Goal: Task Accomplishment & Management: Use online tool/utility

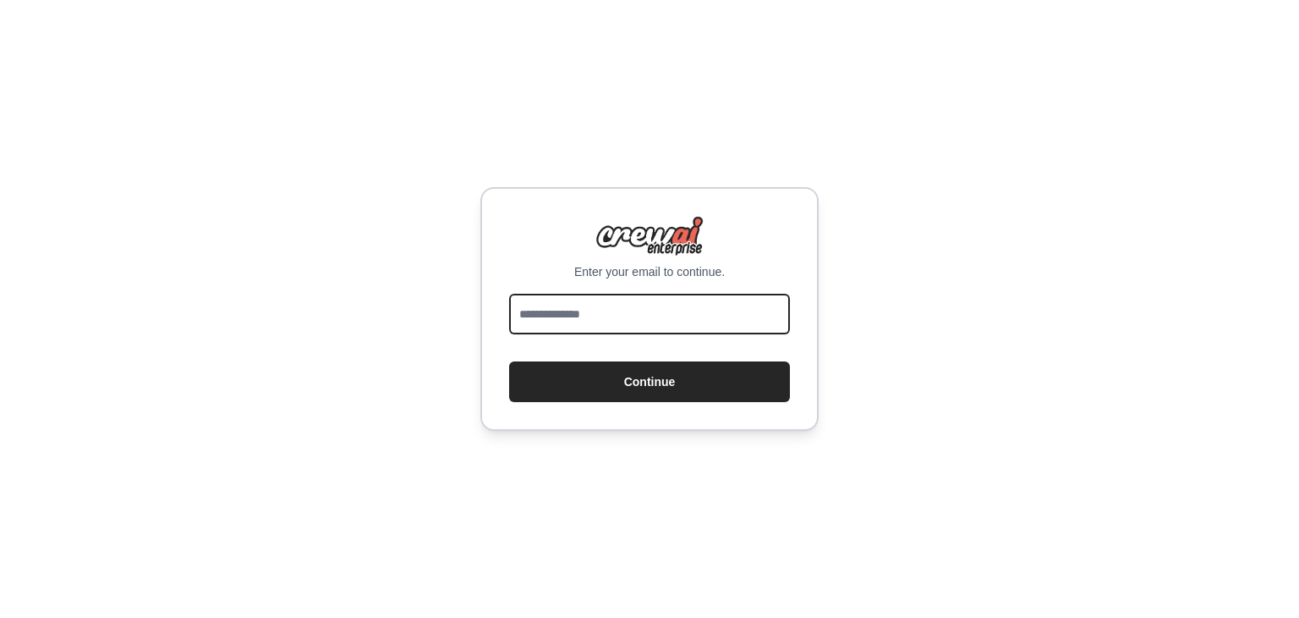
click at [642, 316] on input "email" at bounding box center [649, 314] width 281 height 41
type input "**********"
click at [509, 361] on button "Continue" at bounding box center [649, 381] width 281 height 41
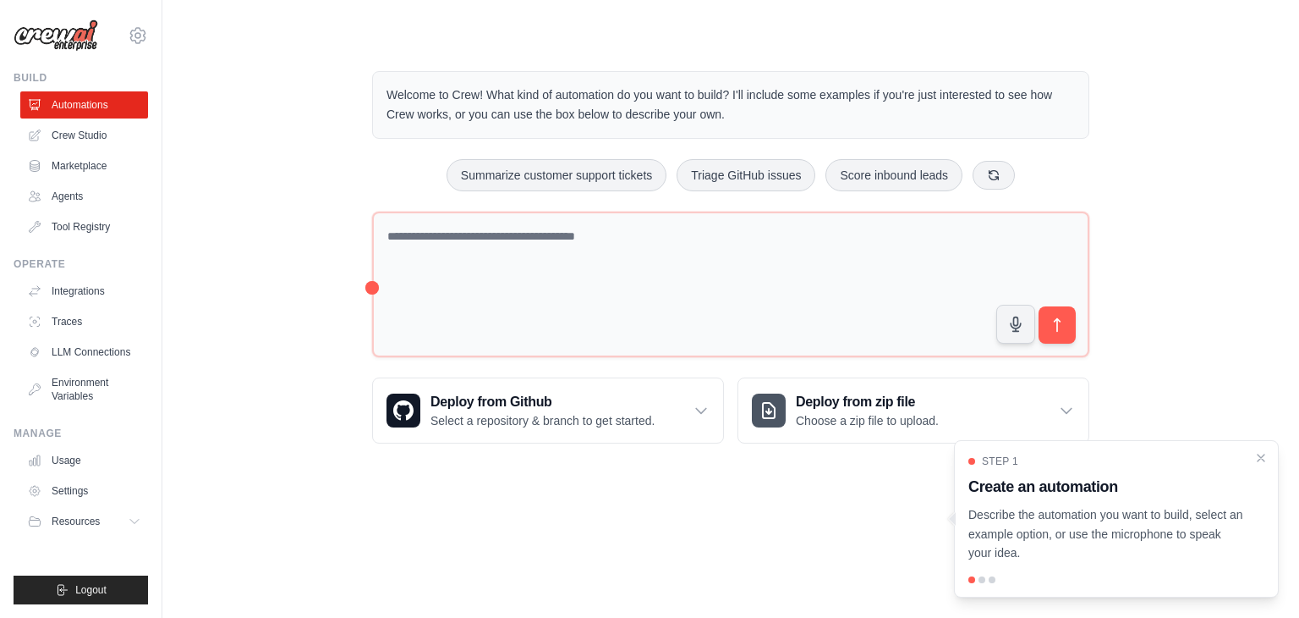
click at [351, 220] on div "Welcome to Crew! What kind of automation do you want to build? I'll include som…" at bounding box center [730, 257] width 1083 height 426
click at [1260, 461] on icon "Close walkthrough" at bounding box center [1261, 456] width 15 height 15
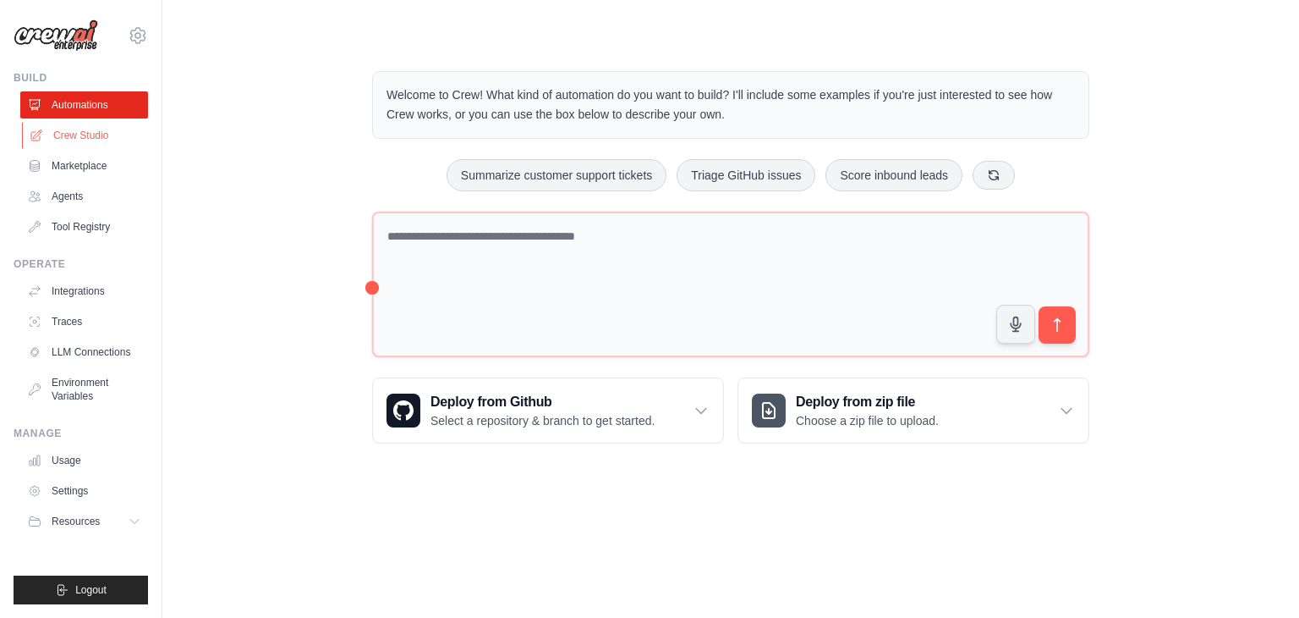
click at [76, 145] on link "Crew Studio" at bounding box center [86, 135] width 128 height 27
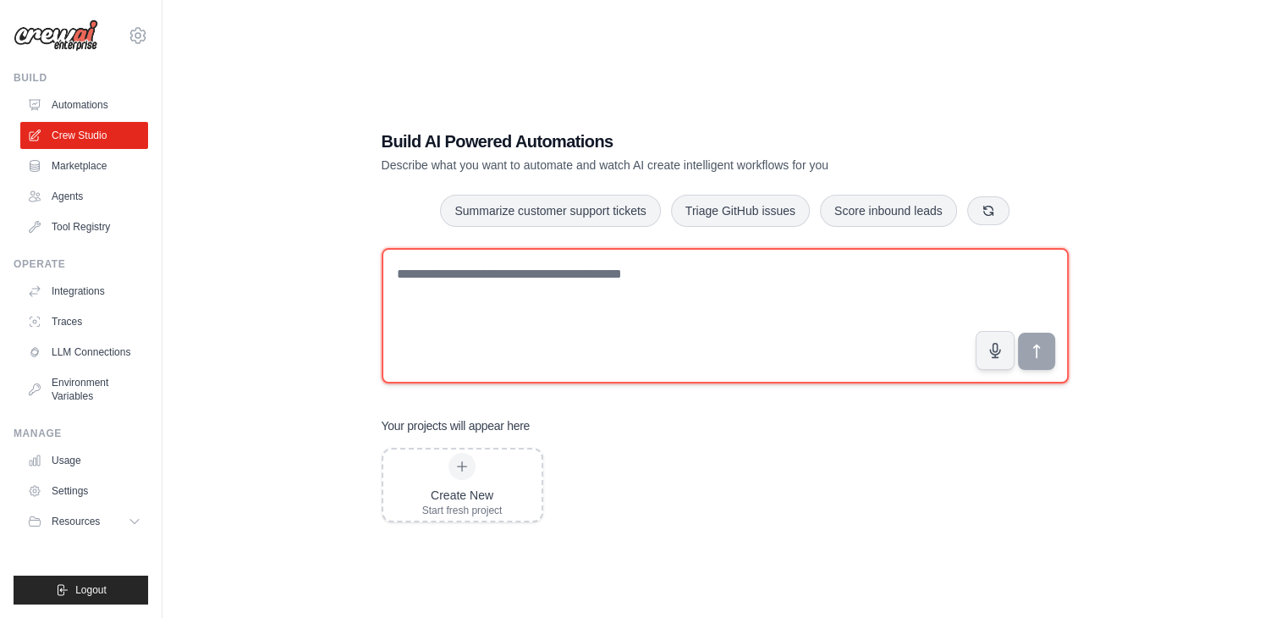
click at [409, 275] on textarea at bounding box center [725, 315] width 687 height 135
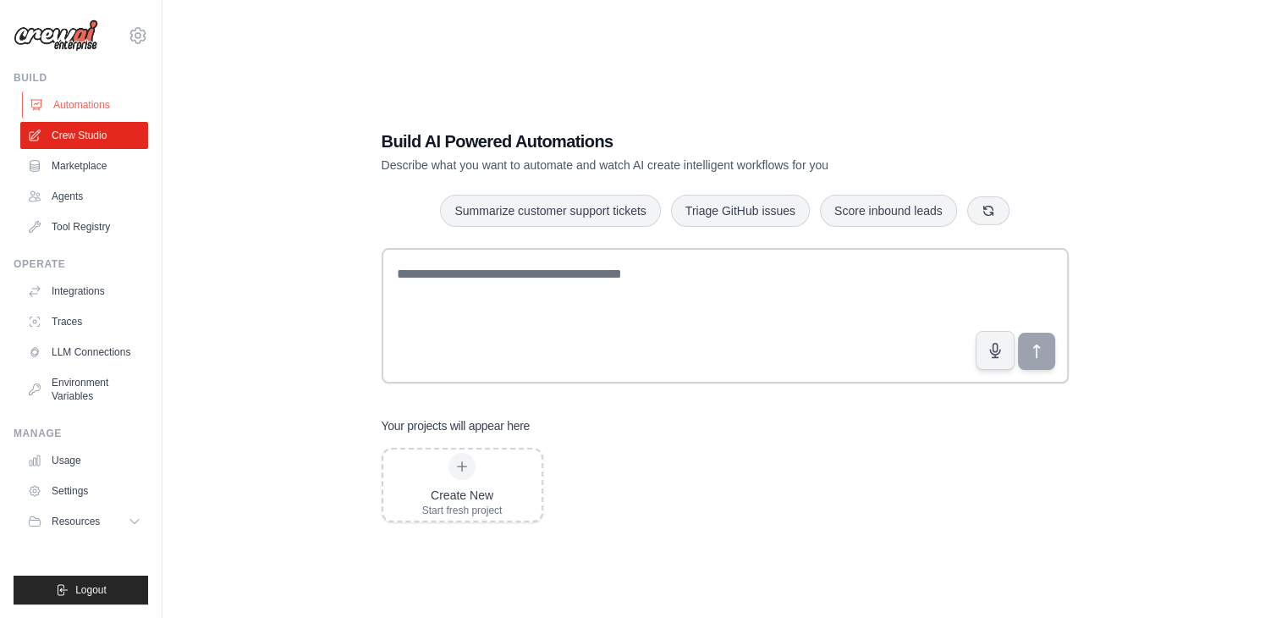
click at [78, 97] on link "Automations" at bounding box center [86, 104] width 128 height 27
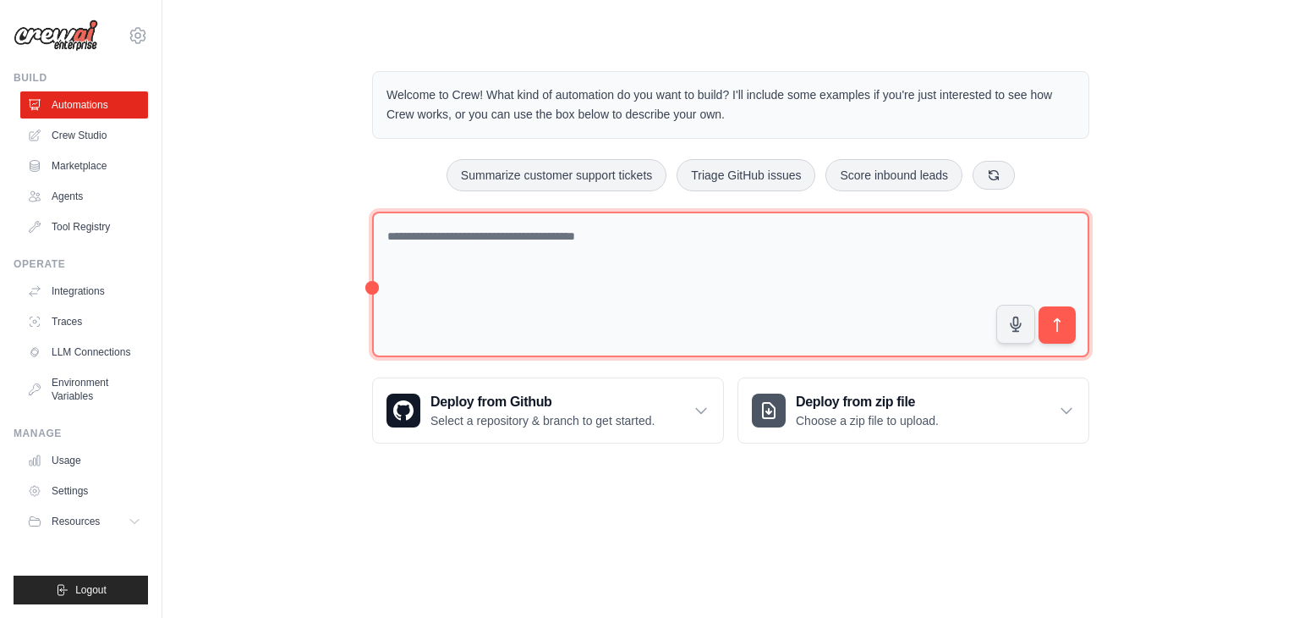
click at [465, 271] on textarea at bounding box center [730, 284] width 717 height 146
click at [535, 268] on textarea at bounding box center [730, 284] width 717 height 146
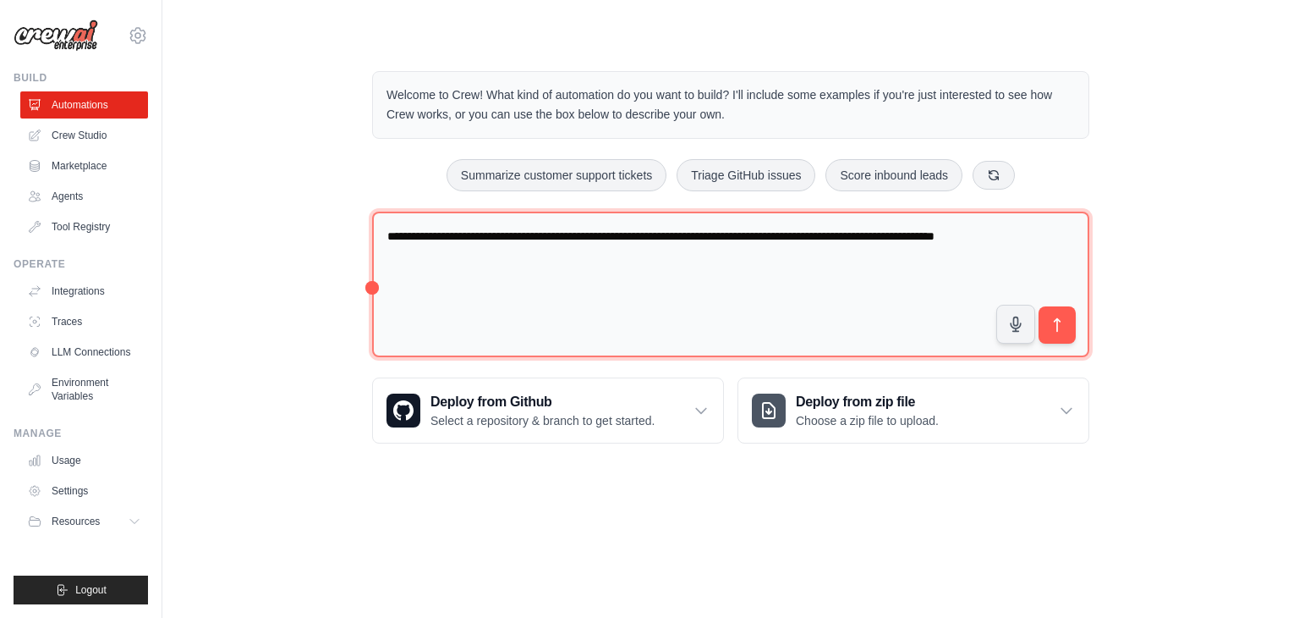
type textarea "**********"
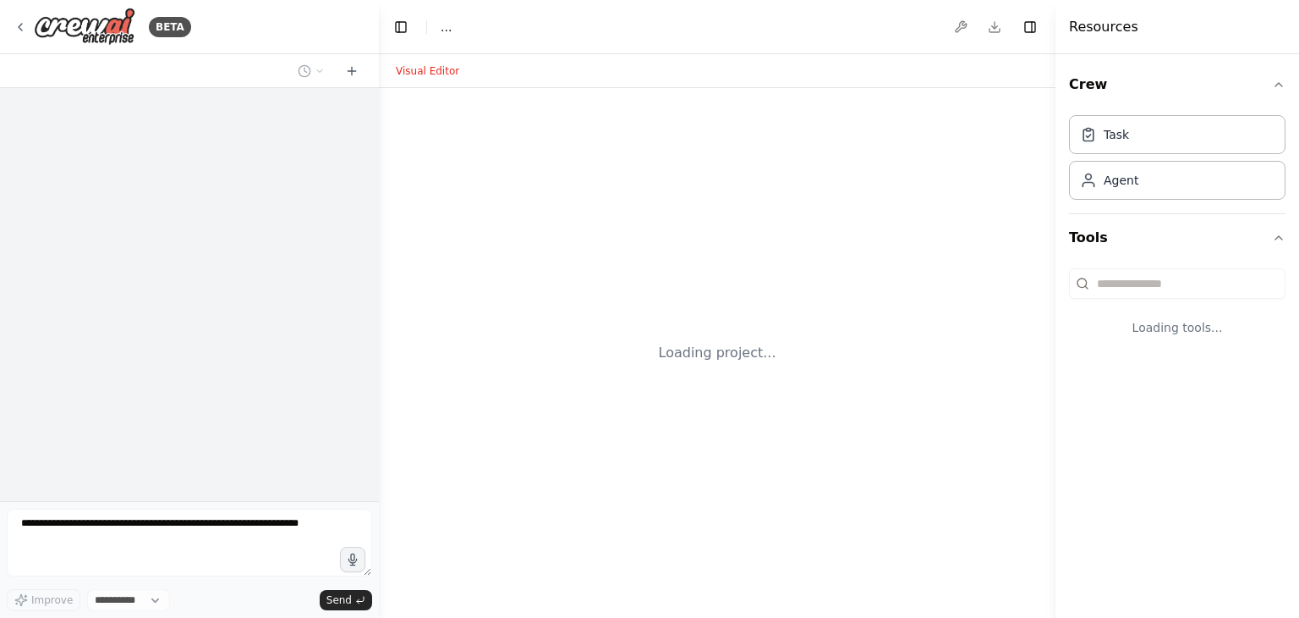
select select "****"
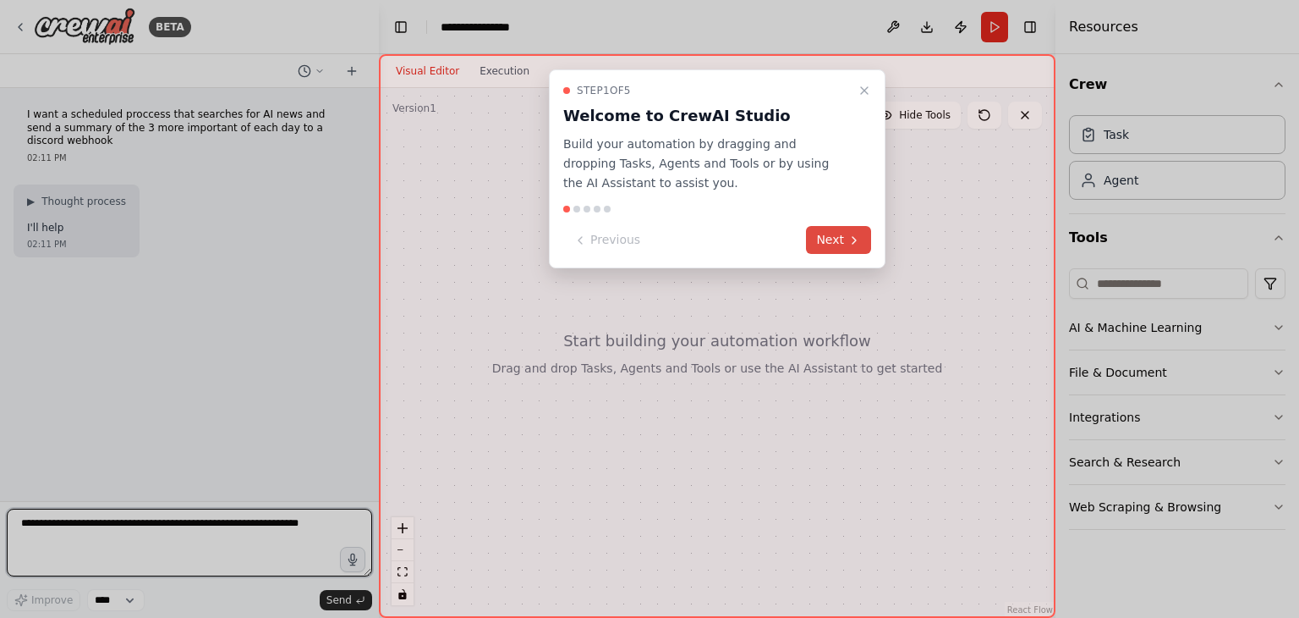
click at [833, 244] on button "Next" at bounding box center [838, 240] width 65 height 28
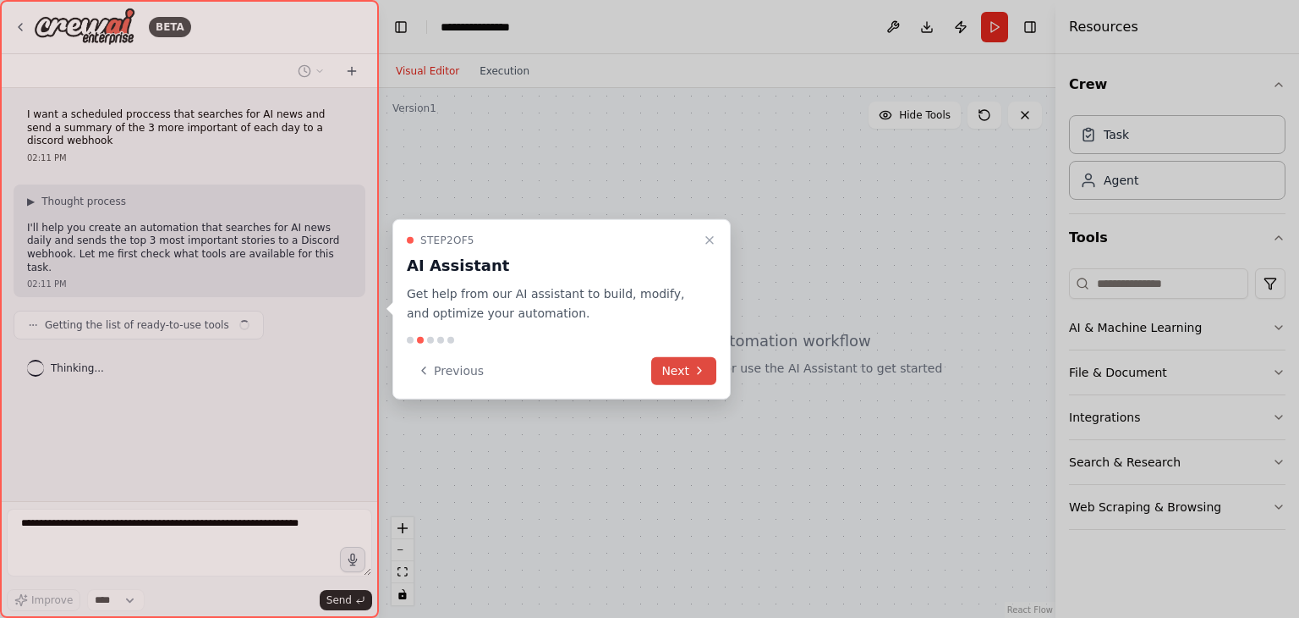
click at [684, 370] on button "Next" at bounding box center [683, 370] width 65 height 28
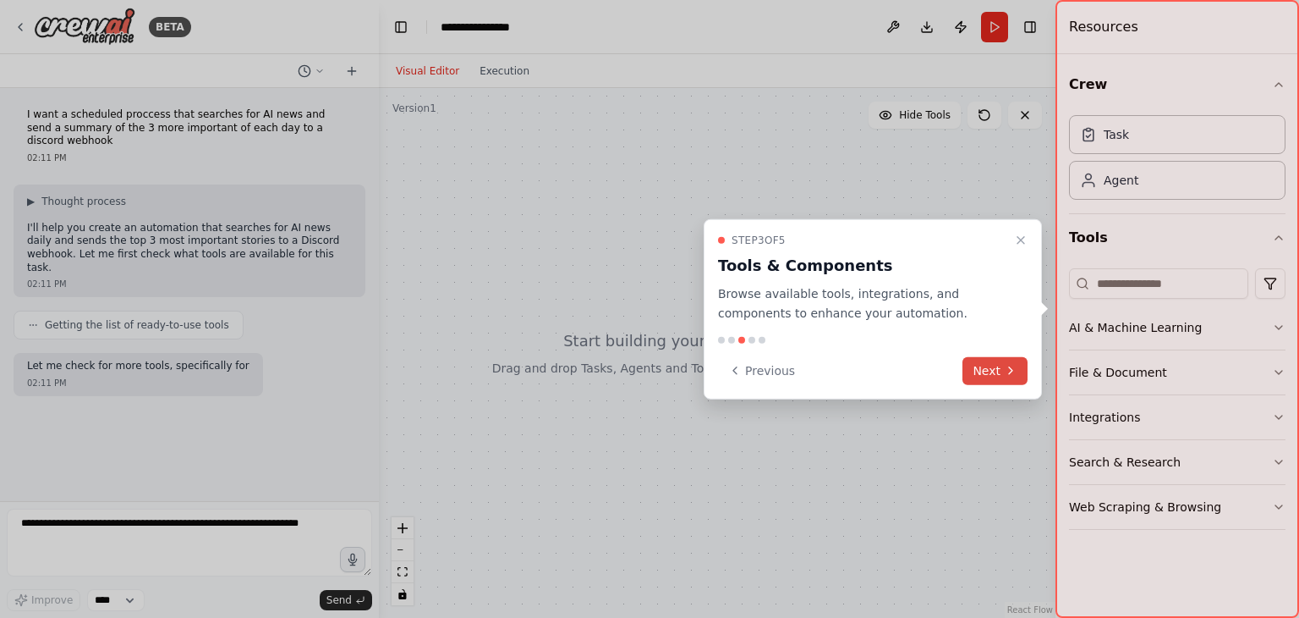
click at [980, 362] on button "Next" at bounding box center [995, 370] width 65 height 28
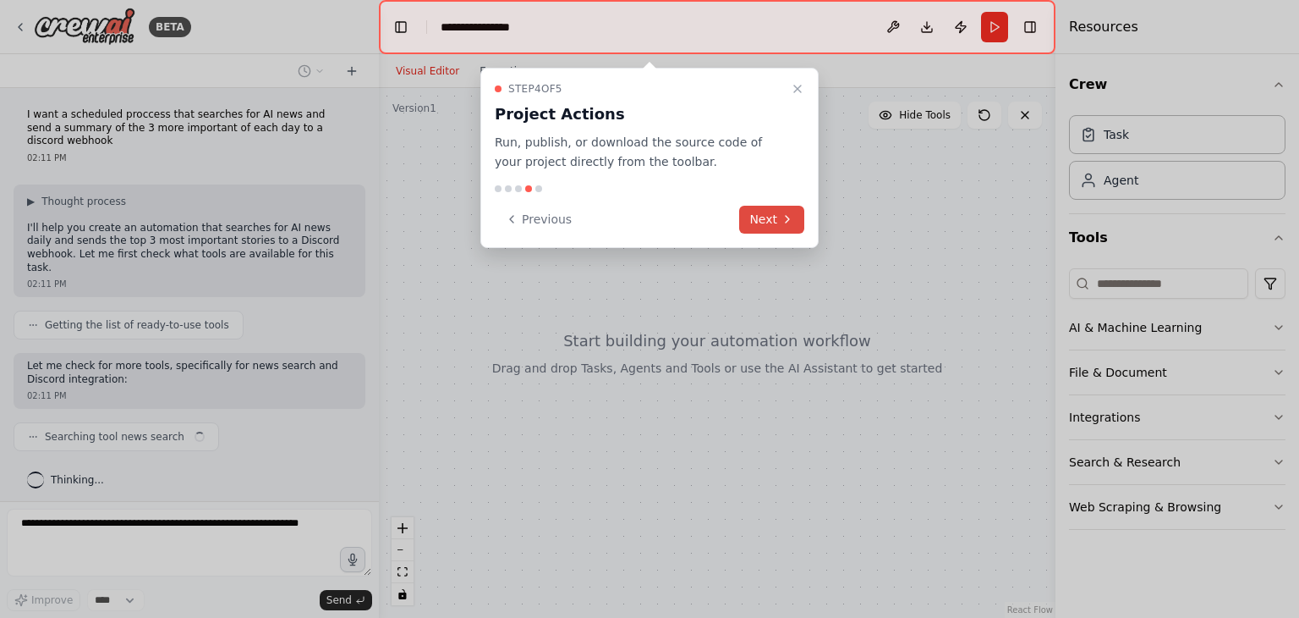
click at [761, 214] on button "Next" at bounding box center [771, 220] width 65 height 28
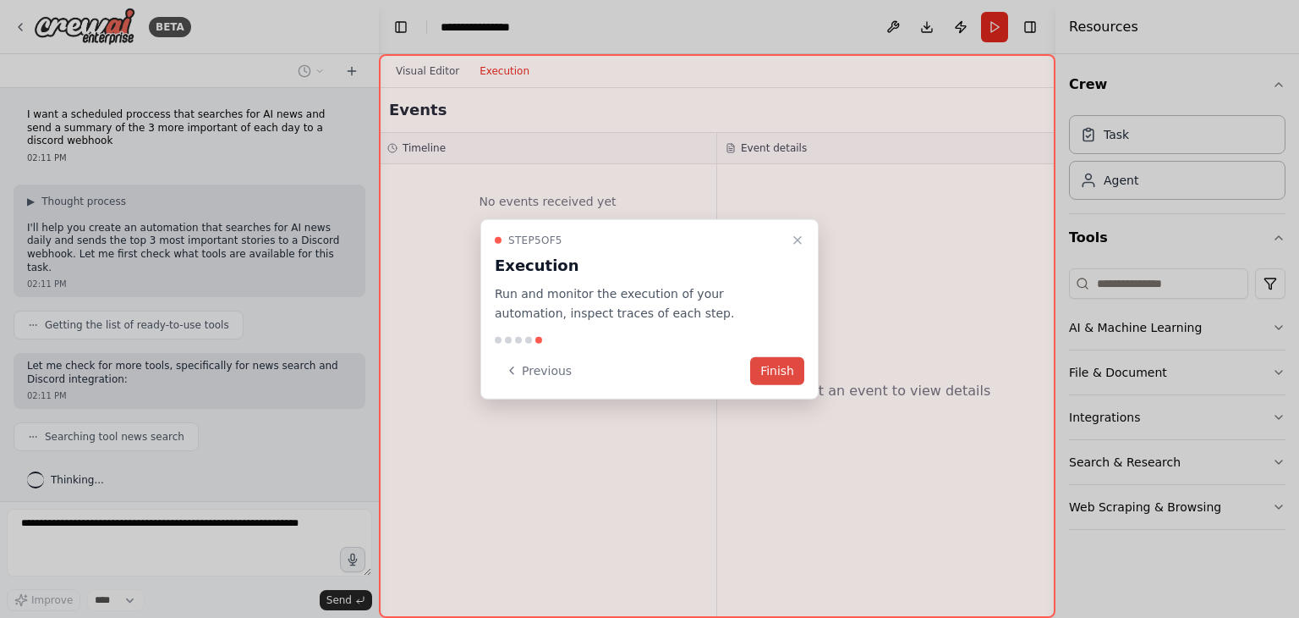
click at [772, 369] on button "Finish" at bounding box center [777, 370] width 54 height 28
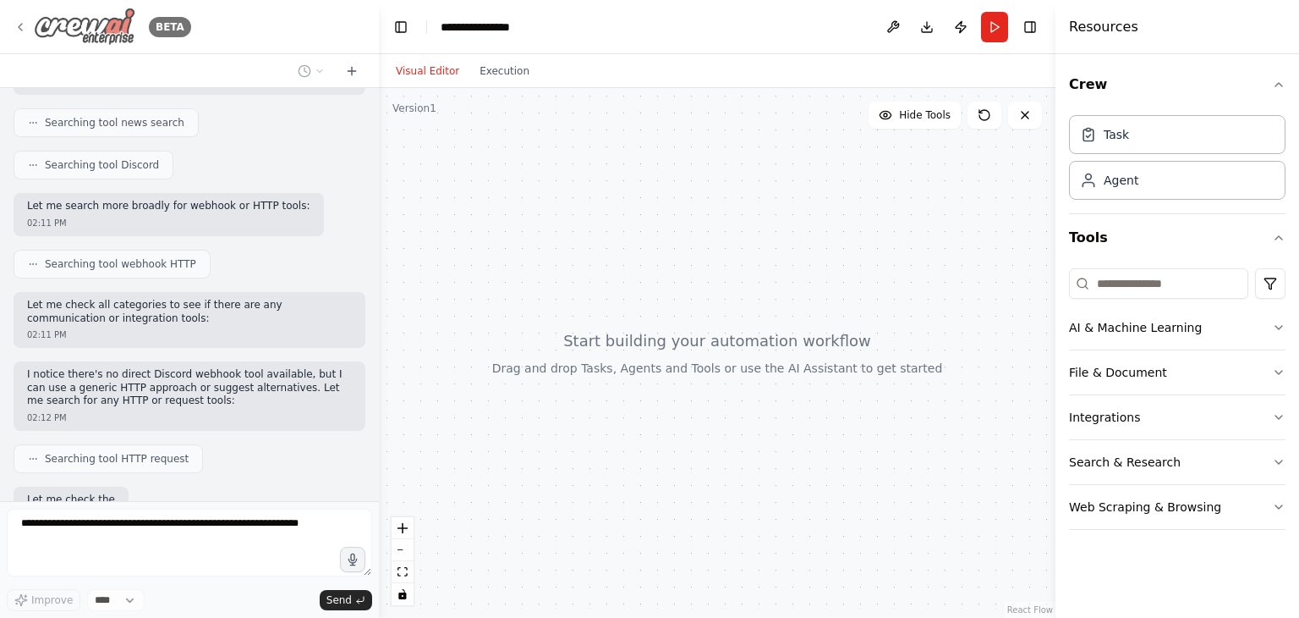
scroll to position [412, 0]
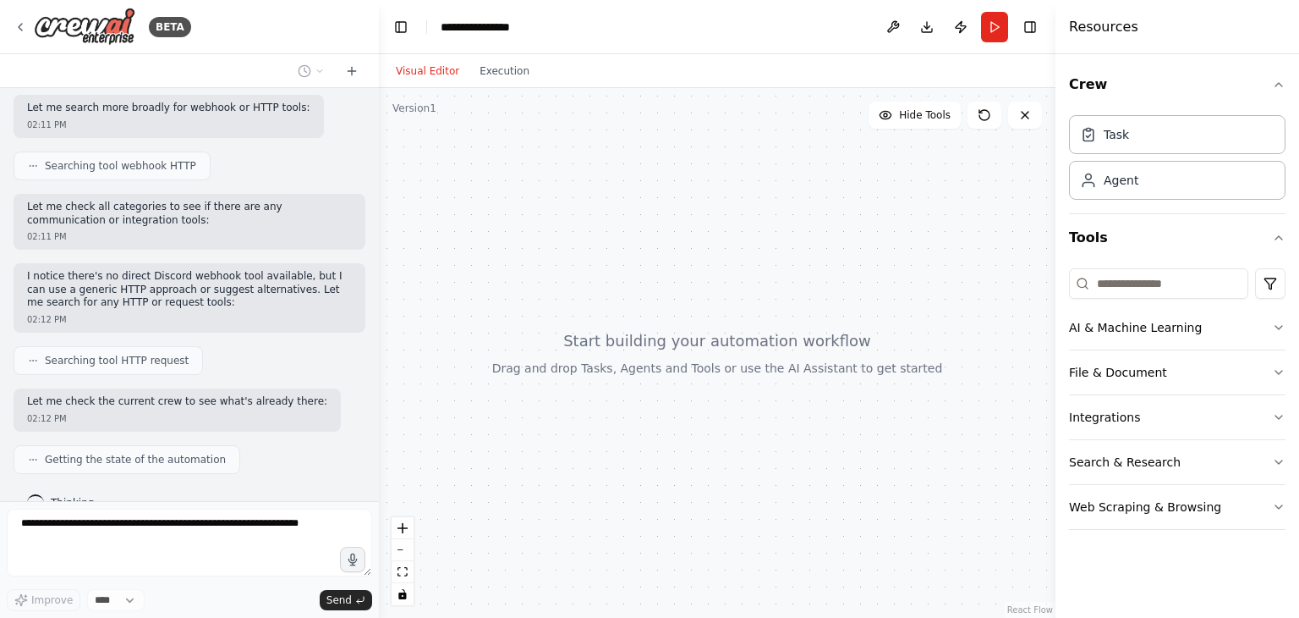
drag, startPoint x: 97, startPoint y: 35, endPoint x: 355, endPoint y: 19, distance: 258.5
click at [355, 19] on div "BETA" at bounding box center [189, 27] width 379 height 54
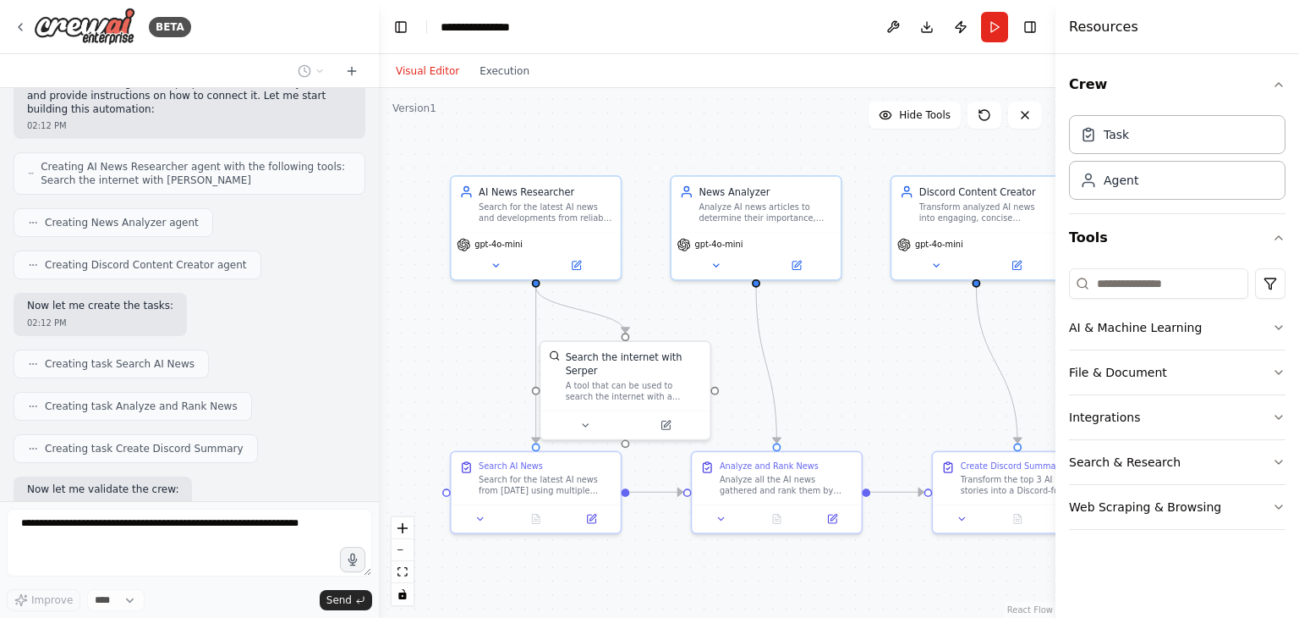
scroll to position [941, 0]
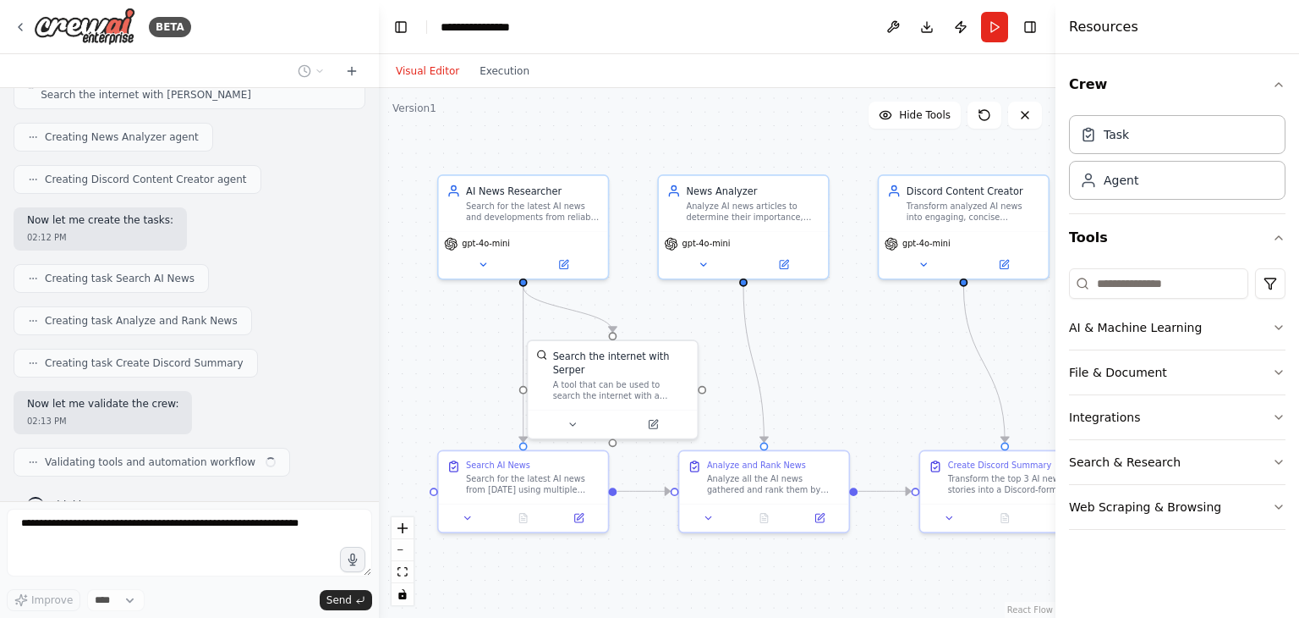
drag, startPoint x: 873, startPoint y: 372, endPoint x: 803, endPoint y: 344, distance: 75.6
click at [803, 344] on div ".deletable-edge-delete-btn { width: 20px; height: 20px; border: 0px solid #ffff…" at bounding box center [717, 353] width 677 height 530
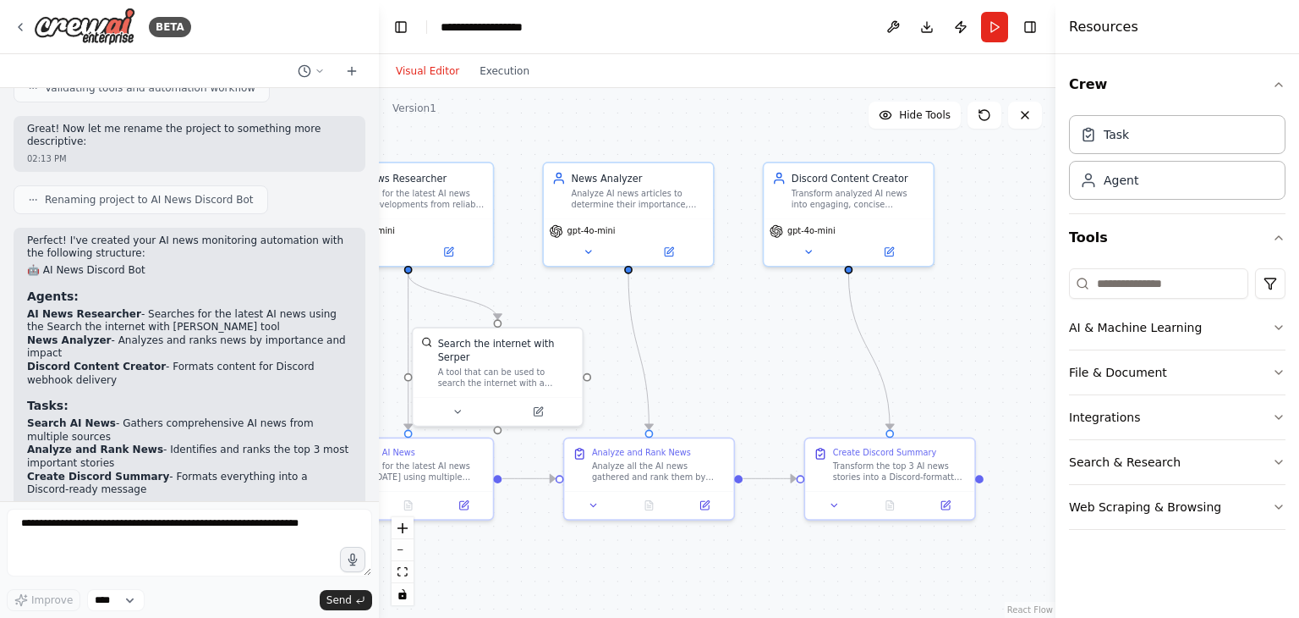
drag, startPoint x: 843, startPoint y: 330, endPoint x: 720, endPoint y: 317, distance: 124.2
click at [720, 317] on div ".deletable-edge-delete-btn { width: 20px; height: 20px; border: 0px solid #ffff…" at bounding box center [717, 353] width 677 height 530
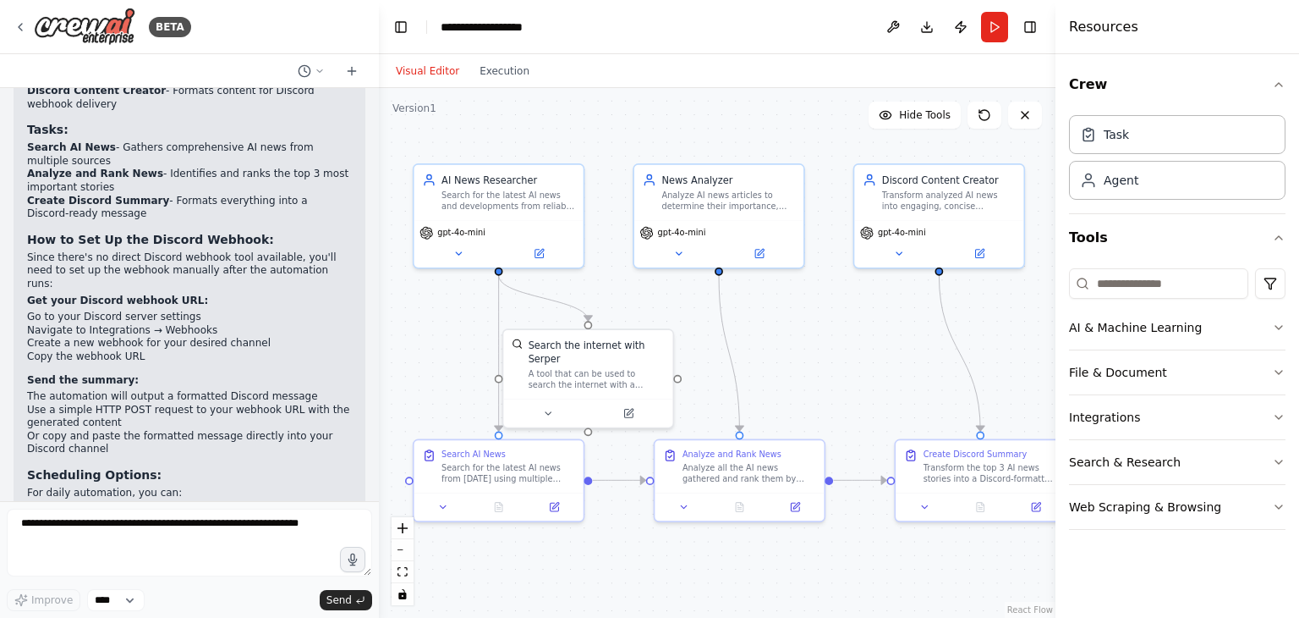
drag, startPoint x: 729, startPoint y: 330, endPoint x: 820, endPoint y: 329, distance: 90.5
click at [820, 329] on div ".deletable-edge-delete-btn { width: 20px; height: 20px; border: 0px solid #ffff…" at bounding box center [717, 353] width 677 height 530
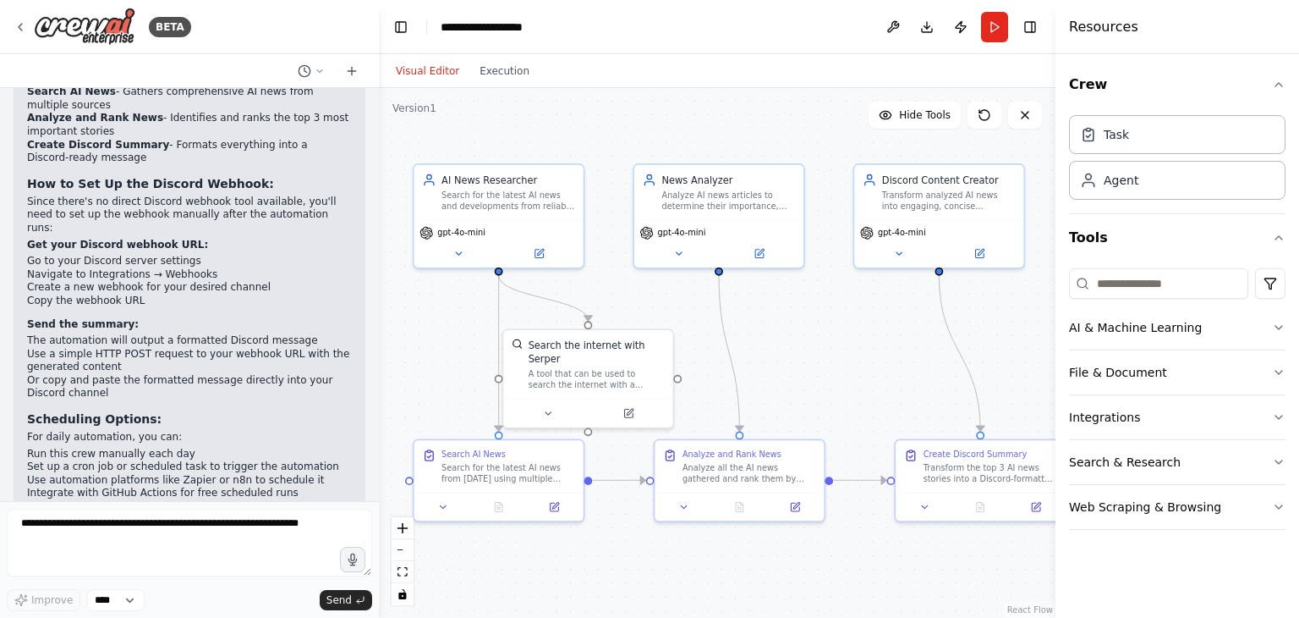
scroll to position [1660, 0]
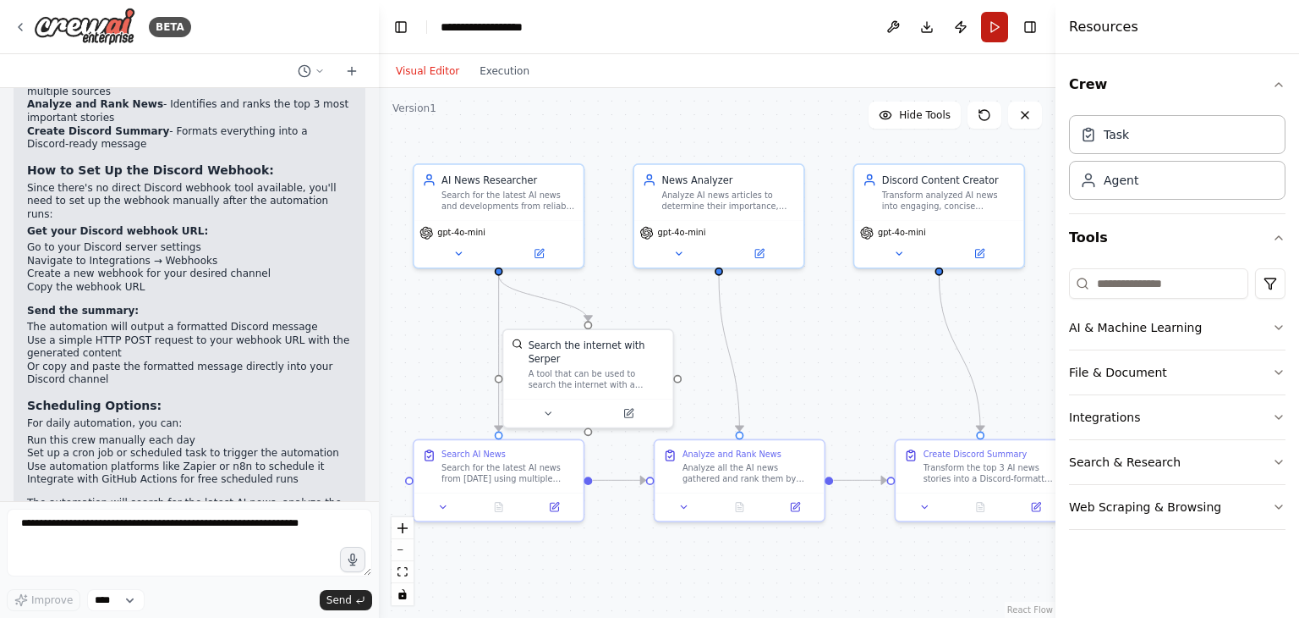
click at [992, 19] on button "Run" at bounding box center [994, 27] width 27 height 30
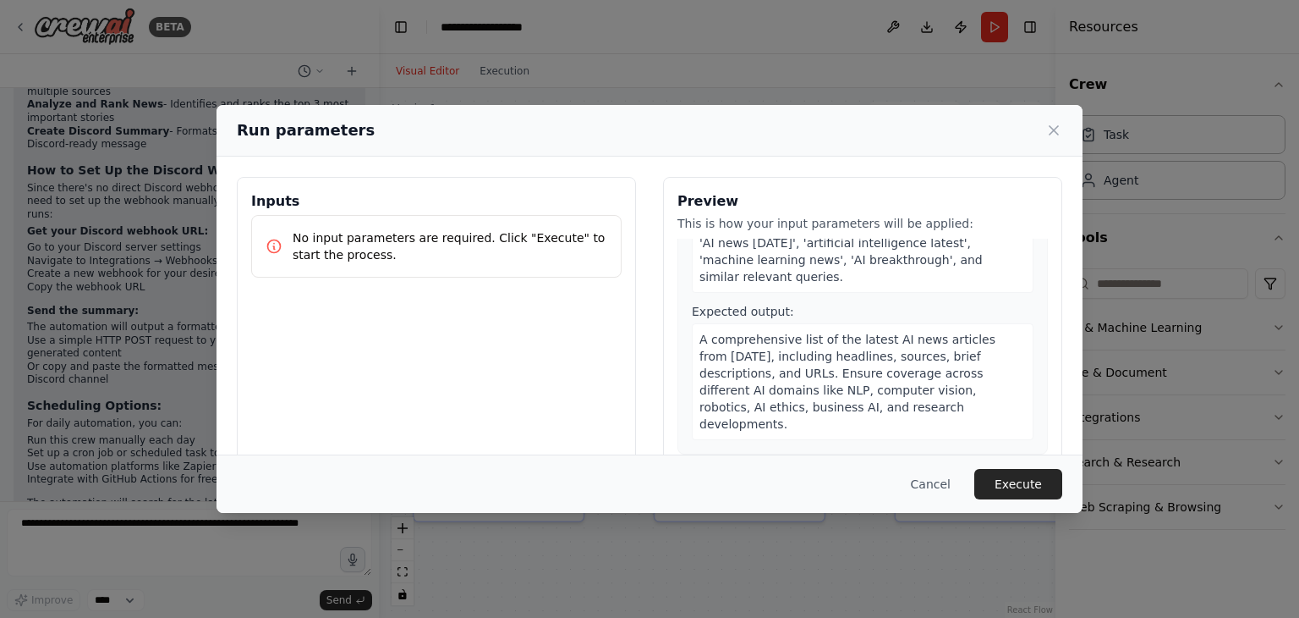
scroll to position [175, 0]
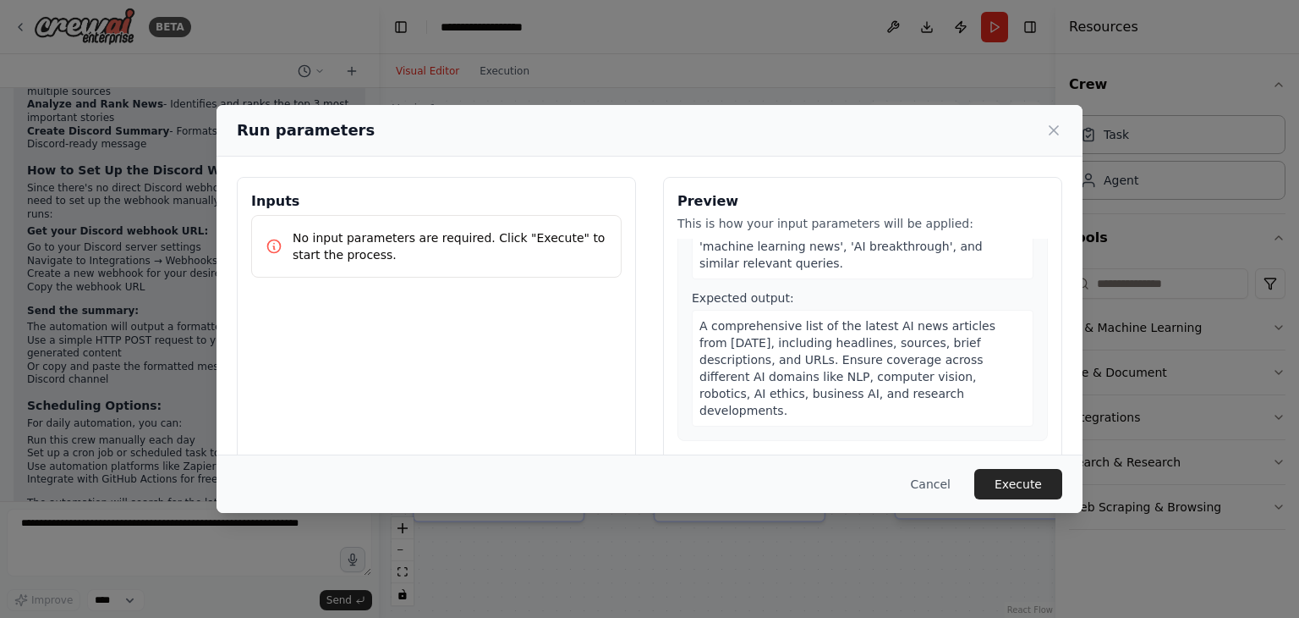
click at [1038, 482] on button "Execute" at bounding box center [1018, 484] width 88 height 30
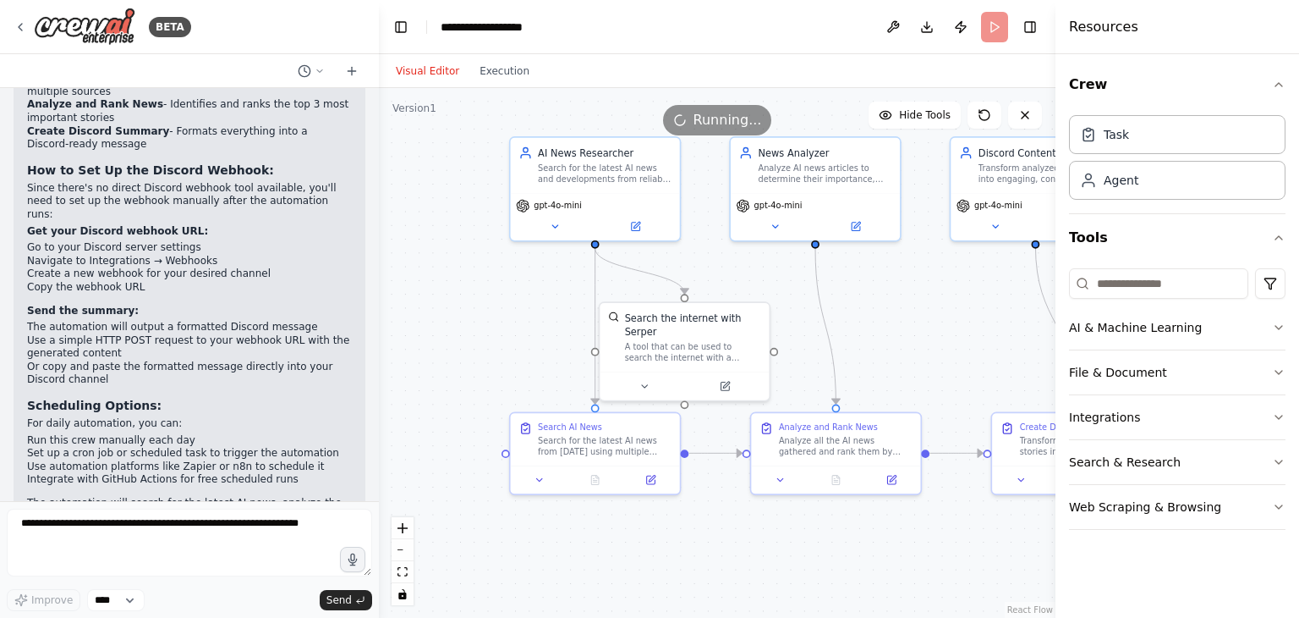
drag, startPoint x: 462, startPoint y: 353, endPoint x: 560, endPoint y: 326, distance: 101.8
click at [560, 326] on div ".deletable-edge-delete-btn { width: 20px; height: 20px; border: 0px solid #ffff…" at bounding box center [717, 353] width 677 height 530
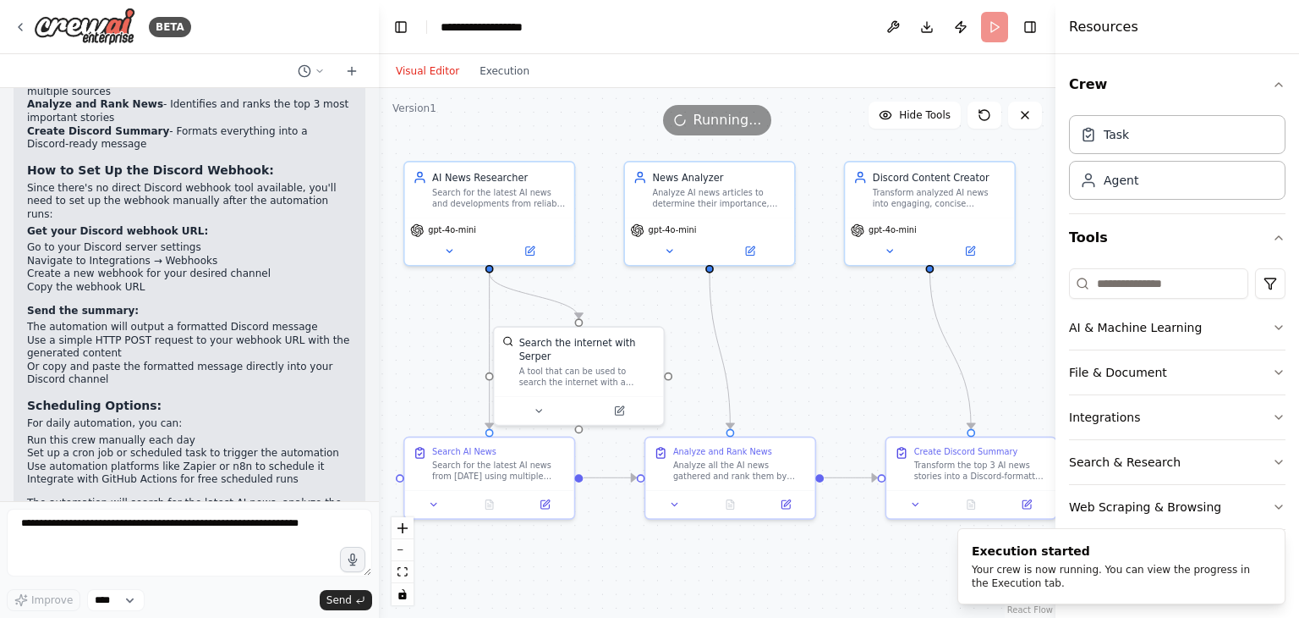
drag, startPoint x: 572, startPoint y: 339, endPoint x: 466, endPoint y: 364, distance: 108.5
click at [466, 364] on div ".deletable-edge-delete-btn { width: 20px; height: 20px; border: 0px solid #ffff…" at bounding box center [717, 353] width 677 height 530
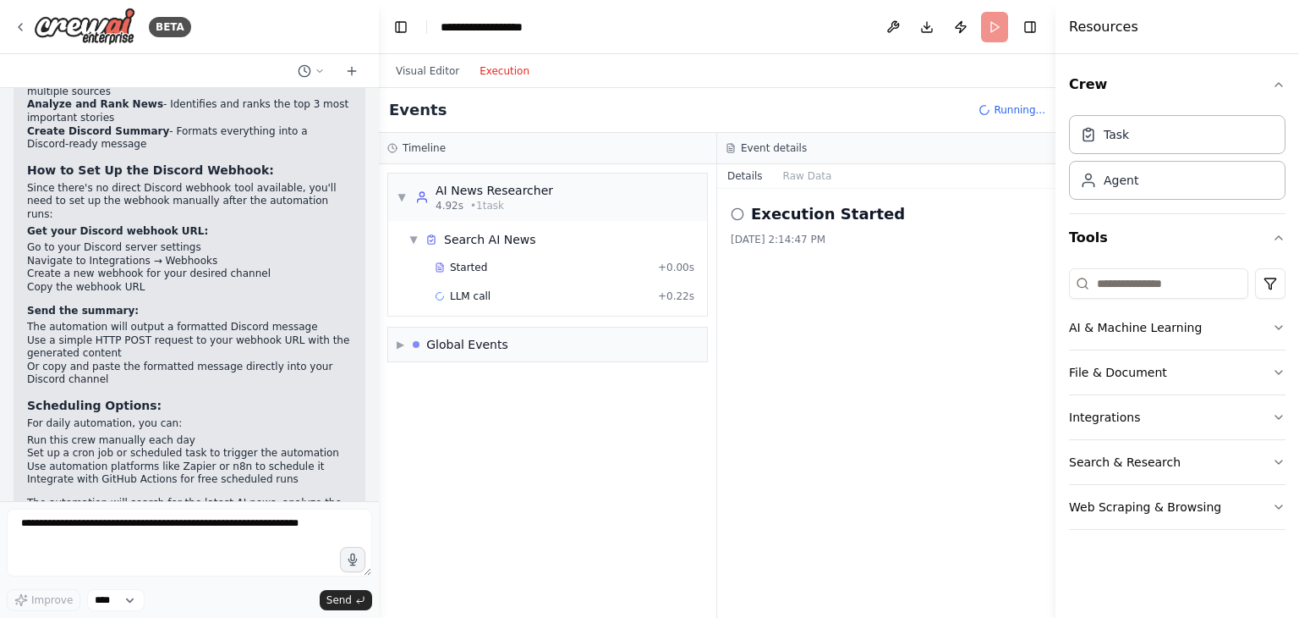
click at [494, 74] on button "Execution" at bounding box center [504, 71] width 70 height 20
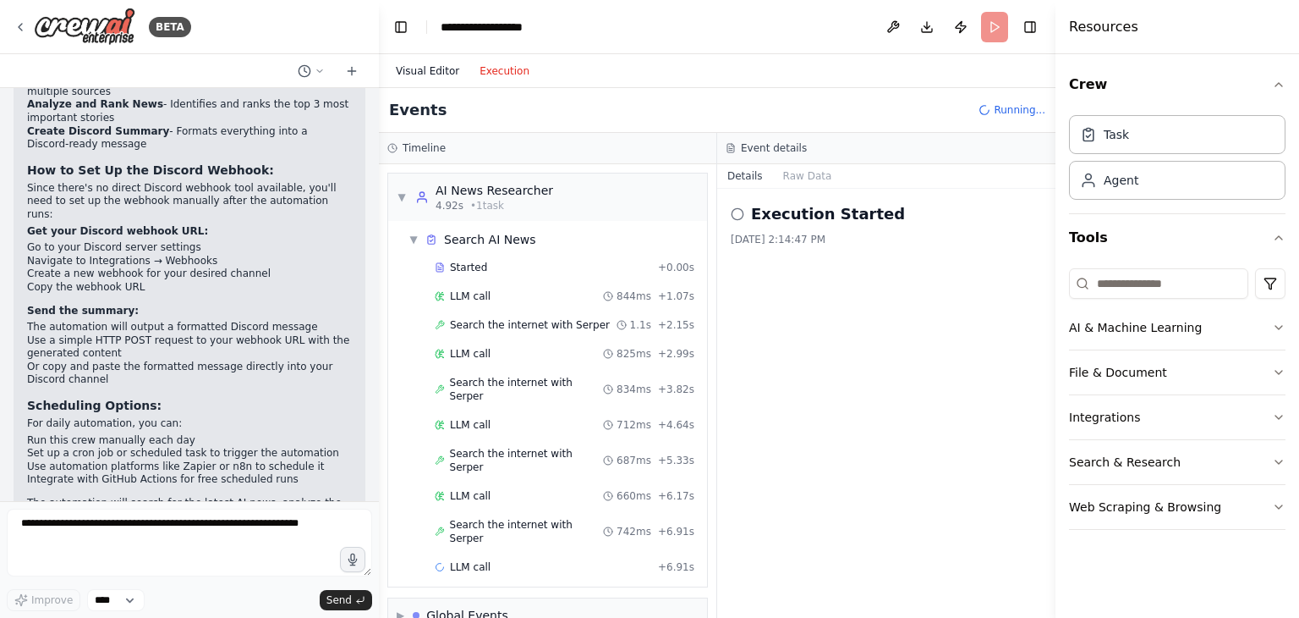
click at [425, 78] on button "Visual Editor" at bounding box center [428, 71] width 84 height 20
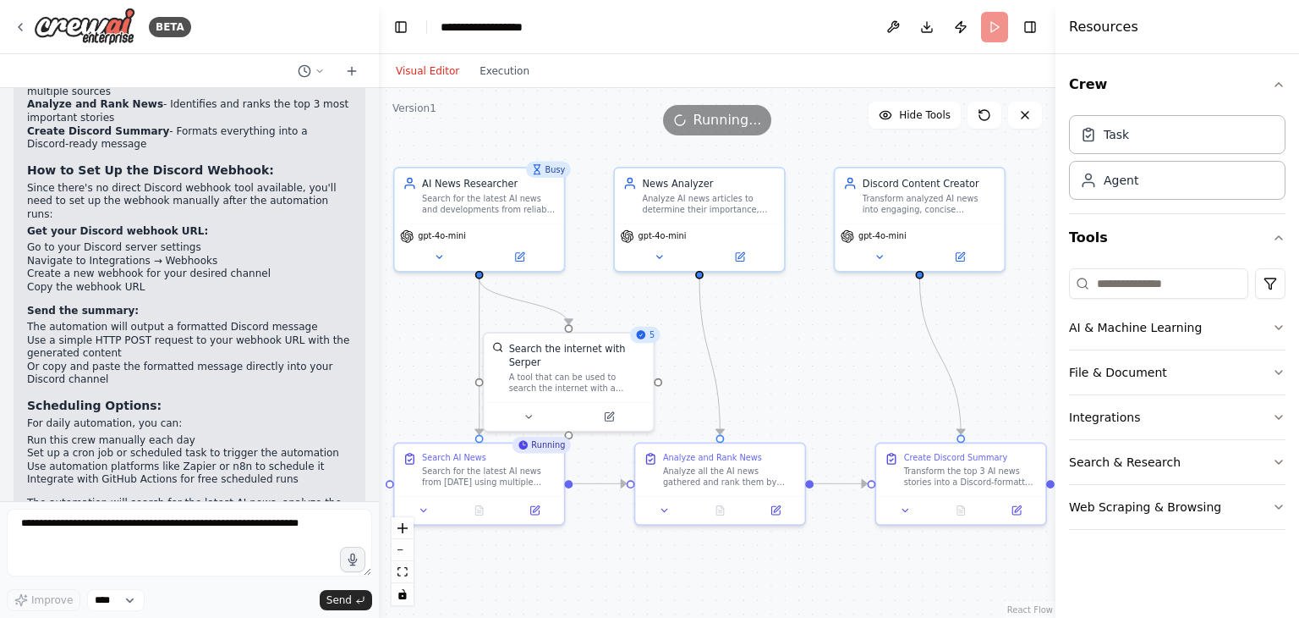
drag, startPoint x: 809, startPoint y: 390, endPoint x: 782, endPoint y: 400, distance: 28.9
click at [783, 400] on div ".deletable-edge-delete-btn { width: 20px; height: 20px; border: 0px solid #ffff…" at bounding box center [717, 353] width 677 height 530
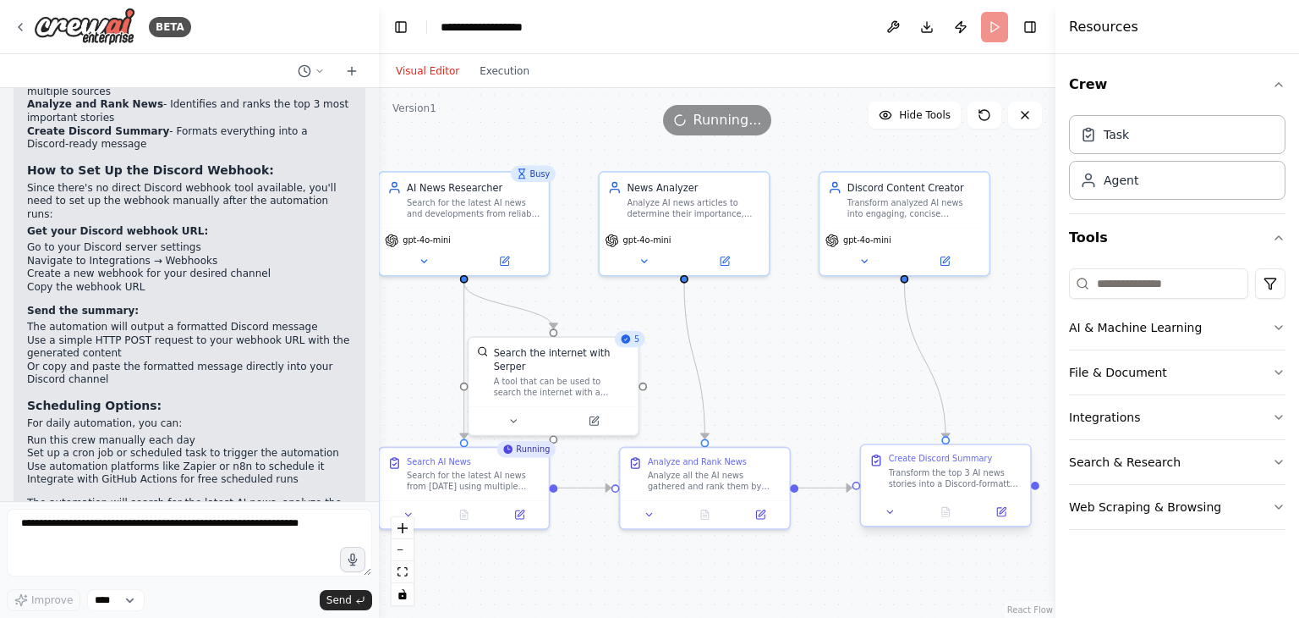
click at [911, 468] on div "Transform the top 3 AI news stories into a Discord-formatted summary that's rea…" at bounding box center [956, 478] width 134 height 22
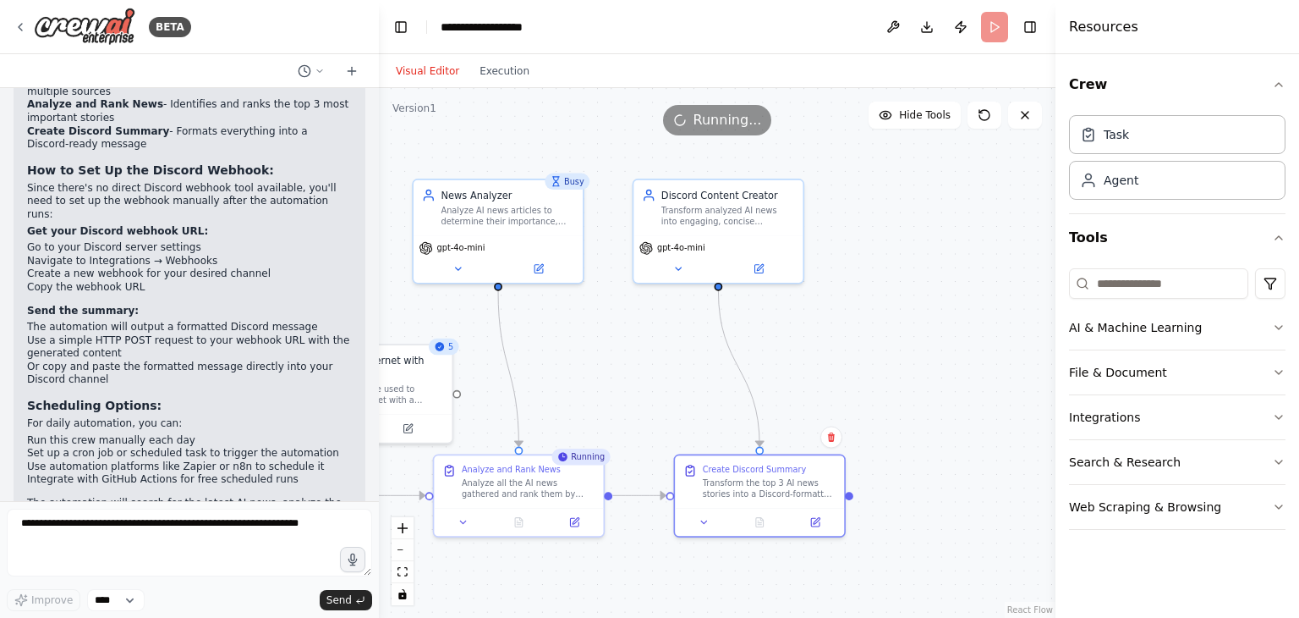
drag, startPoint x: 931, startPoint y: 373, endPoint x: 832, endPoint y: 382, distance: 98.5
click at [832, 381] on div ".deletable-edge-delete-btn { width: 20px; height: 20px; border: 0px solid #ffff…" at bounding box center [717, 353] width 677 height 530
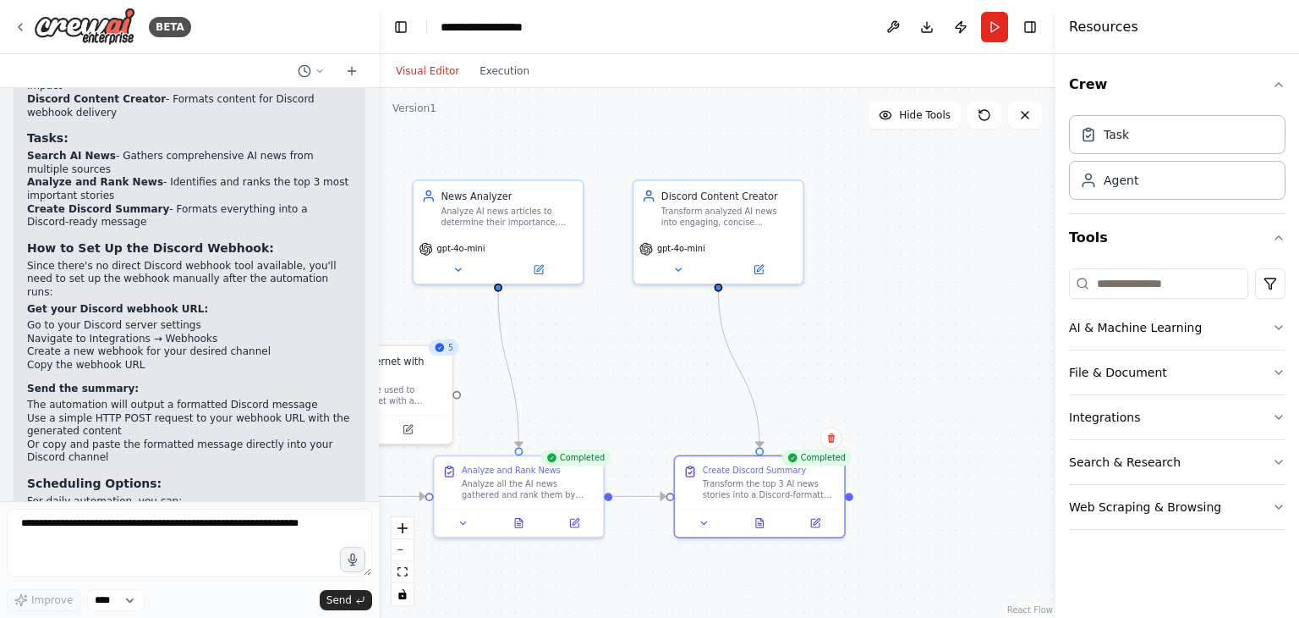
scroll to position [1567, 0]
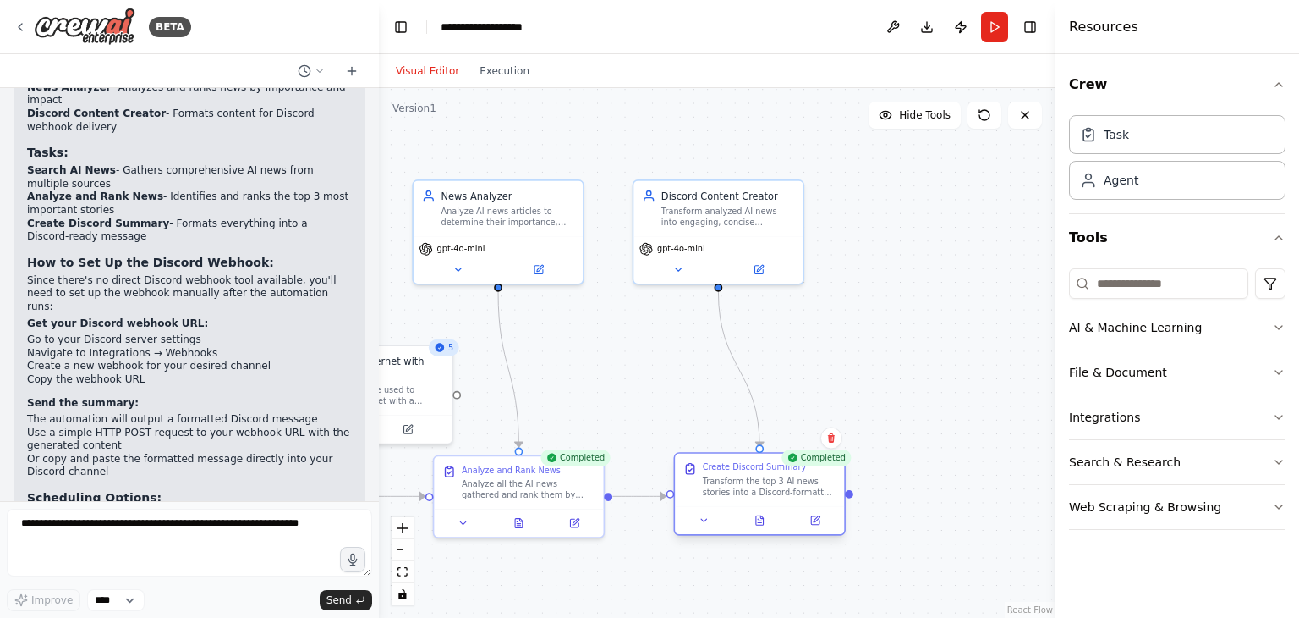
click at [762, 488] on div "Transform the top 3 AI news stories into a Discord-formatted summary that's rea…" at bounding box center [770, 486] width 134 height 22
click at [755, 488] on div "Transform the top 3 AI news stories into a Discord-formatted summary that's rea…" at bounding box center [770, 486] width 134 height 22
click at [489, 69] on button "Execution" at bounding box center [504, 71] width 70 height 20
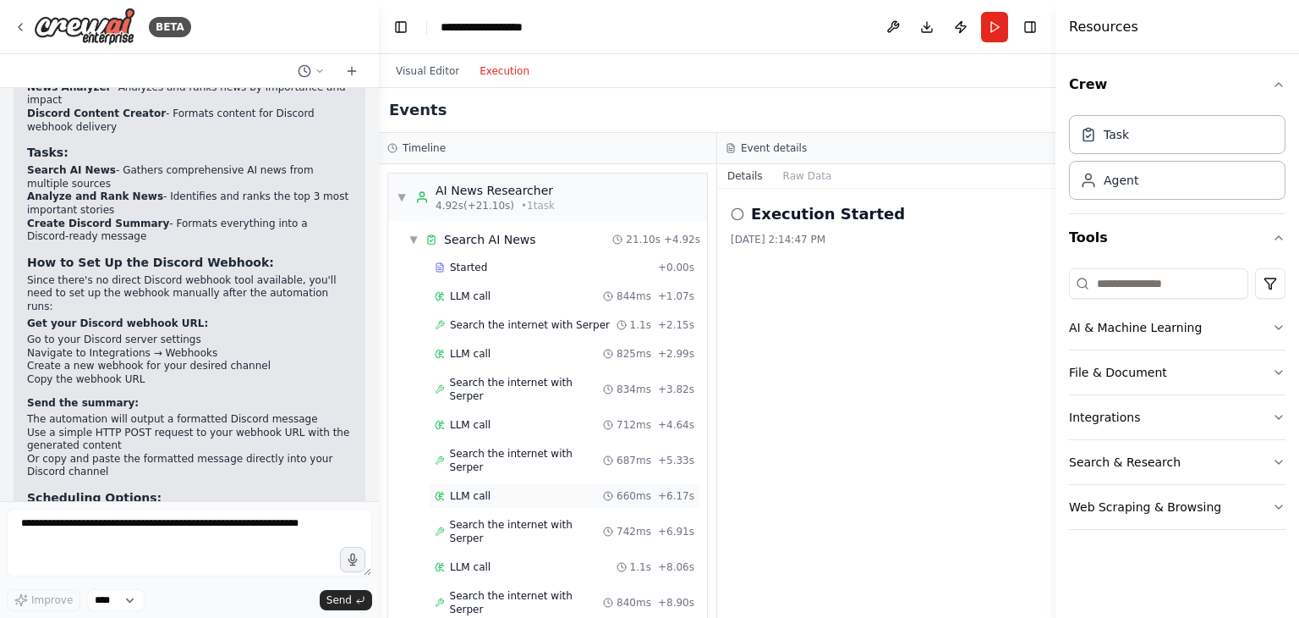
scroll to position [436, 0]
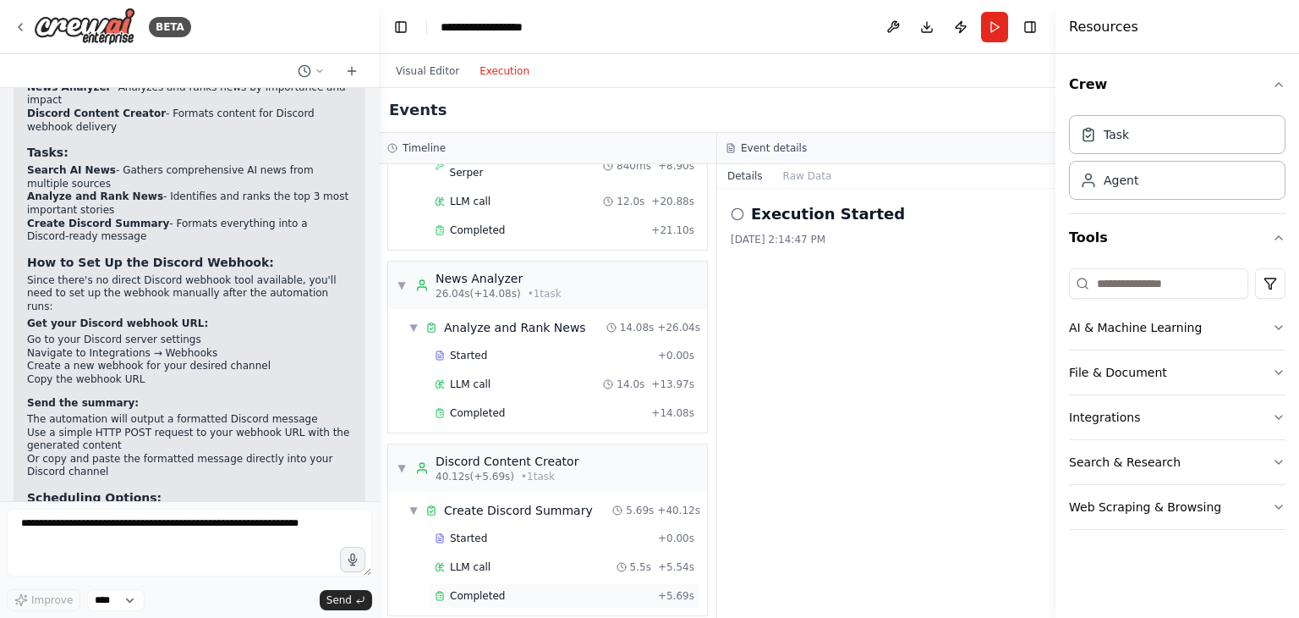
click at [484, 583] on div "Completed + 5.69s" at bounding box center [565, 595] width 272 height 25
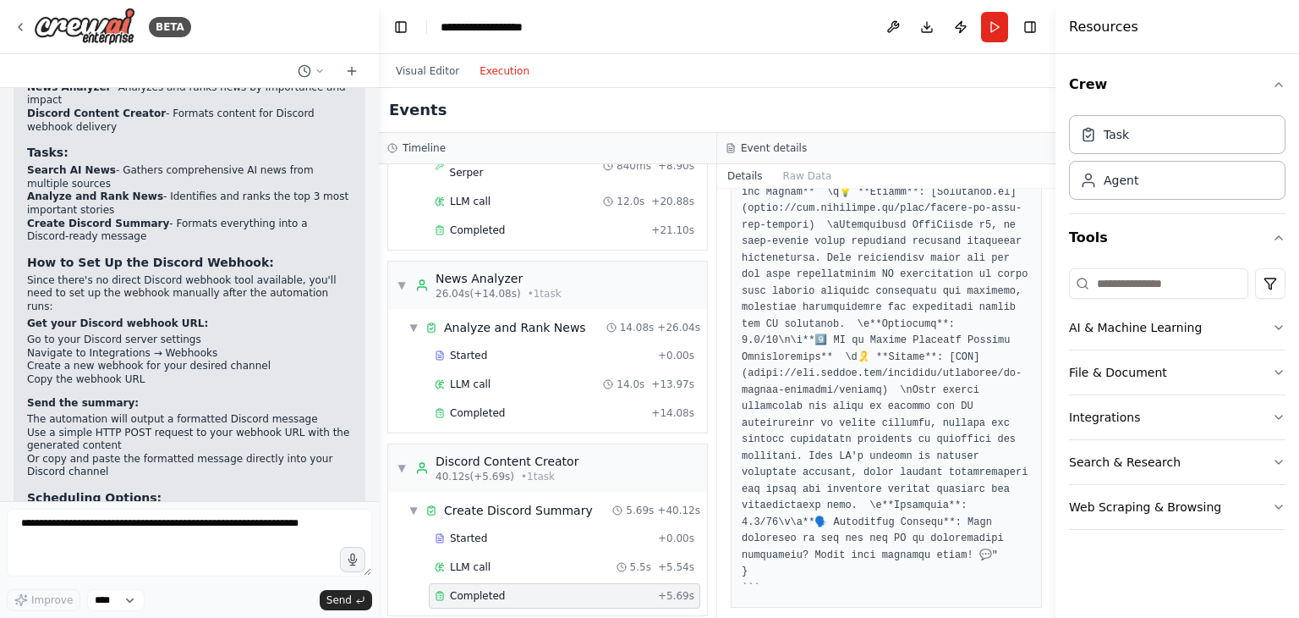
scroll to position [0, 0]
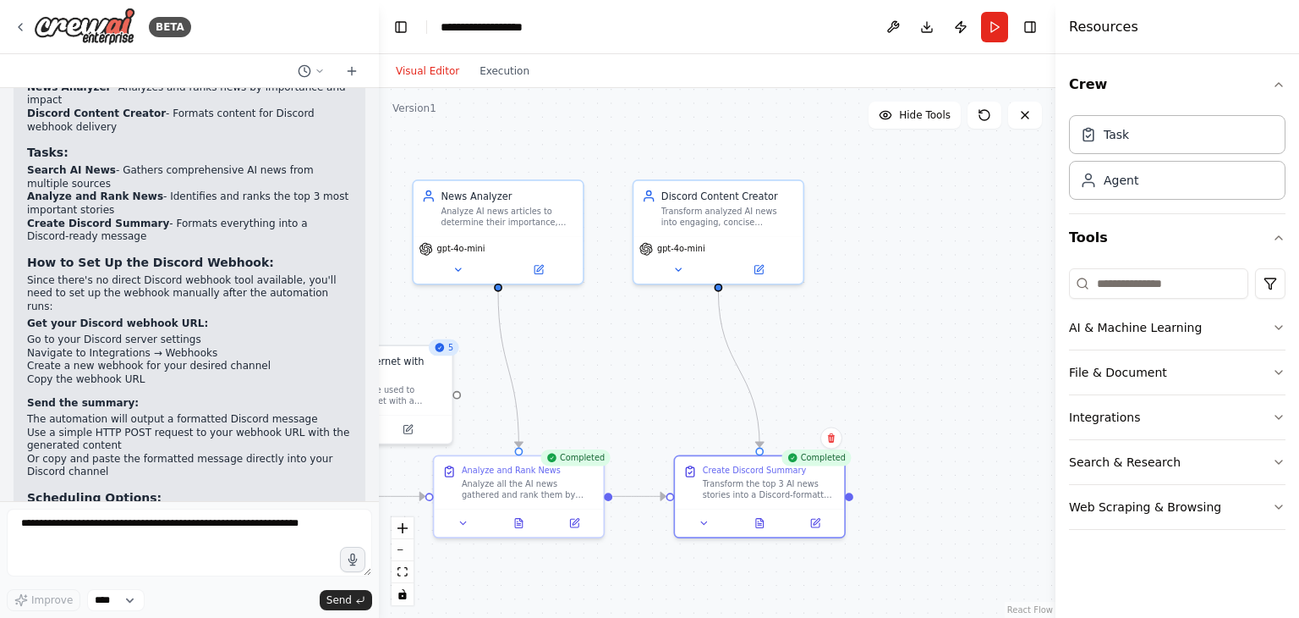
click at [426, 75] on button "Visual Editor" at bounding box center [428, 71] width 84 height 20
click at [966, 284] on div ".deletable-edge-delete-btn { width: 20px; height: 20px; border: 0px solid #ffff…" at bounding box center [717, 353] width 677 height 530
click at [1148, 148] on div "Task" at bounding box center [1177, 133] width 217 height 39
drag, startPoint x: 1154, startPoint y: 101, endPoint x: 1086, endPoint y: 144, distance: 80.3
click at [1085, 144] on div "Crew Task Agent" at bounding box center [1177, 137] width 217 height 153
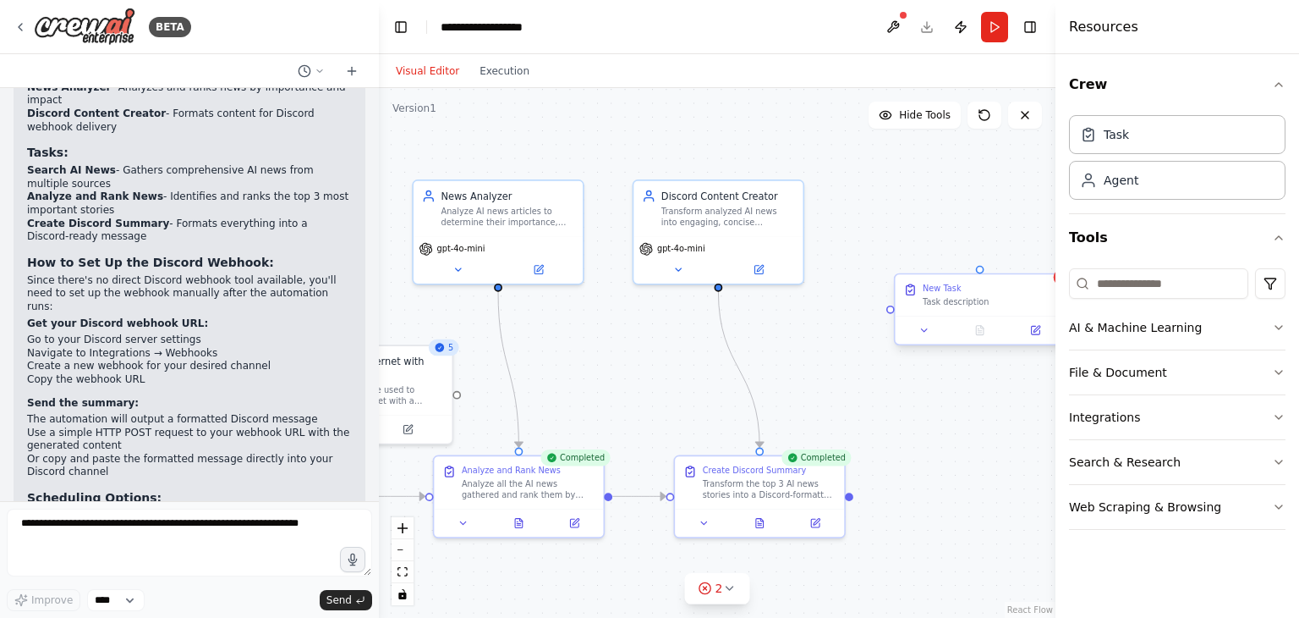
click at [944, 305] on div "Task description" at bounding box center [990, 301] width 134 height 11
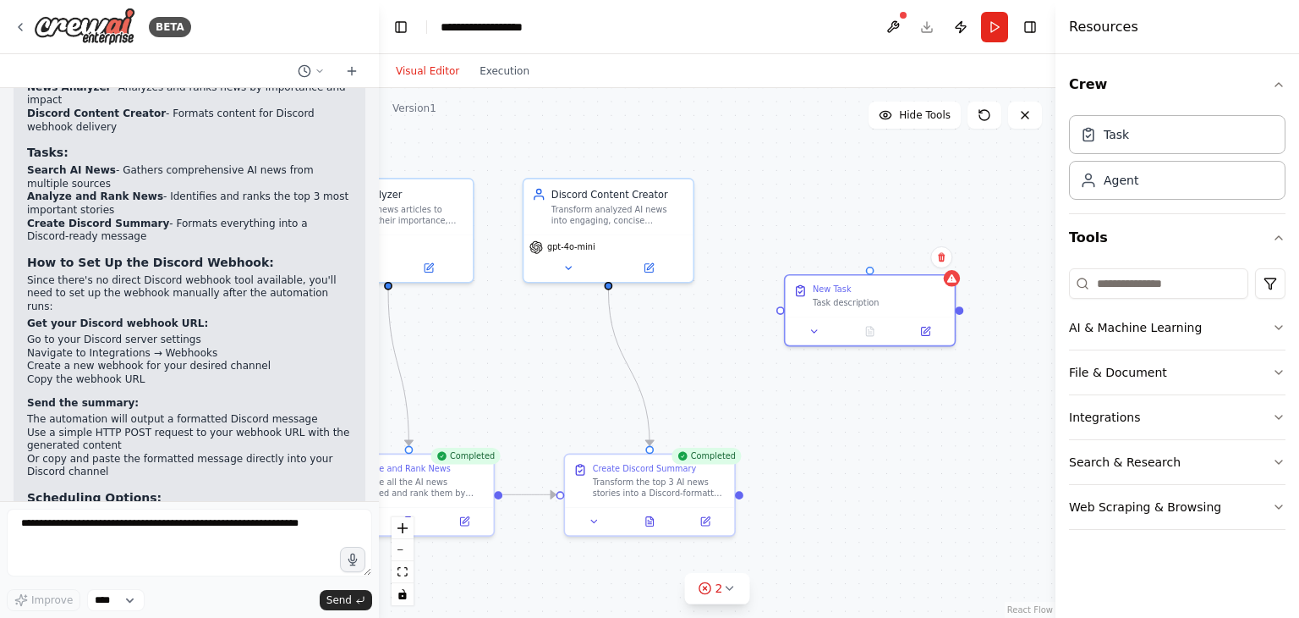
drag, startPoint x: 958, startPoint y: 397, endPoint x: 826, endPoint y: 387, distance: 133.2
click at [826, 387] on div ".deletable-edge-delete-btn { width: 20px; height: 20px; border: 0px solid #ffff…" at bounding box center [717, 353] width 677 height 530
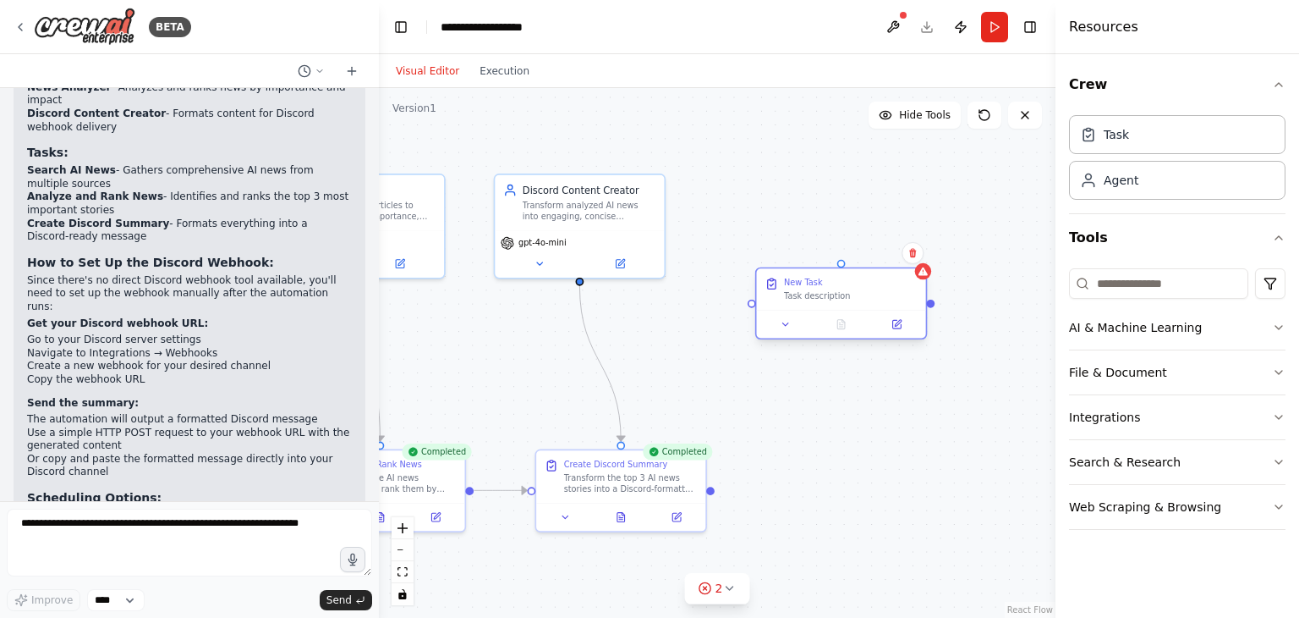
click at [795, 294] on div "Task description" at bounding box center [851, 295] width 134 height 11
click at [797, 285] on div "New Task" at bounding box center [803, 282] width 38 height 11
click at [805, 281] on div "New Task" at bounding box center [803, 282] width 38 height 11
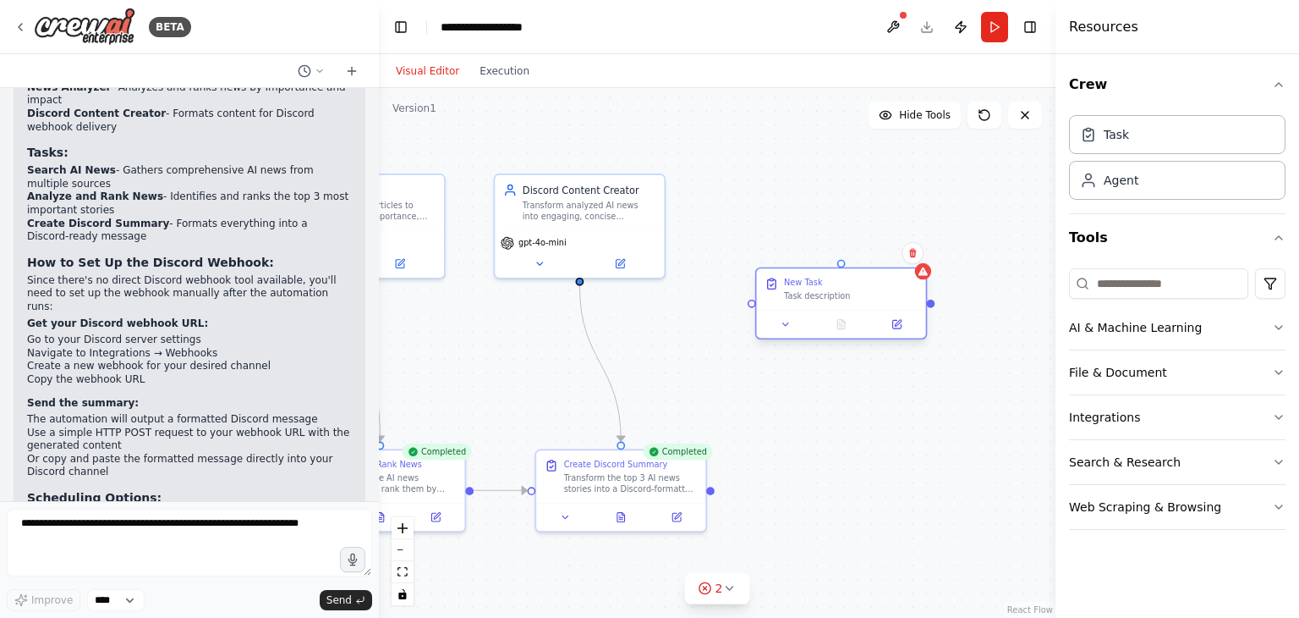
click at [805, 282] on div "New Task" at bounding box center [803, 282] width 38 height 11
drag, startPoint x: 805, startPoint y: 282, endPoint x: 775, endPoint y: 252, distance: 42.5
click at [775, 252] on div ".deletable-edge-delete-btn { width: 20px; height: 20px; border: 0px solid #ffff…" at bounding box center [717, 353] width 677 height 530
click at [797, 299] on div "Task description" at bounding box center [851, 293] width 134 height 11
click at [799, 299] on div "New Task Task description" at bounding box center [841, 286] width 169 height 41
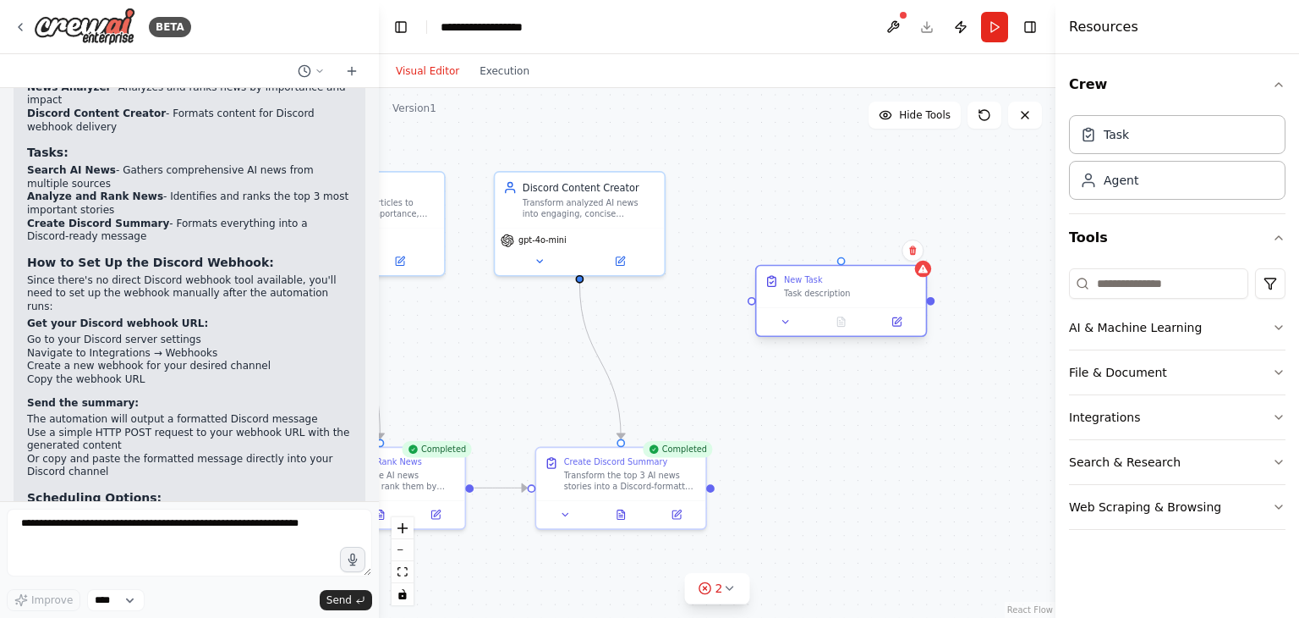
click at [799, 299] on div "New Task Task description" at bounding box center [841, 286] width 169 height 41
click at [883, 324] on button at bounding box center [896, 321] width 47 height 17
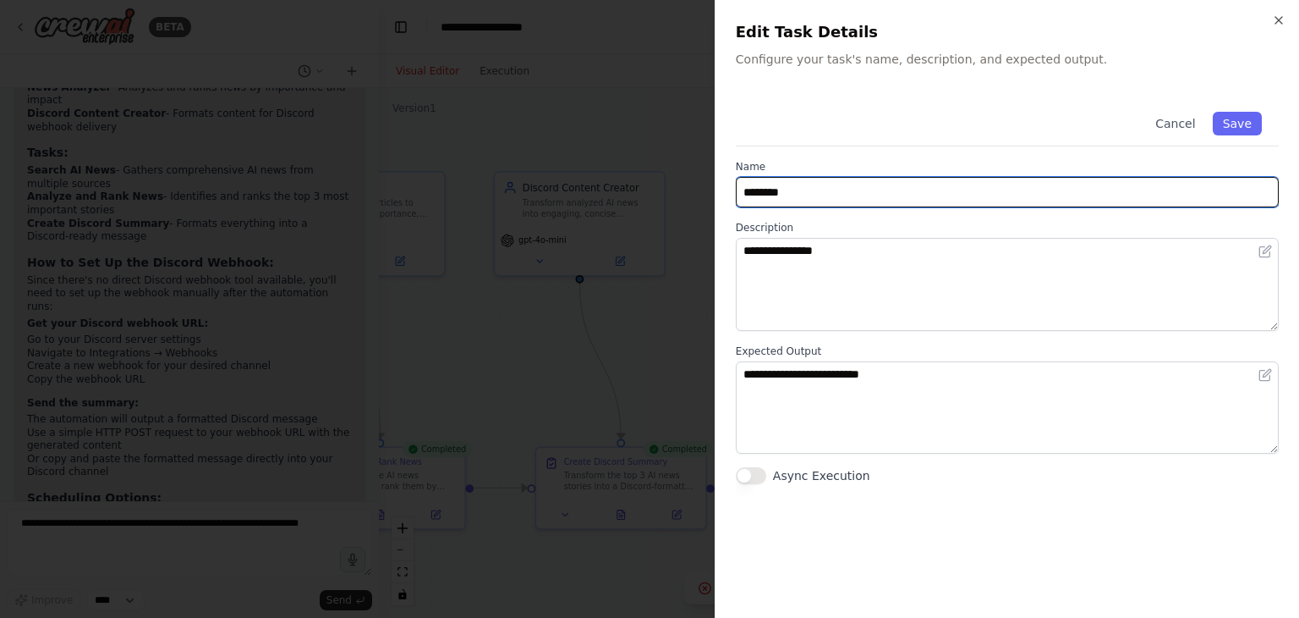
click at [793, 194] on input "********" at bounding box center [1007, 192] width 543 height 30
type input "**********"
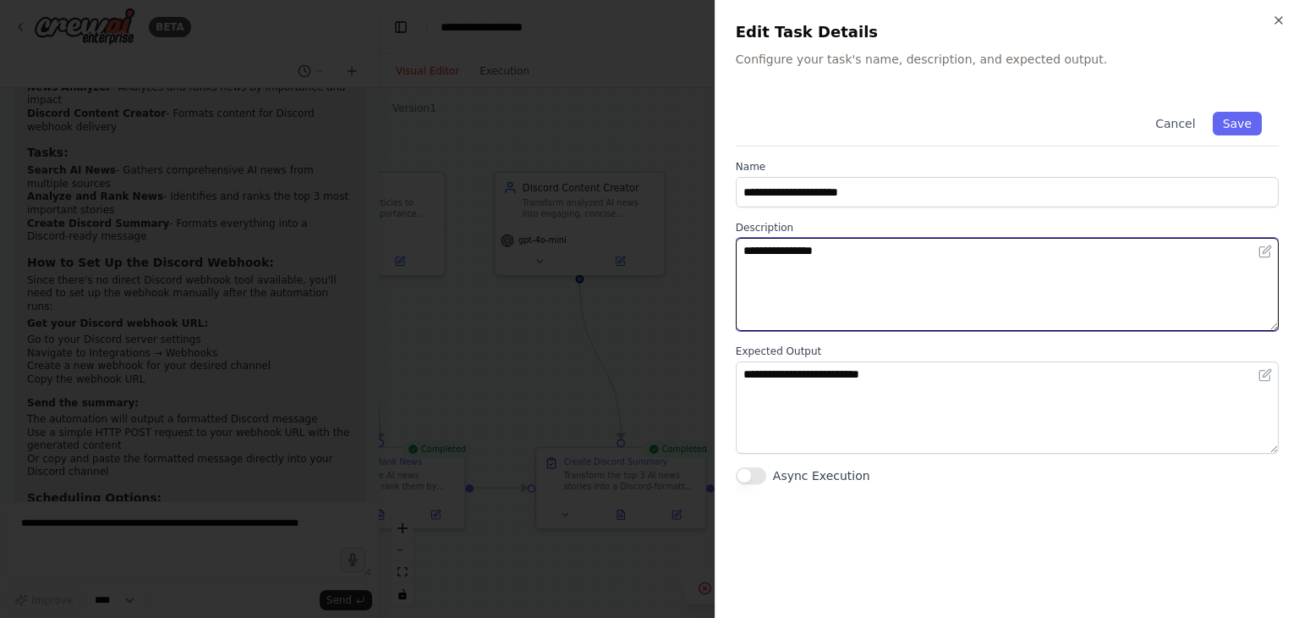
click at [869, 278] on textarea "**********" at bounding box center [1007, 284] width 543 height 93
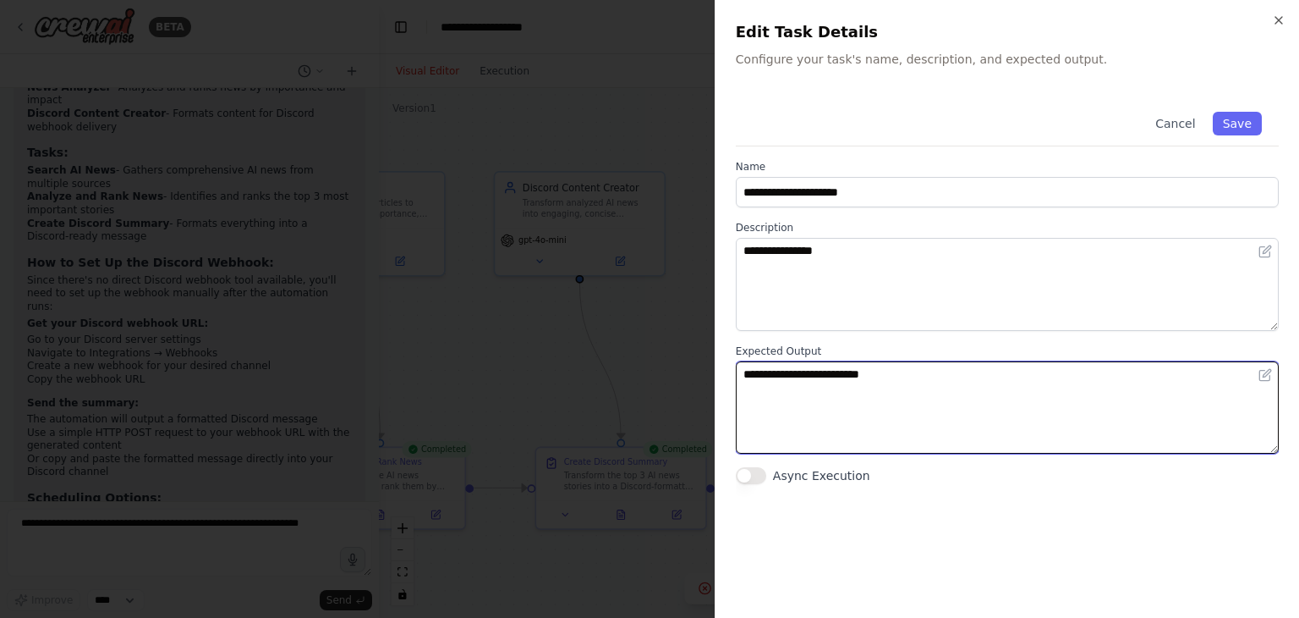
click at [815, 422] on textarea "**********" at bounding box center [1007, 407] width 543 height 93
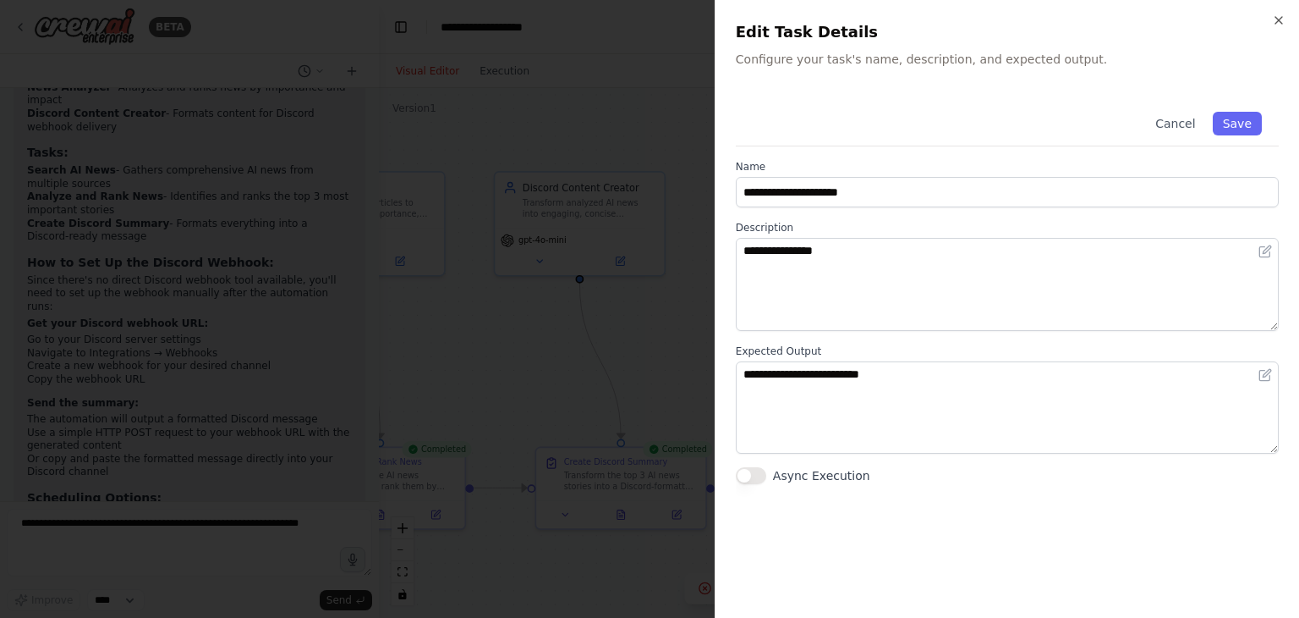
click at [748, 478] on button "Async Execution" at bounding box center [751, 475] width 30 height 17
click at [1180, 119] on button "Cancel" at bounding box center [1175, 124] width 60 height 24
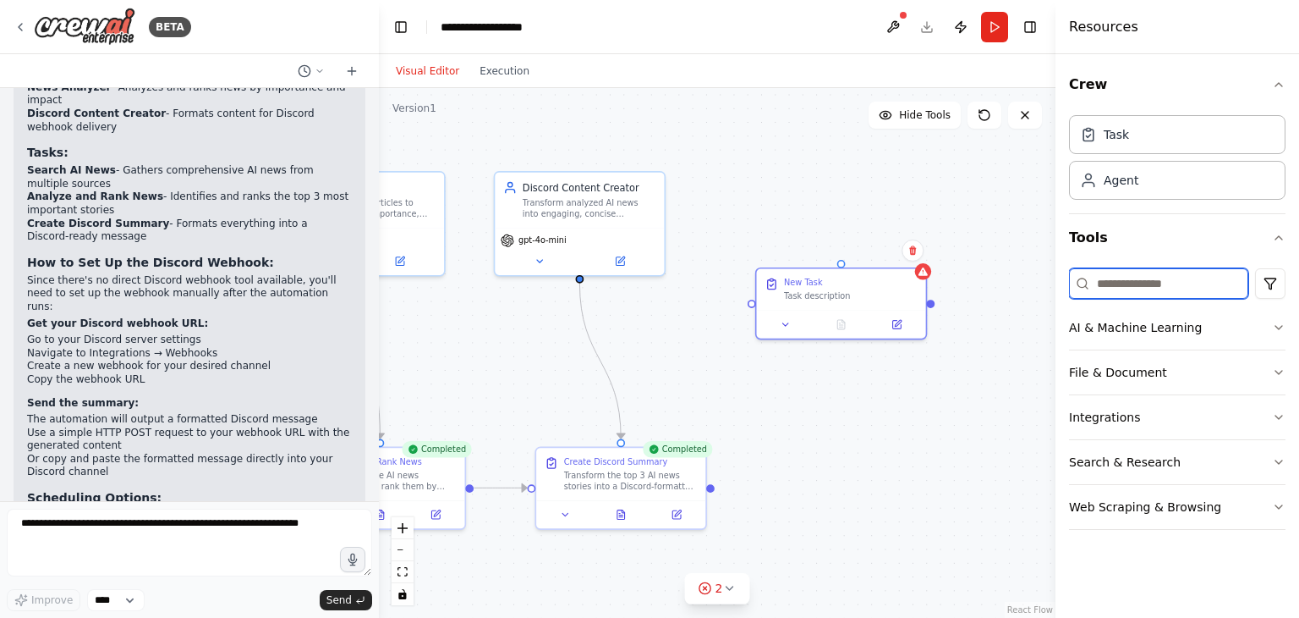
click at [1159, 274] on input at bounding box center [1158, 283] width 179 height 30
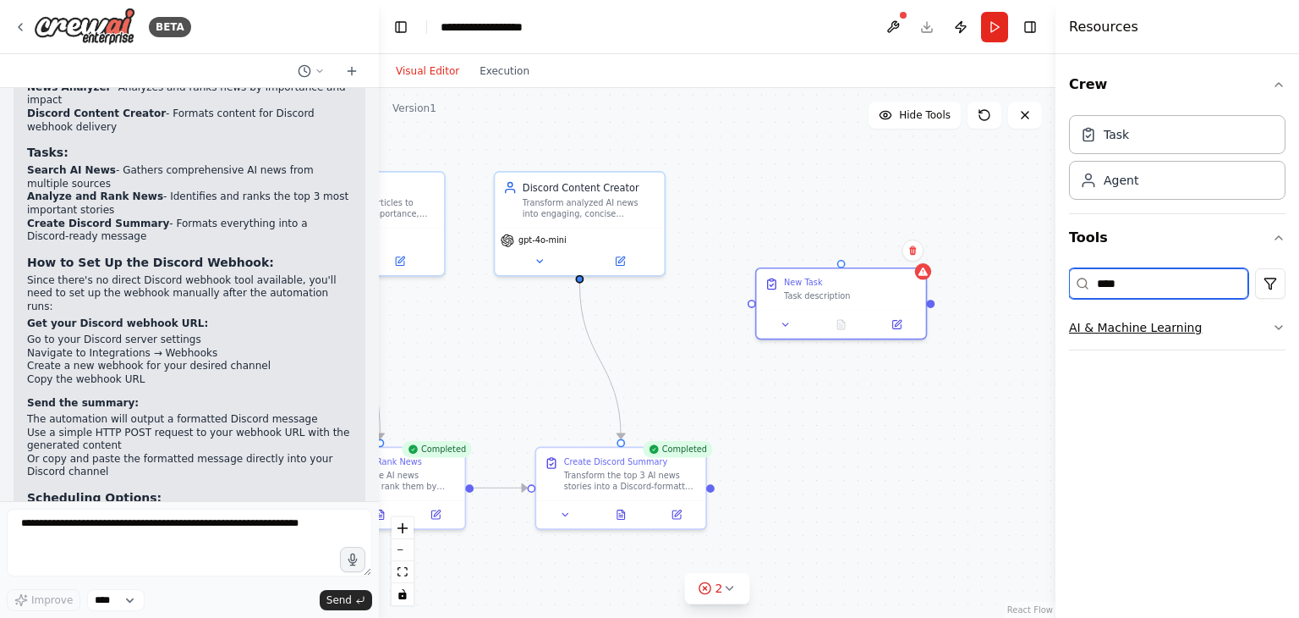
type input "****"
click at [1147, 320] on button "AI & Machine Learning" at bounding box center [1177, 327] width 217 height 44
click at [1136, 285] on input "****" at bounding box center [1158, 283] width 179 height 30
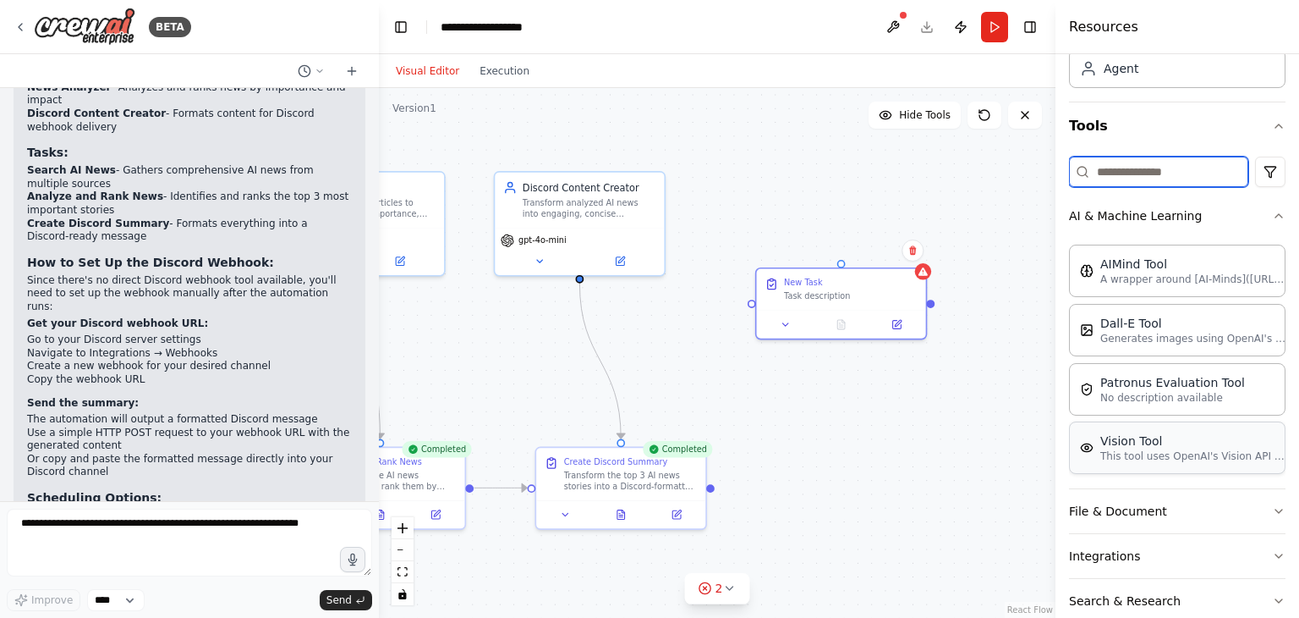
scroll to position [186, 0]
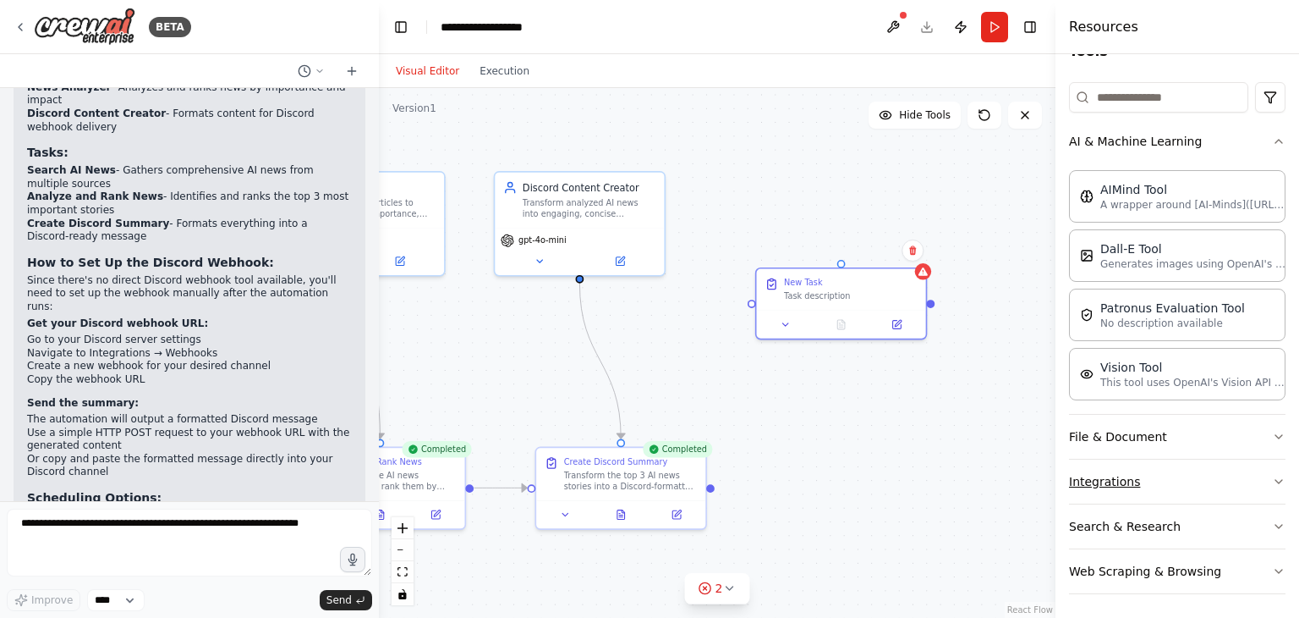
click at [1120, 485] on button "Integrations" at bounding box center [1177, 481] width 217 height 44
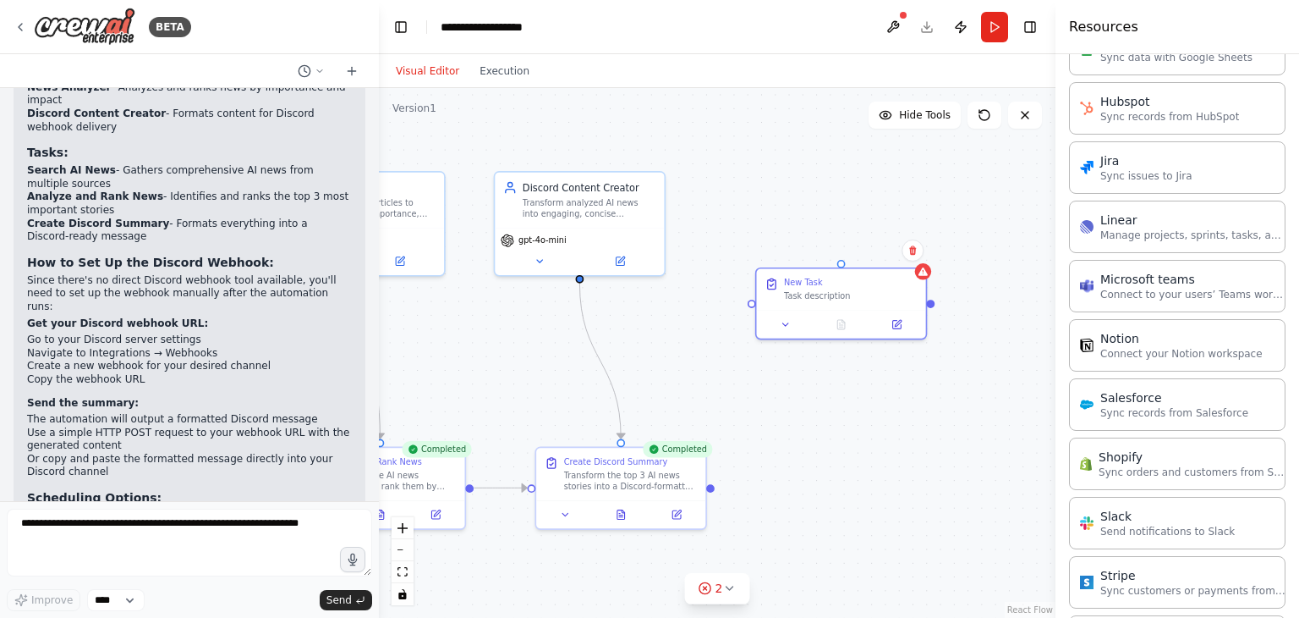
scroll to position [1319, 0]
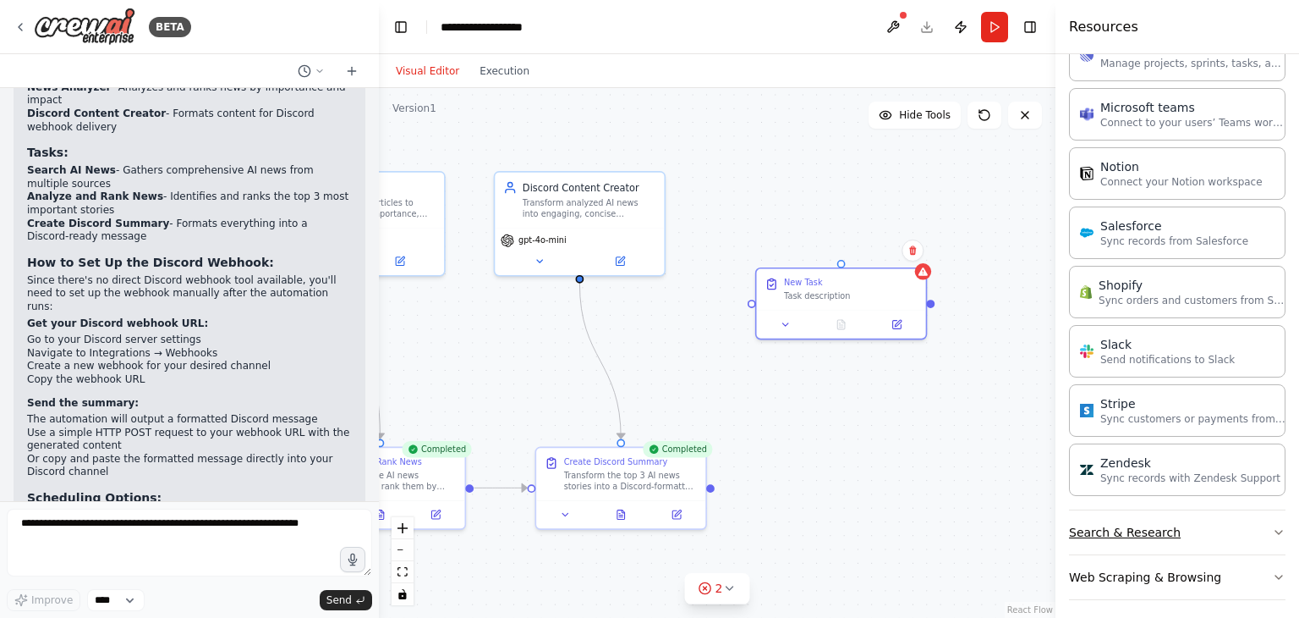
click at [1108, 515] on button "Search & Research" at bounding box center [1177, 532] width 217 height 44
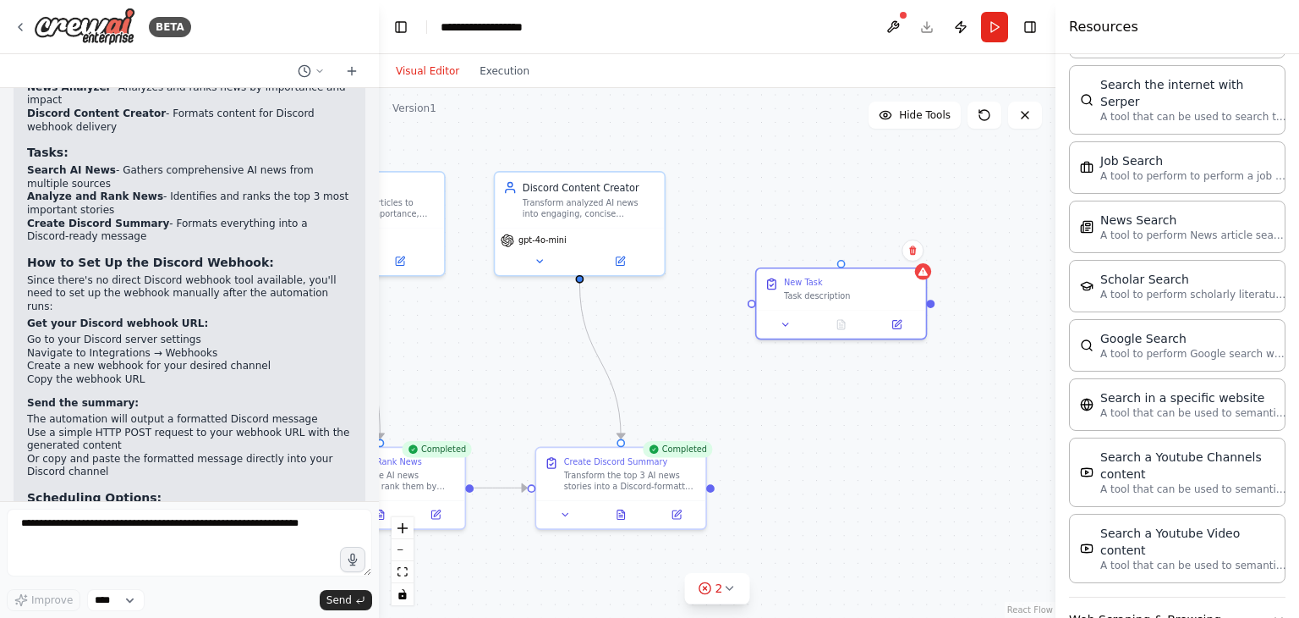
scroll to position [2173, 0]
click at [1120, 594] on button "Web Scraping & Browsing" at bounding box center [1177, 616] width 217 height 44
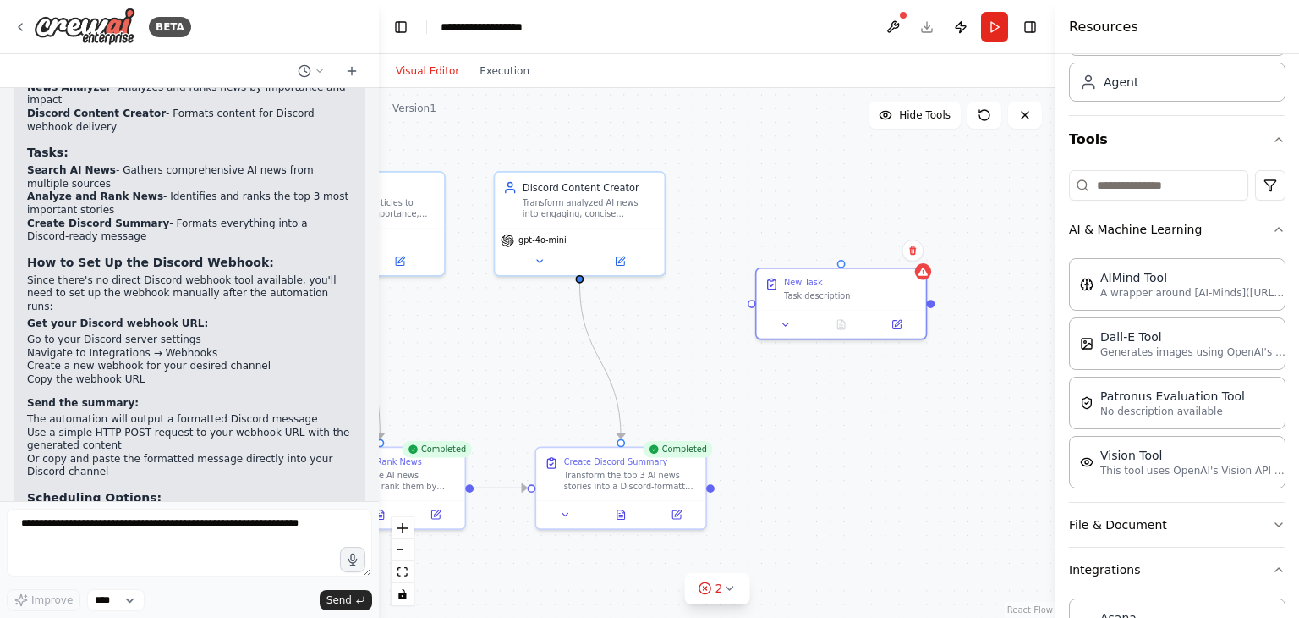
scroll to position [0, 0]
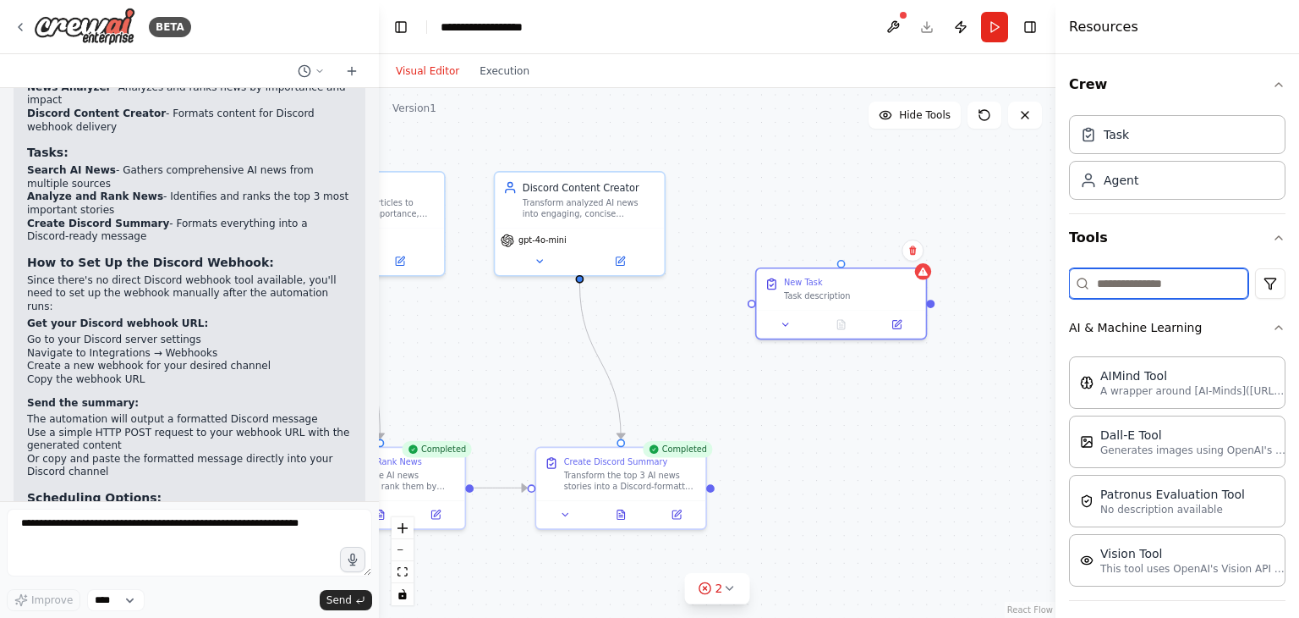
click at [1133, 288] on input at bounding box center [1158, 283] width 179 height 30
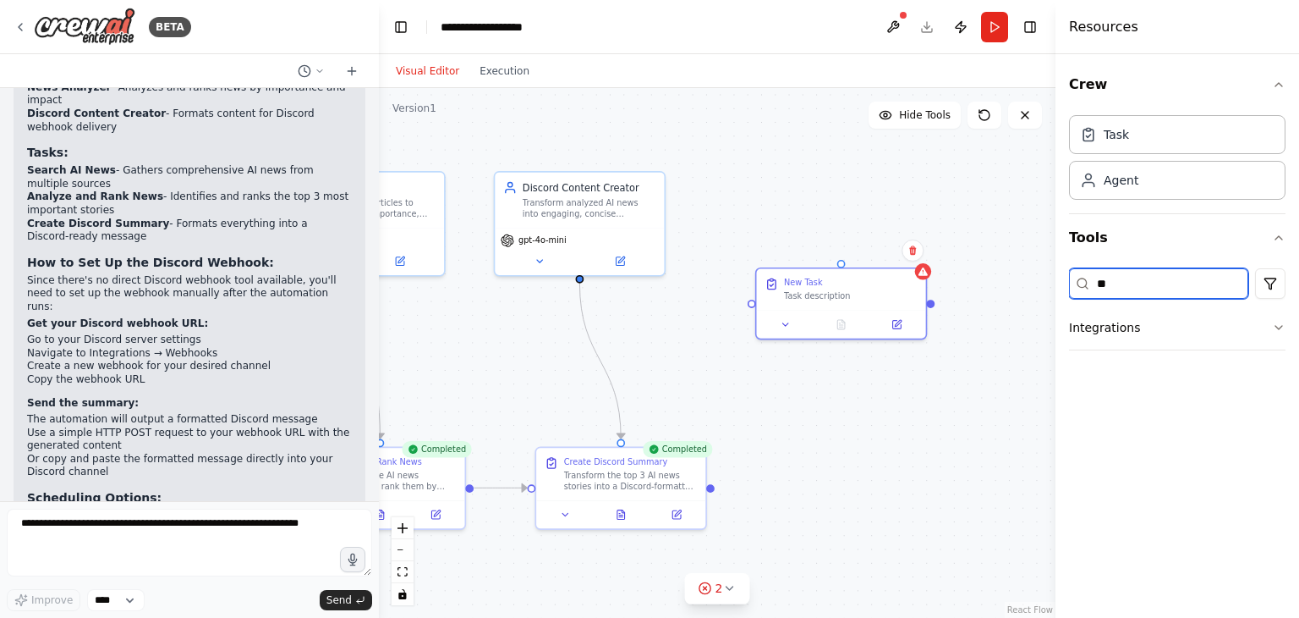
type input "*"
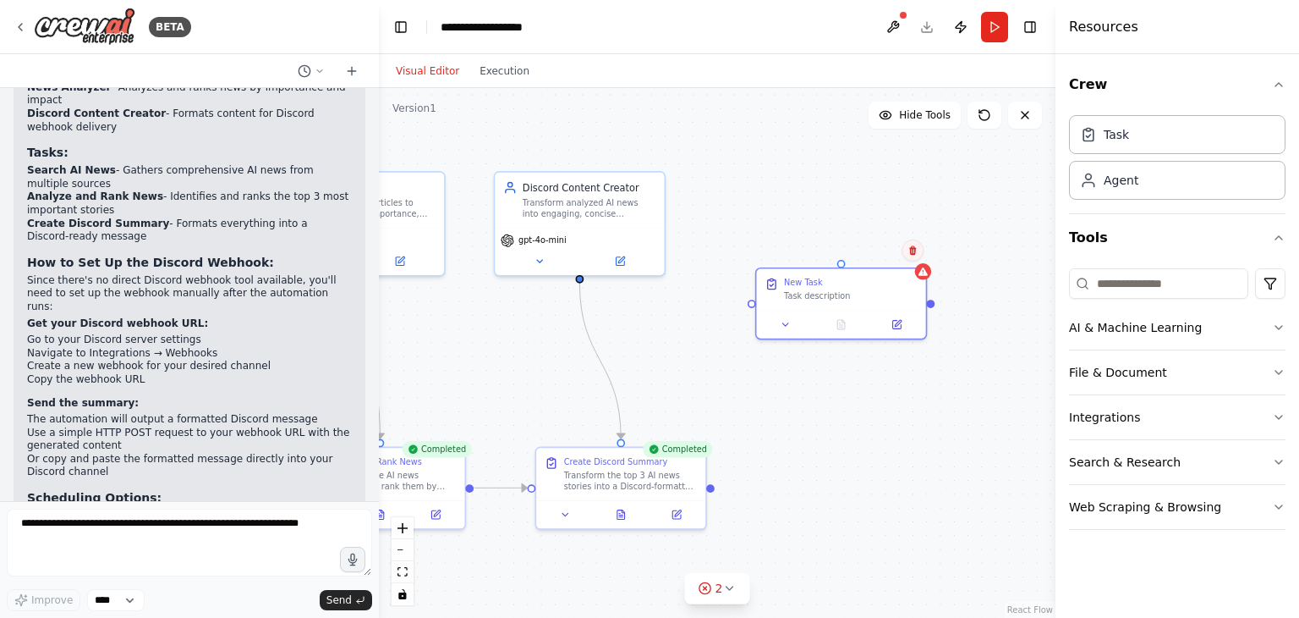
click at [917, 251] on icon at bounding box center [913, 250] width 10 height 10
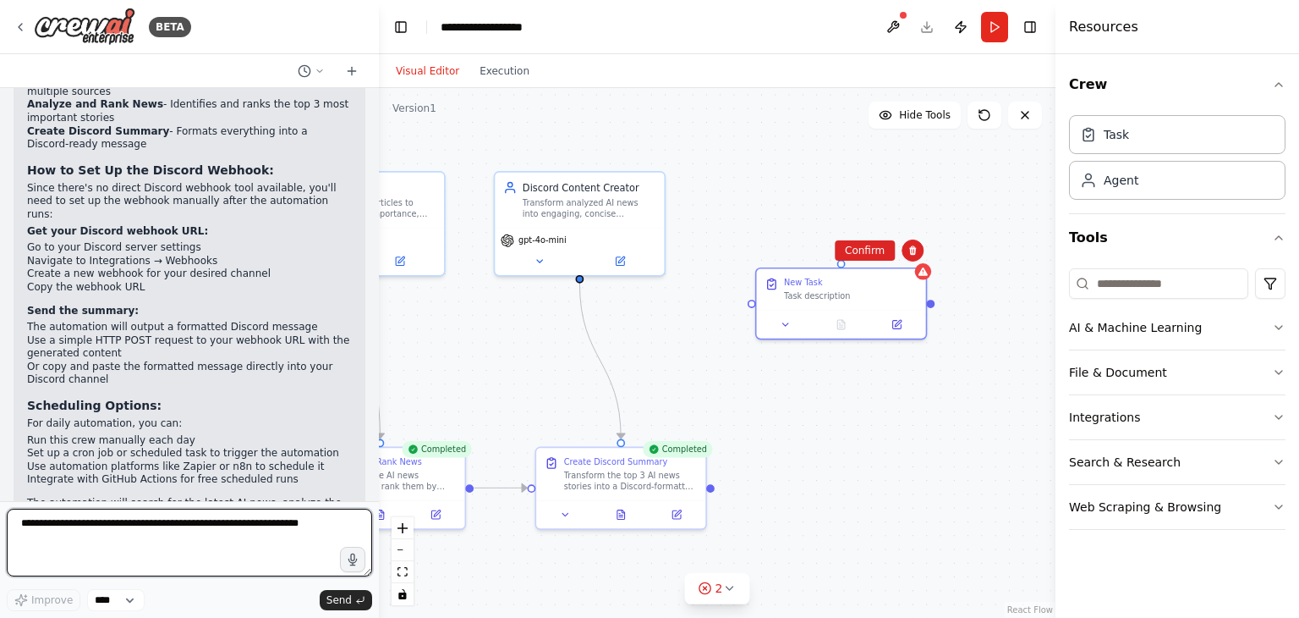
click at [128, 525] on textarea at bounding box center [189, 542] width 365 height 68
click at [132, 520] on textarea at bounding box center [189, 542] width 365 height 68
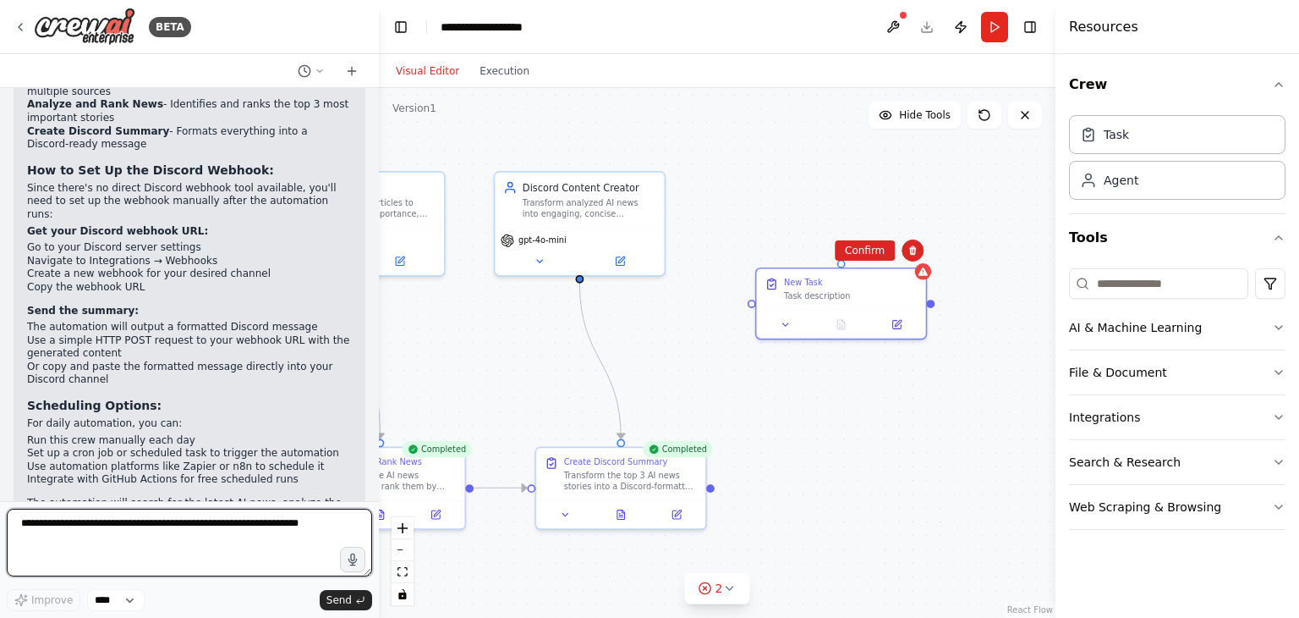
click at [132, 520] on textarea at bounding box center [189, 542] width 365 height 68
click at [131, 524] on textarea at bounding box center [189, 542] width 365 height 68
drag, startPoint x: 254, startPoint y: 515, endPoint x: 30, endPoint y: 529, distance: 223.7
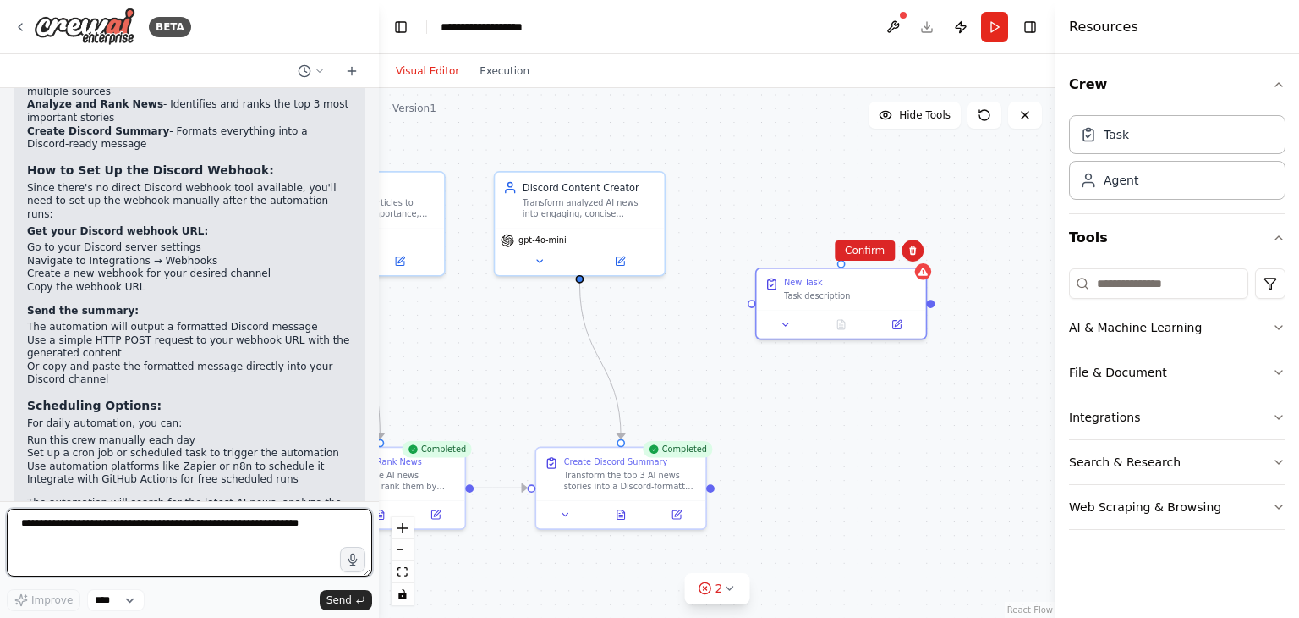
click at [30, 529] on textarea at bounding box center [189, 542] width 365 height 68
click at [162, 543] on textarea at bounding box center [189, 542] width 365 height 68
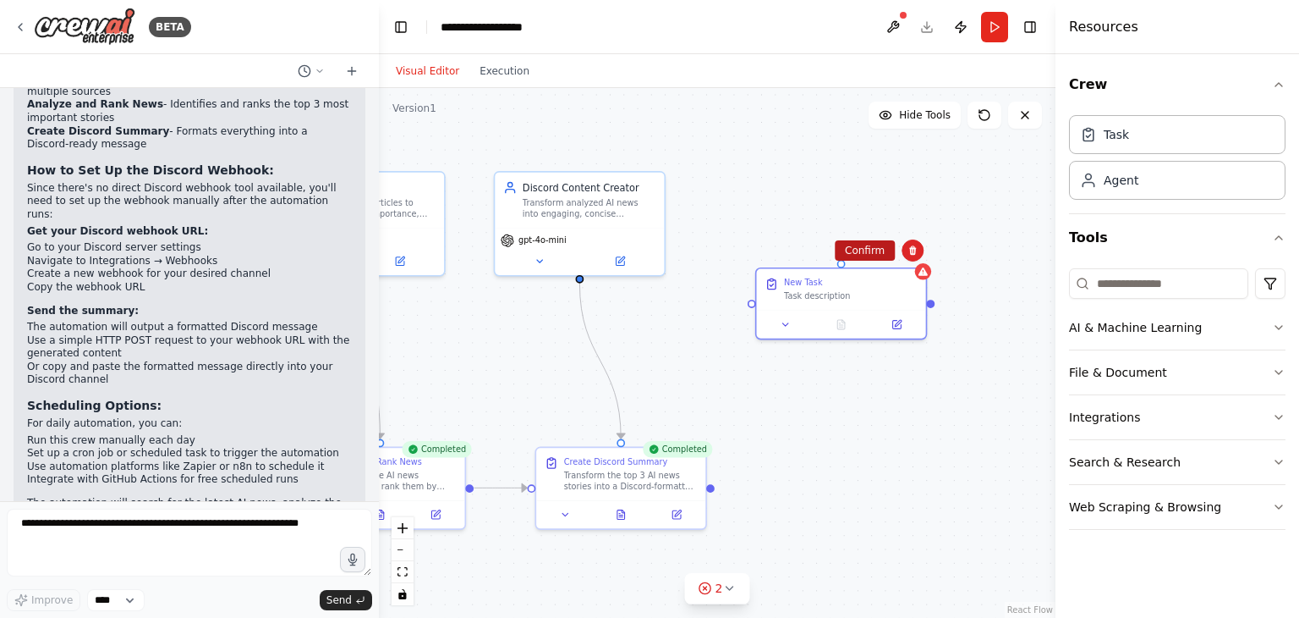
click at [868, 254] on button "Confirm" at bounding box center [865, 250] width 60 height 20
click at [849, 259] on button "Confirm" at bounding box center [862, 249] width 60 height 20
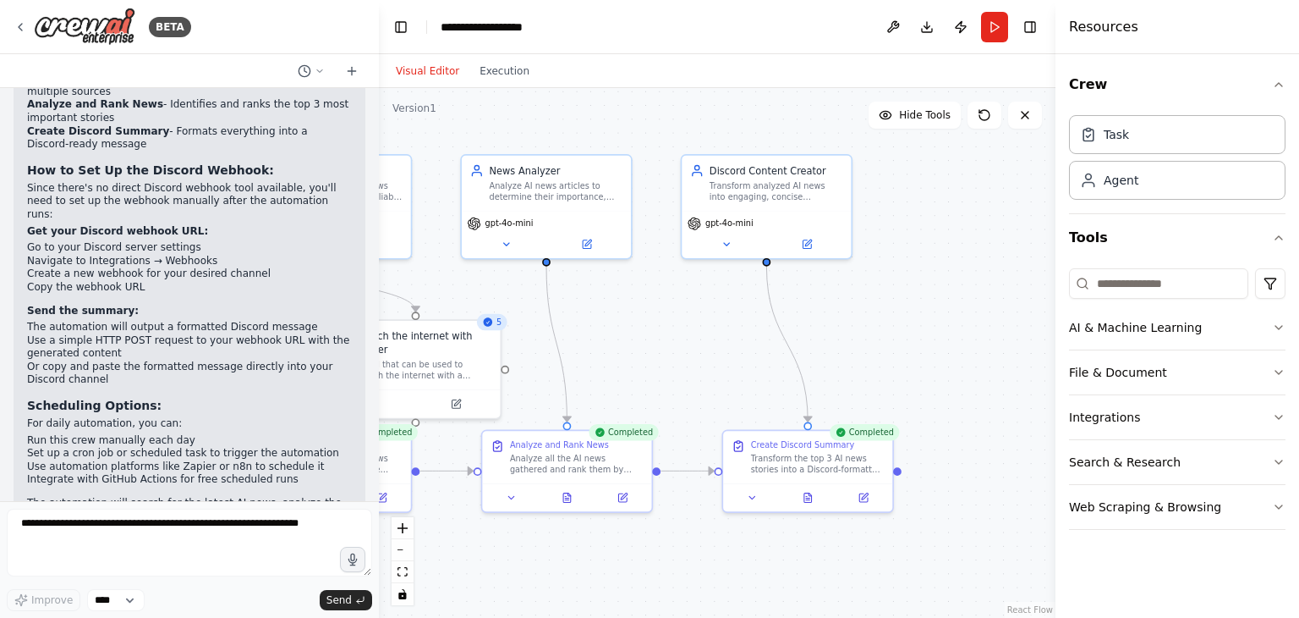
drag, startPoint x: 531, startPoint y: 357, endPoint x: 717, endPoint y: 343, distance: 186.7
click at [717, 343] on div ".deletable-edge-delete-btn { width: 20px; height: 20px; border: 0px solid #ffff…" at bounding box center [717, 353] width 677 height 530
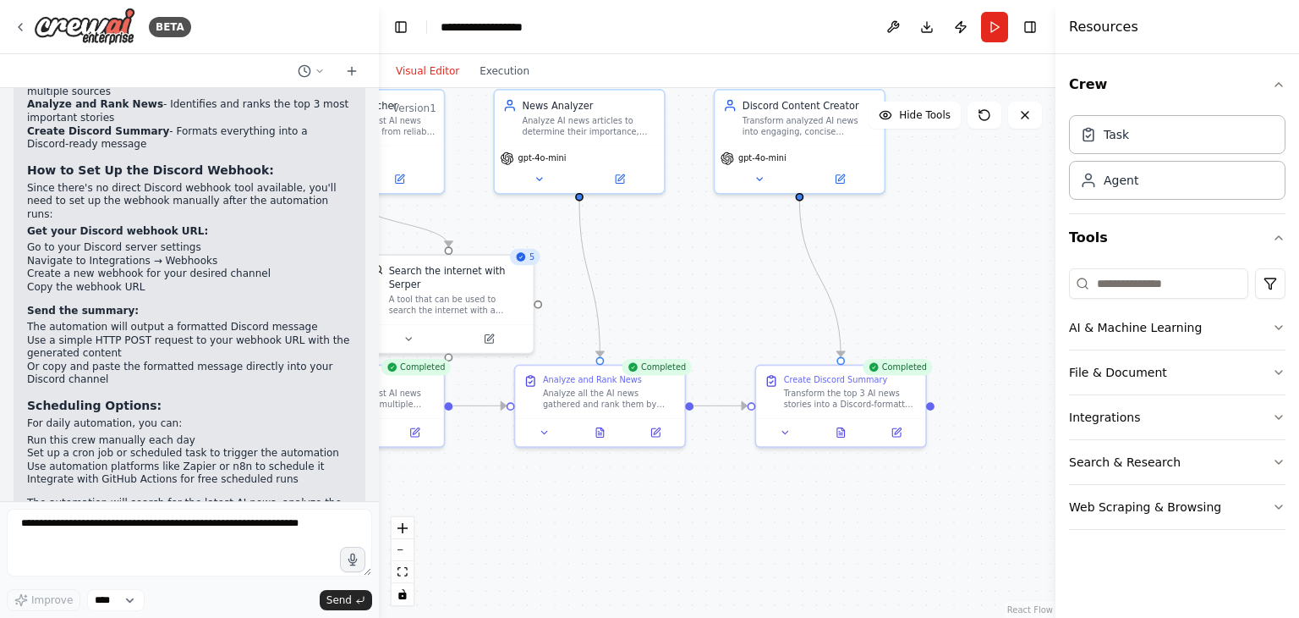
drag, startPoint x: 640, startPoint y: 390, endPoint x: 673, endPoint y: 325, distance: 72.6
click at [673, 325] on div ".deletable-edge-delete-btn { width: 20px; height: 20px; border: 0px solid #ffff…" at bounding box center [717, 353] width 677 height 530
click at [794, 385] on div "Transform the top 3 AI news stories into a Discord-formatted summary that's rea…" at bounding box center [851, 396] width 134 height 22
click at [805, 389] on div "Transform the top 3 AI news stories into a Discord-formatted summary that's rea…" at bounding box center [851, 396] width 134 height 22
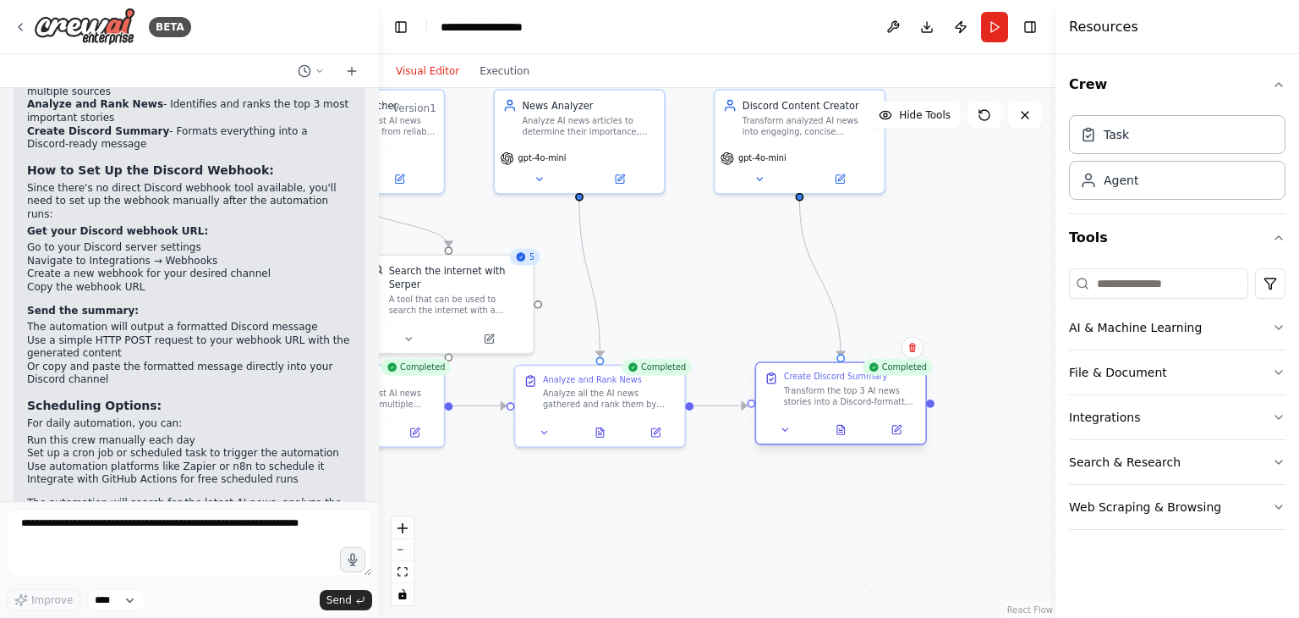
click at [805, 389] on div "Transform the top 3 AI news stories into a Discord-formatted summary that's rea…" at bounding box center [851, 396] width 134 height 22
click at [790, 425] on icon at bounding box center [785, 429] width 11 height 11
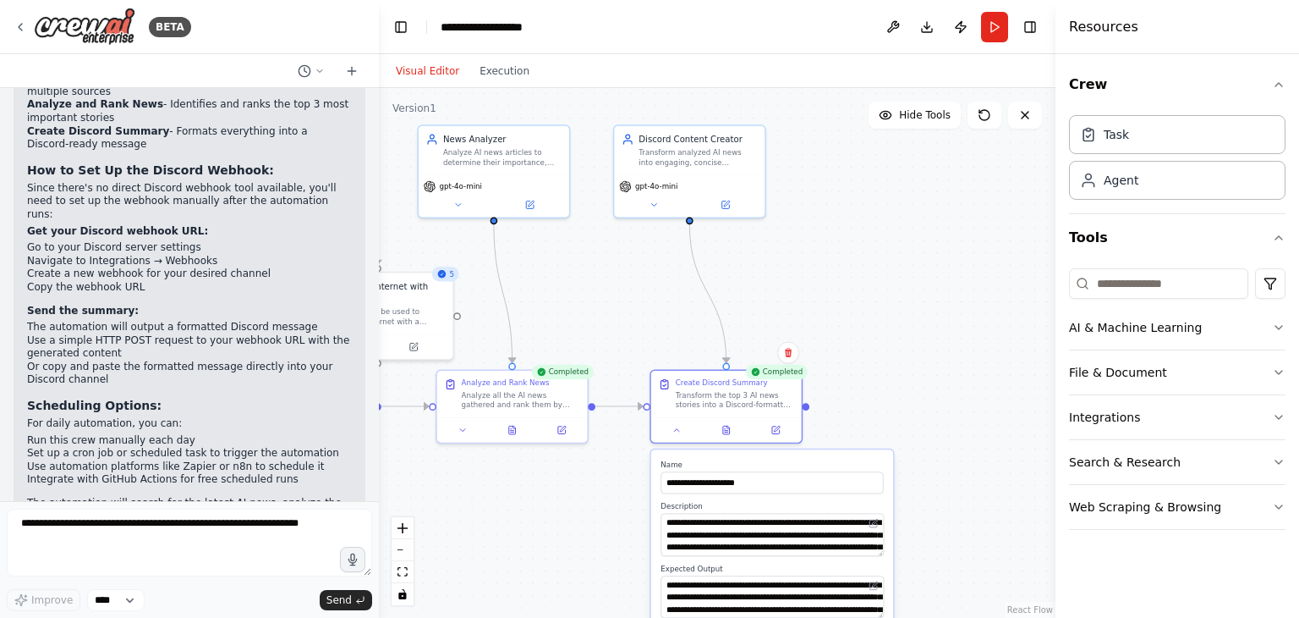
drag, startPoint x: 738, startPoint y: 486, endPoint x: 634, endPoint y: 480, distance: 104.3
click at [634, 480] on div ".deletable-edge-delete-btn { width: 20px; height: 20px; border: 0px solid #ffff…" at bounding box center [717, 353] width 677 height 530
click at [12, 28] on div "BETA" at bounding box center [189, 27] width 379 height 54
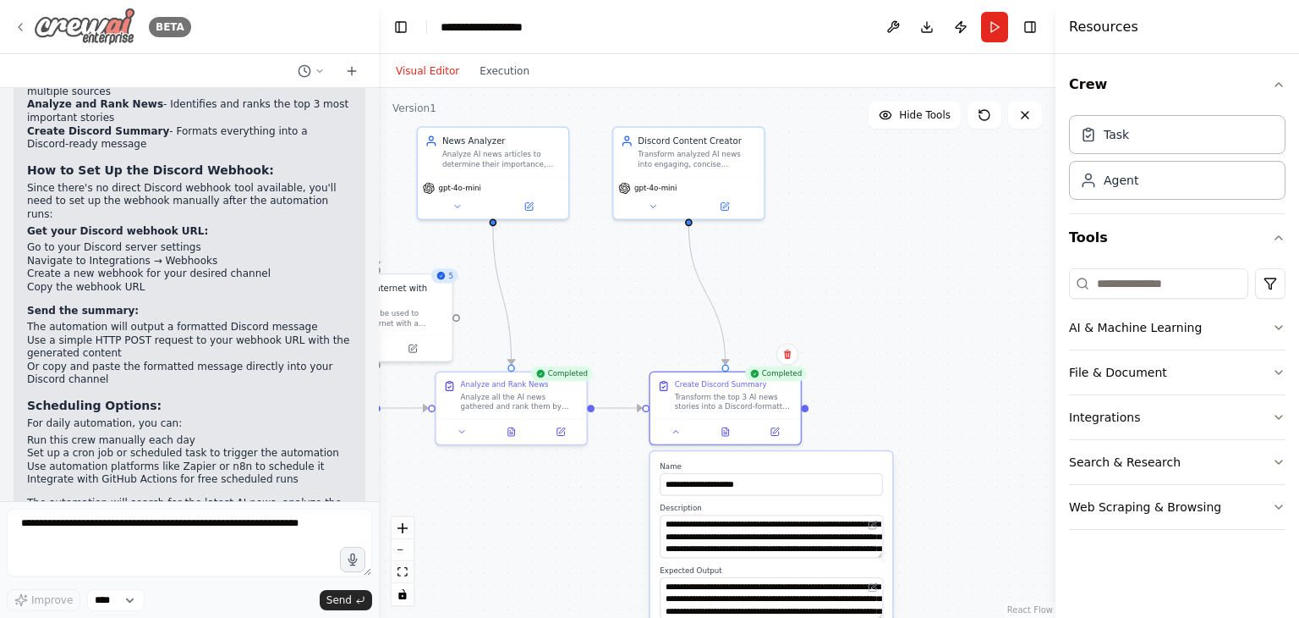
click at [25, 22] on icon at bounding box center [21, 27] width 14 height 14
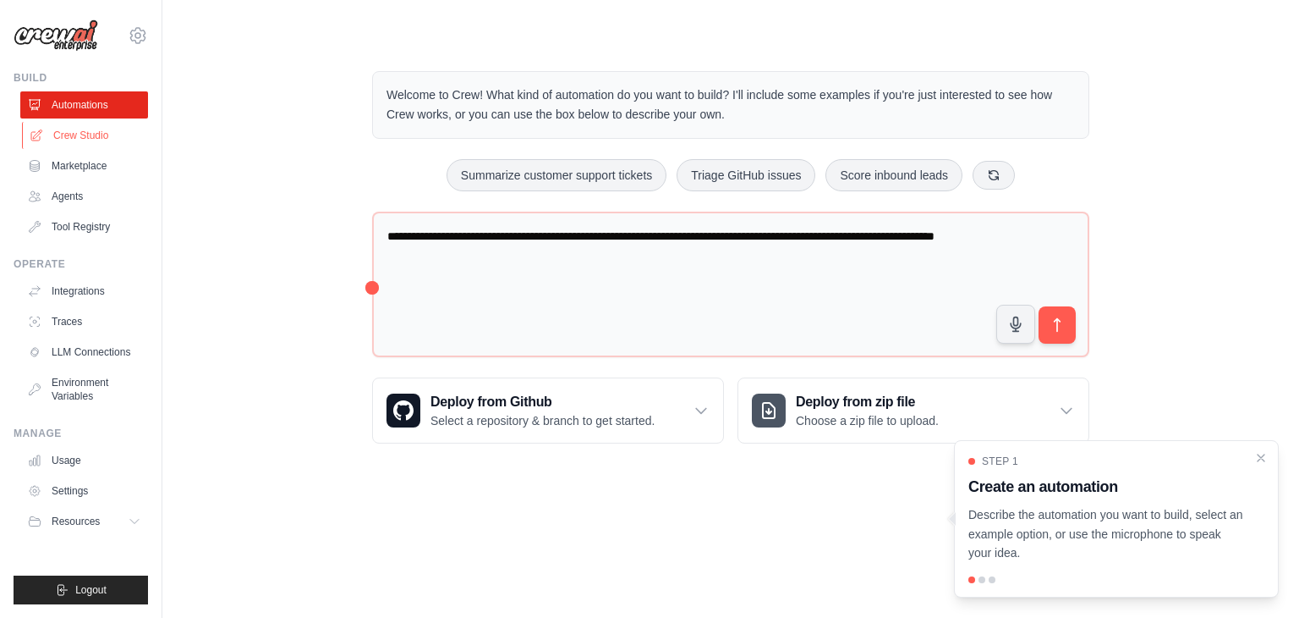
click at [86, 140] on link "Crew Studio" at bounding box center [86, 135] width 128 height 27
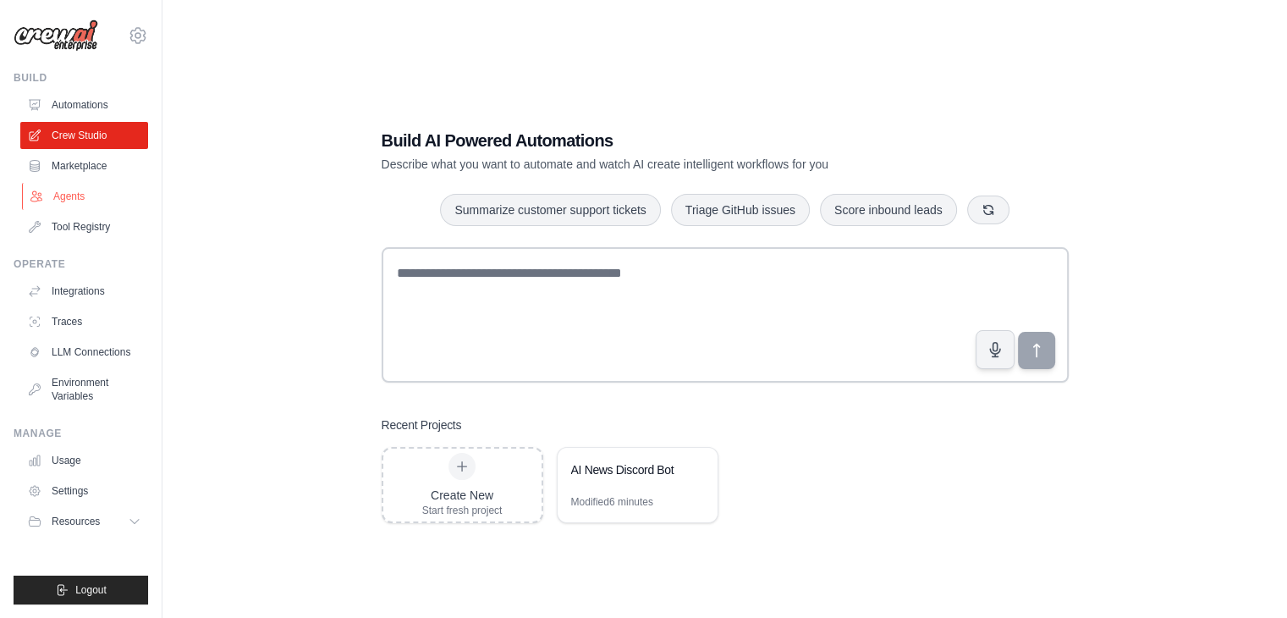
click at [80, 191] on link "Agents" at bounding box center [86, 196] width 128 height 27
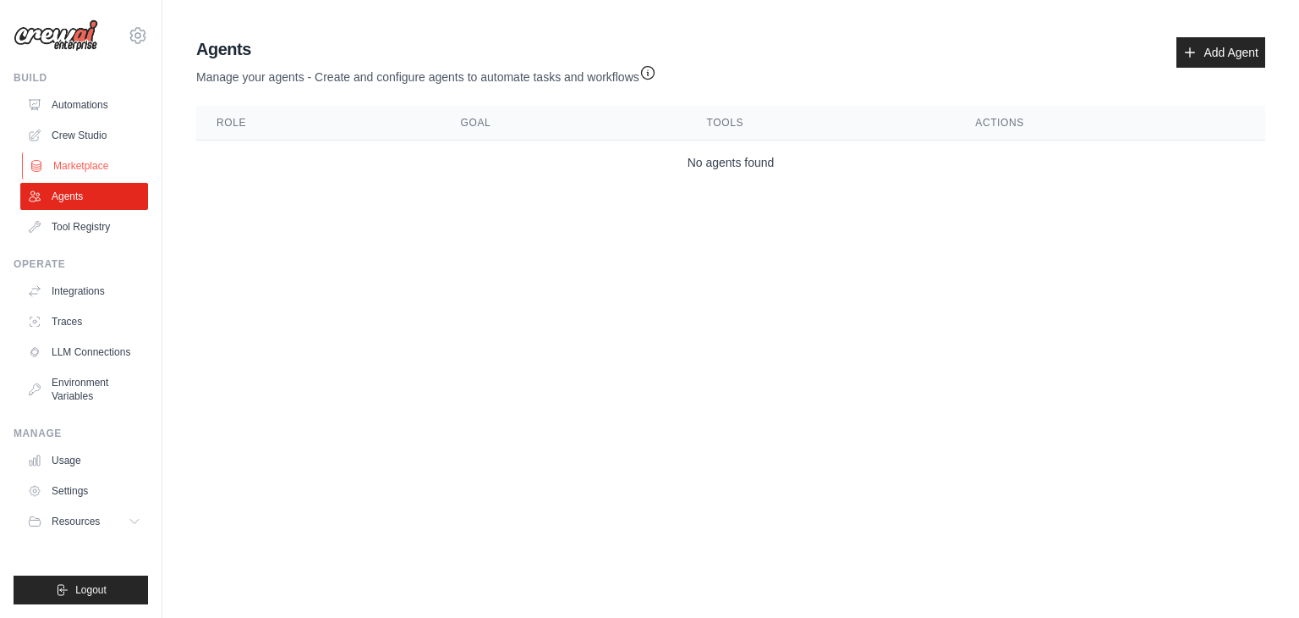
click at [63, 173] on link "Marketplace" at bounding box center [86, 165] width 128 height 27
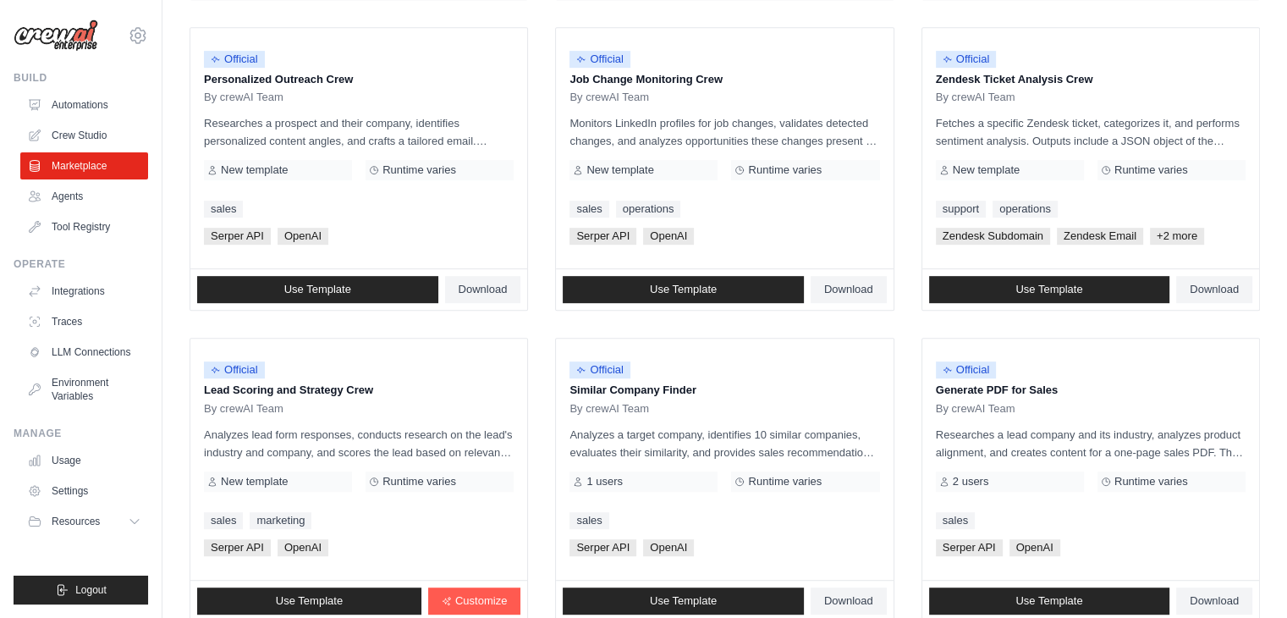
scroll to position [947, 0]
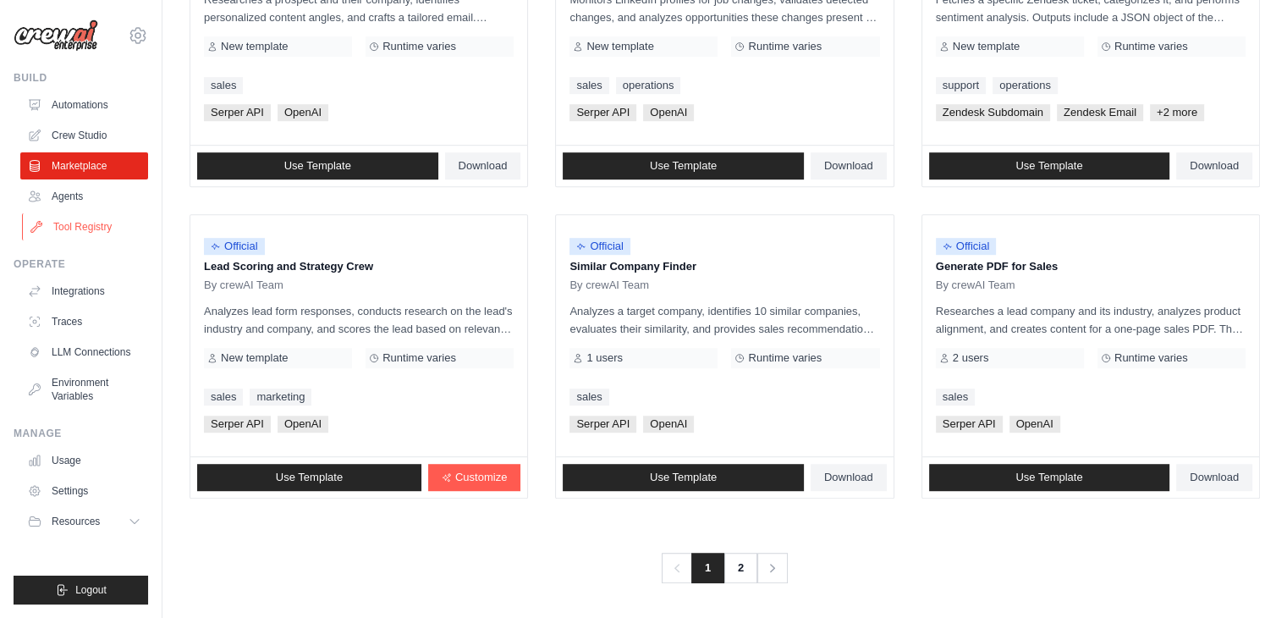
click at [74, 224] on link "Tool Registry" at bounding box center [86, 226] width 128 height 27
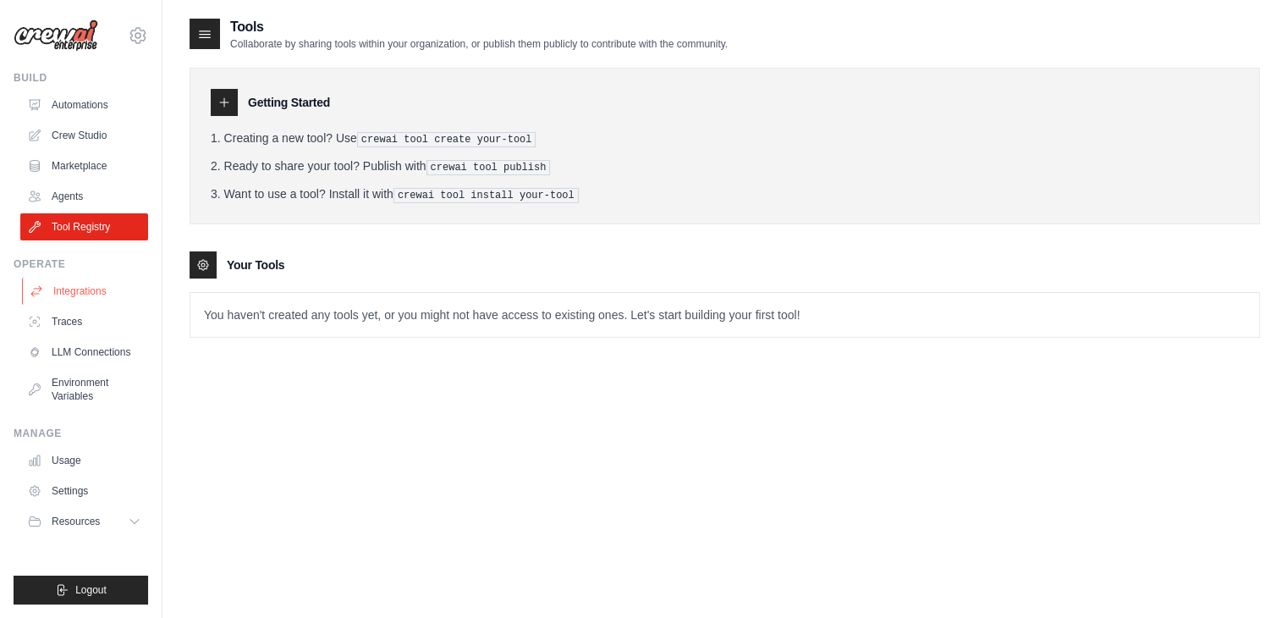
click at [90, 283] on link "Integrations" at bounding box center [86, 290] width 128 height 27
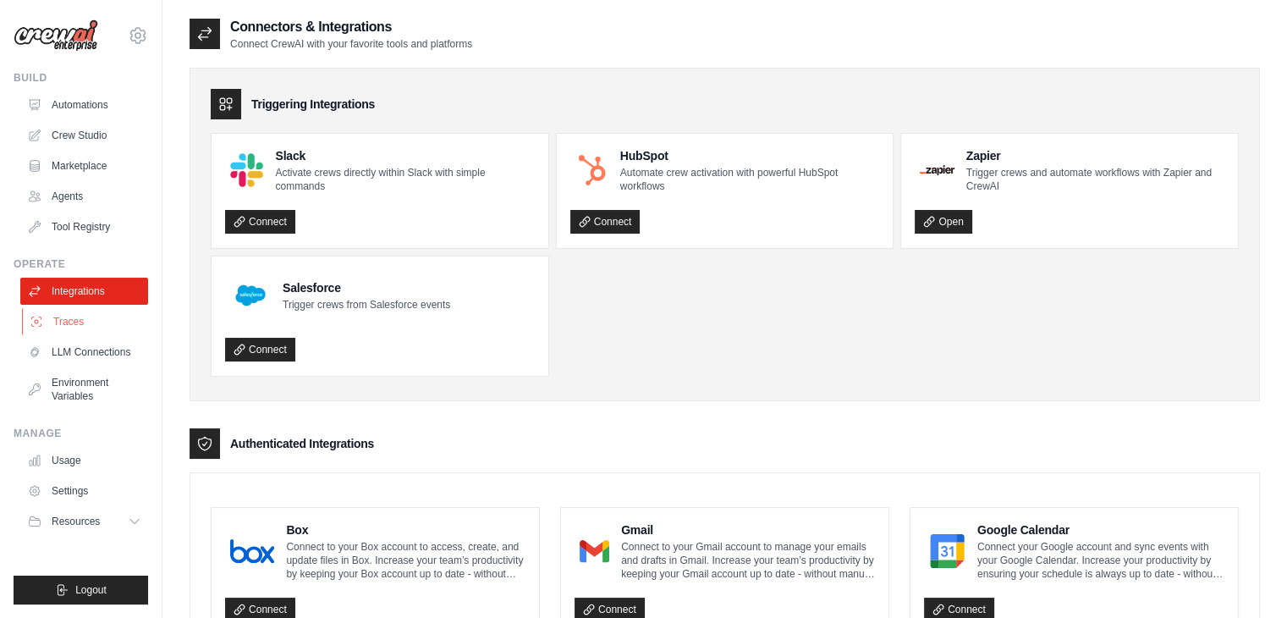
click at [94, 322] on link "Traces" at bounding box center [86, 321] width 128 height 27
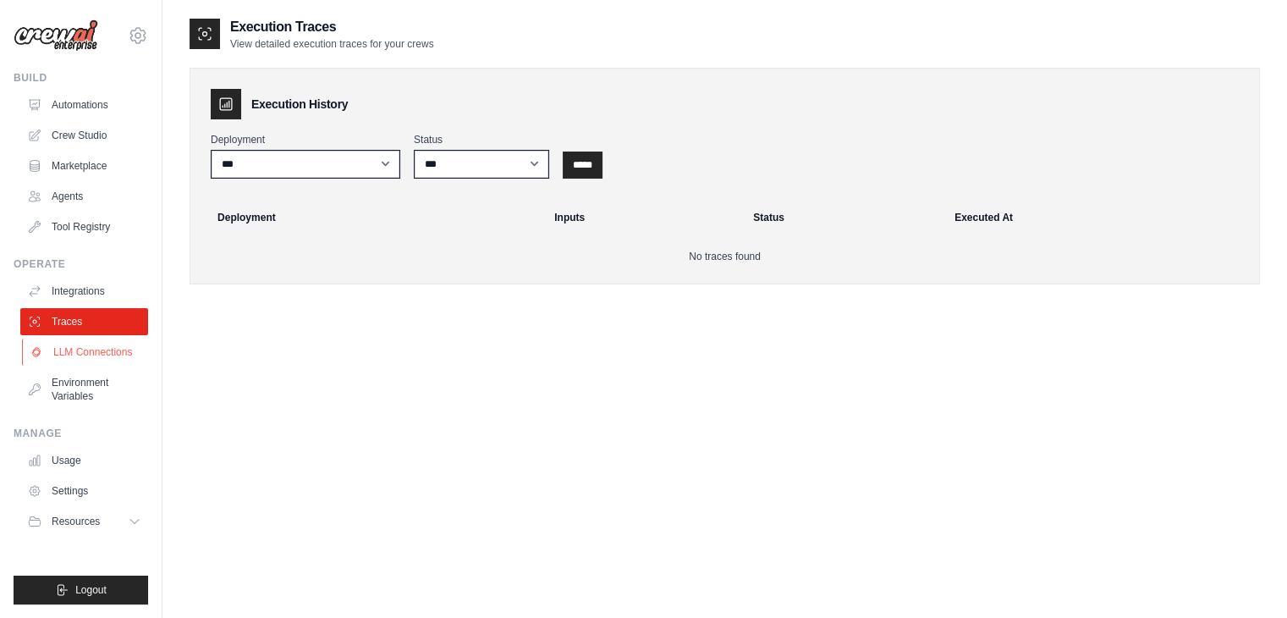
click at [85, 342] on link "LLM Connections" at bounding box center [86, 351] width 128 height 27
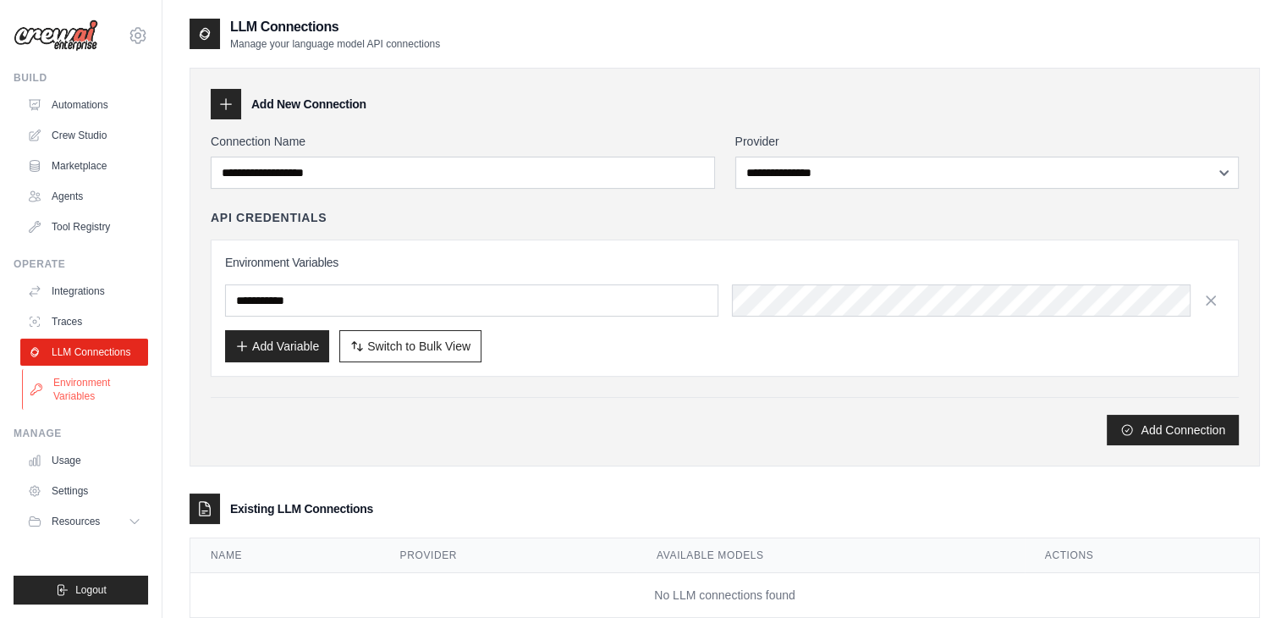
click at [83, 378] on link "Environment Variables" at bounding box center [86, 389] width 128 height 41
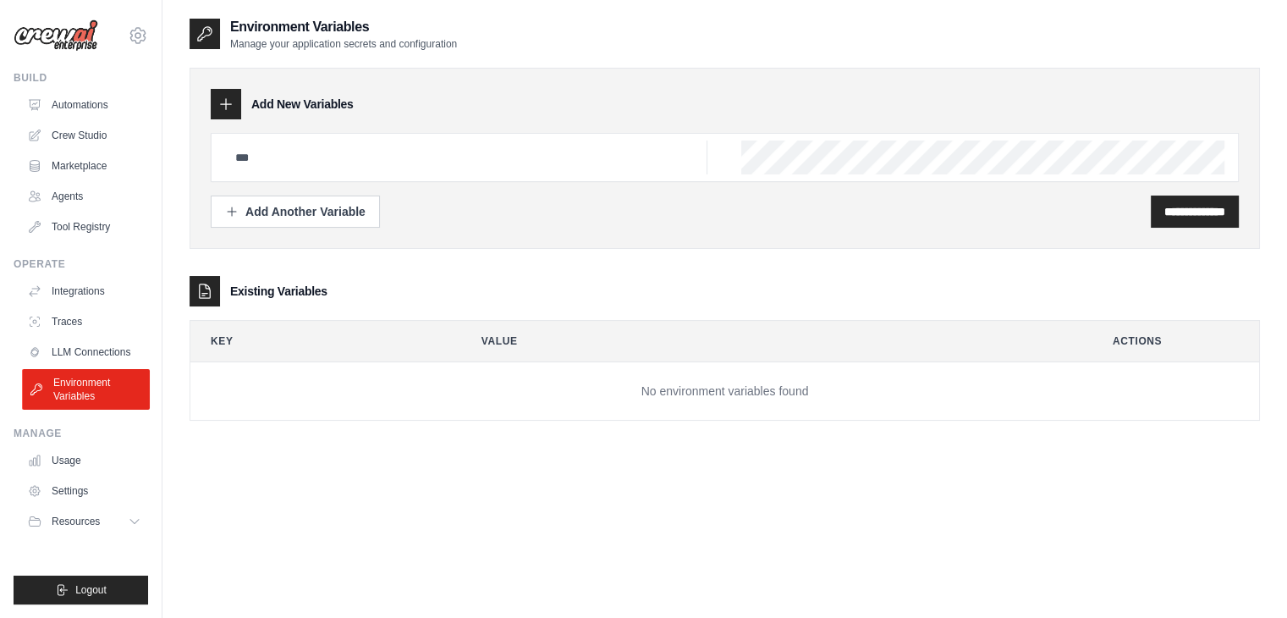
scroll to position [34, 0]
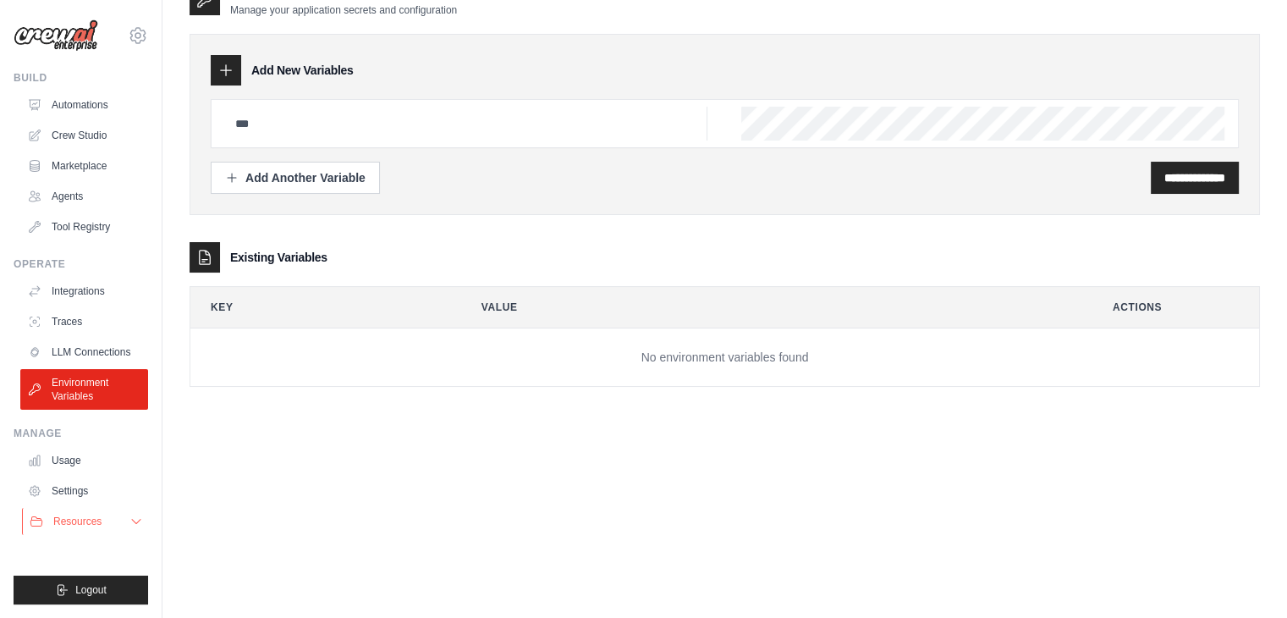
click at [80, 517] on span "Resources" at bounding box center [77, 521] width 48 height 14
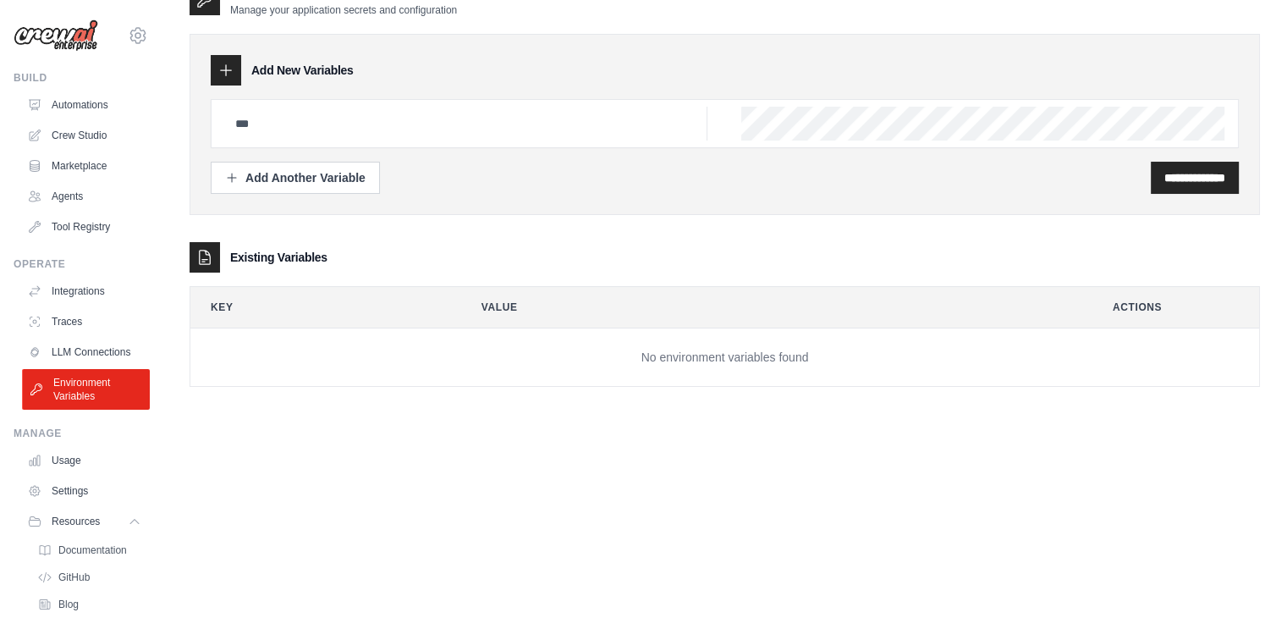
scroll to position [98, 0]
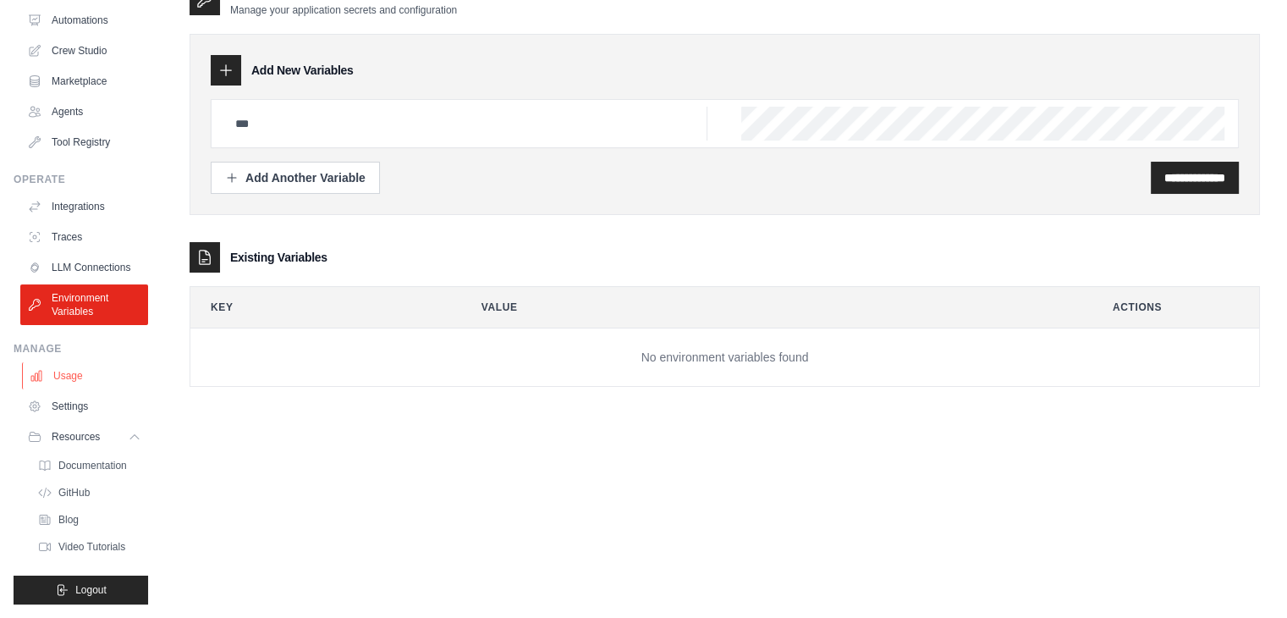
click at [74, 387] on link "Usage" at bounding box center [86, 375] width 128 height 27
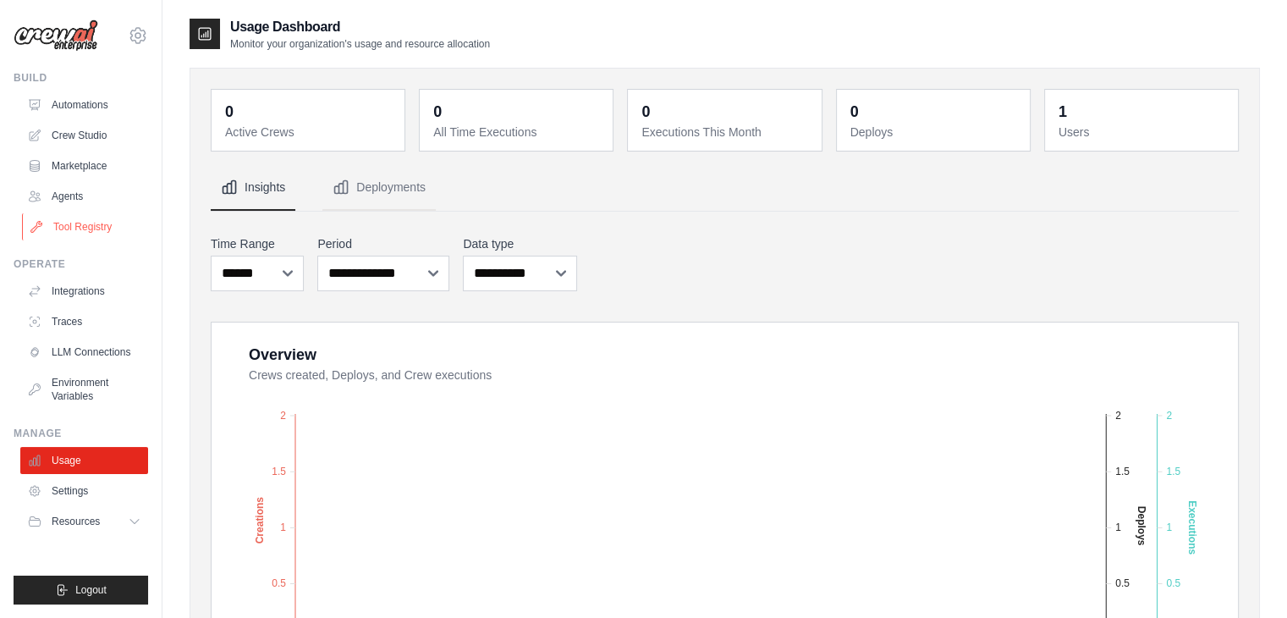
click at [87, 220] on link "Tool Registry" at bounding box center [86, 226] width 128 height 27
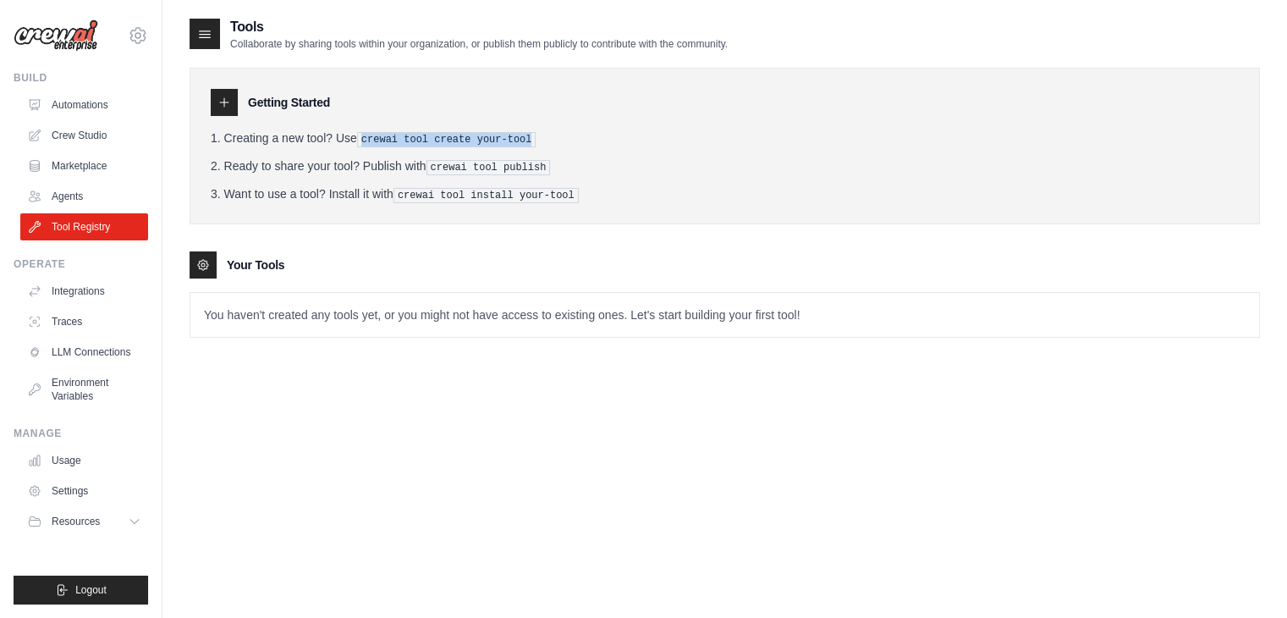
drag, startPoint x: 365, startPoint y: 137, endPoint x: 518, endPoint y: 136, distance: 152.3
click at [518, 136] on pre "crewai tool create your-tool" at bounding box center [446, 139] width 179 height 15
copy pre "crewai tool create your-tool"
click at [511, 188] on pre "crewai tool install your-tool" at bounding box center [485, 195] width 185 height 15
click at [61, 108] on link "Automations" at bounding box center [86, 104] width 128 height 27
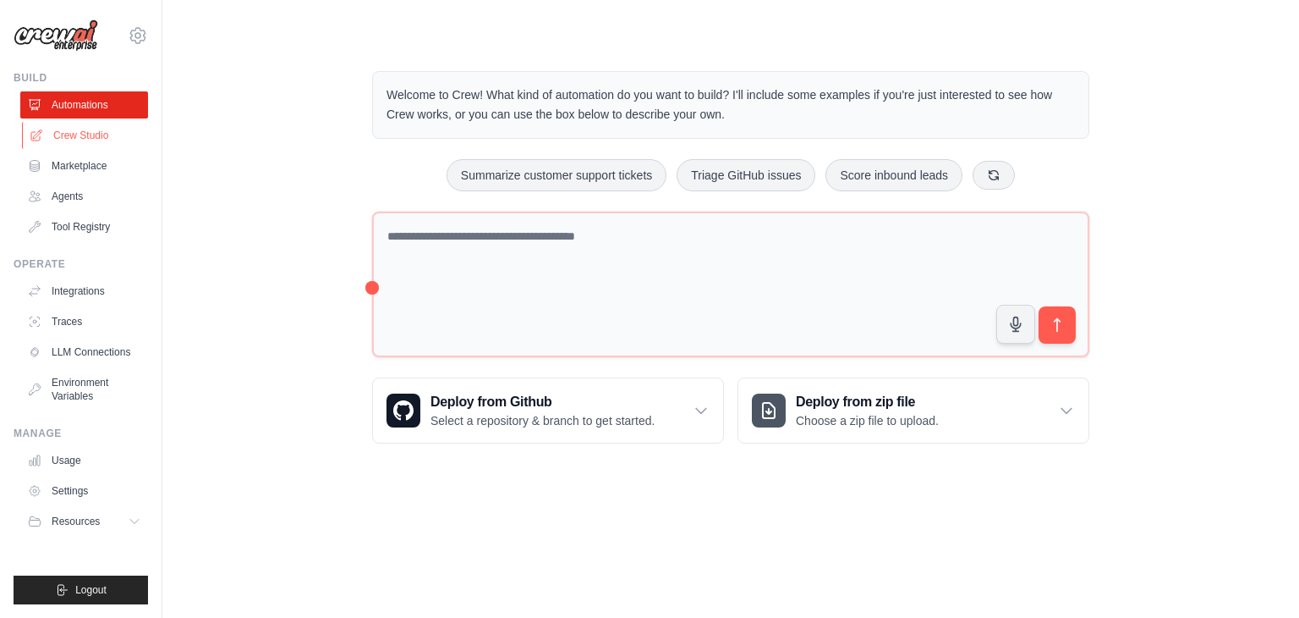
click at [55, 124] on link "Crew Studio" at bounding box center [86, 135] width 128 height 27
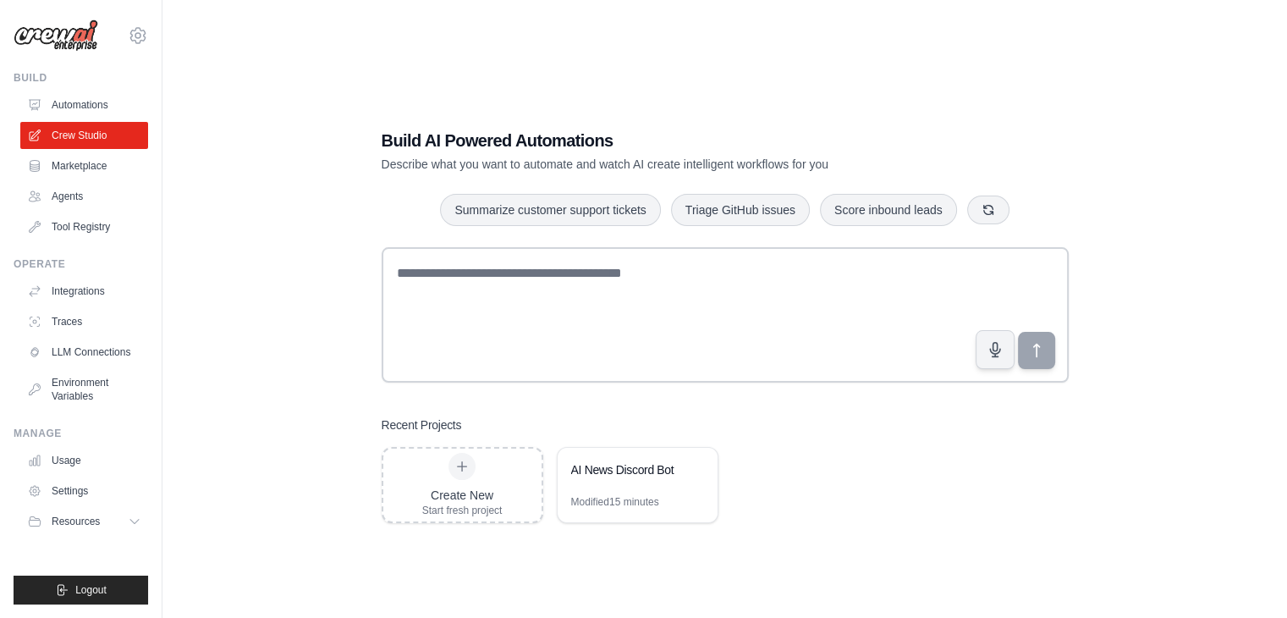
click at [602, 529] on div "Build AI Powered Automations Describe what you want to automate and watch AI cr…" at bounding box center [724, 326] width 727 height 448
click at [614, 509] on div "Modified 15 minutes" at bounding box center [637, 508] width 160 height 27
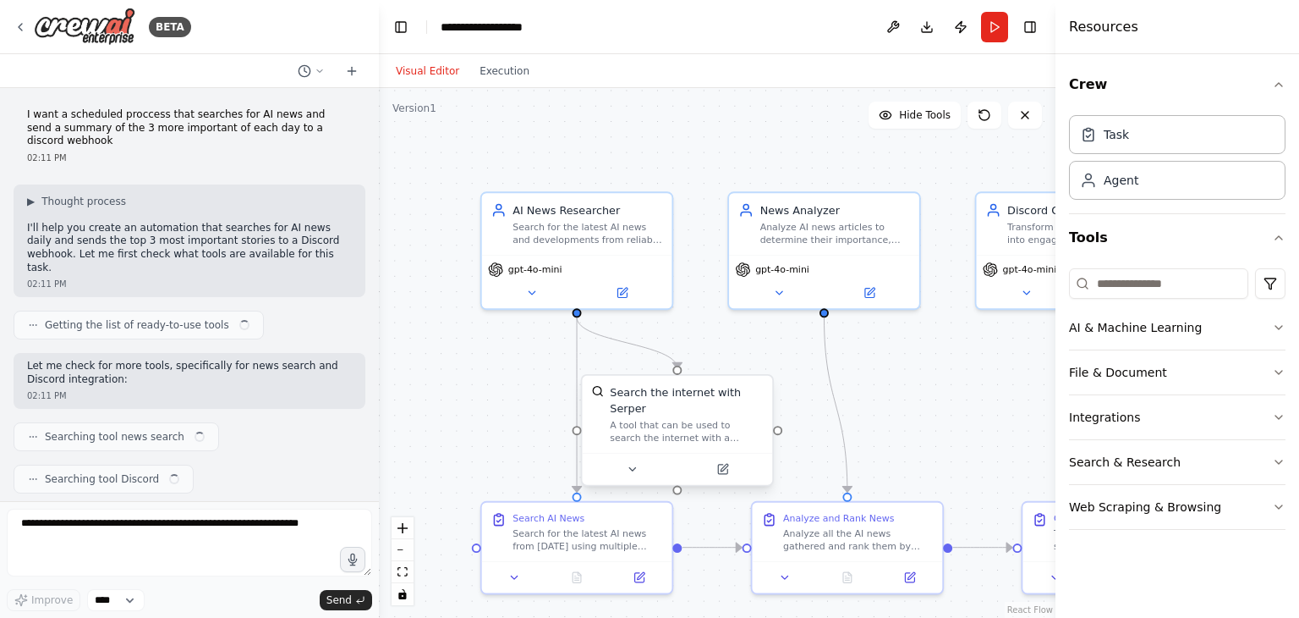
scroll to position [998, 0]
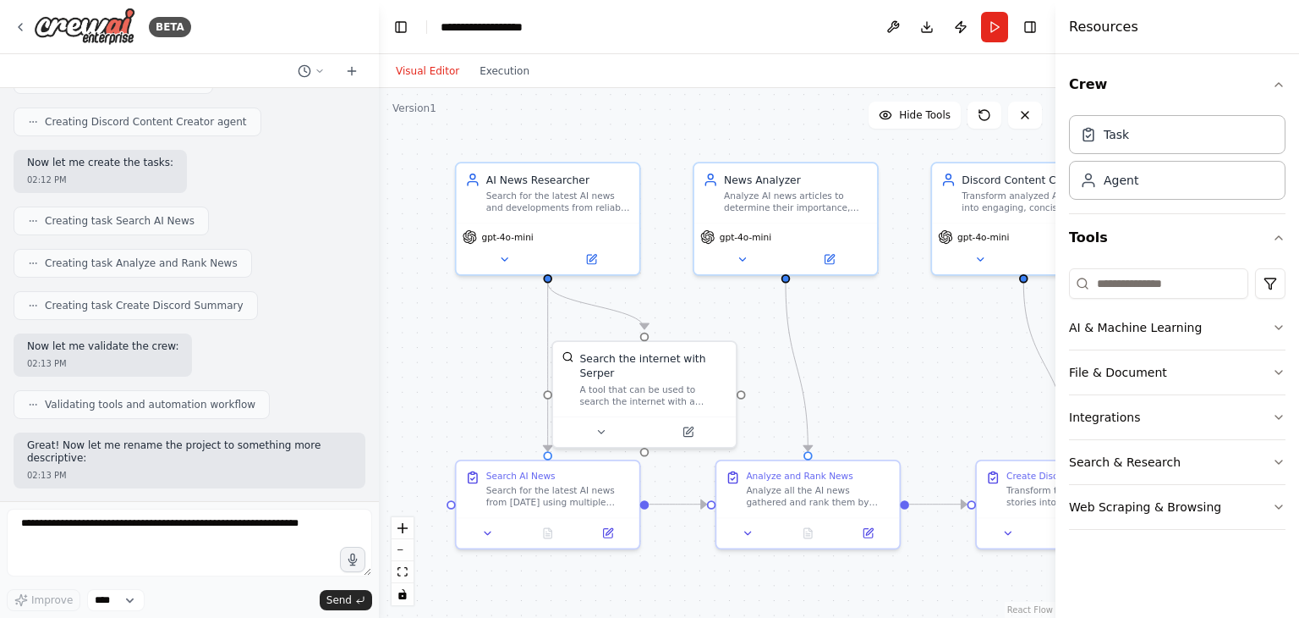
drag, startPoint x: 512, startPoint y: 368, endPoint x: 480, endPoint y: 332, distance: 47.9
click at [480, 332] on div ".deletable-edge-delete-btn { width: 20px; height: 20px; border: 0px solid #ffff…" at bounding box center [717, 353] width 677 height 530
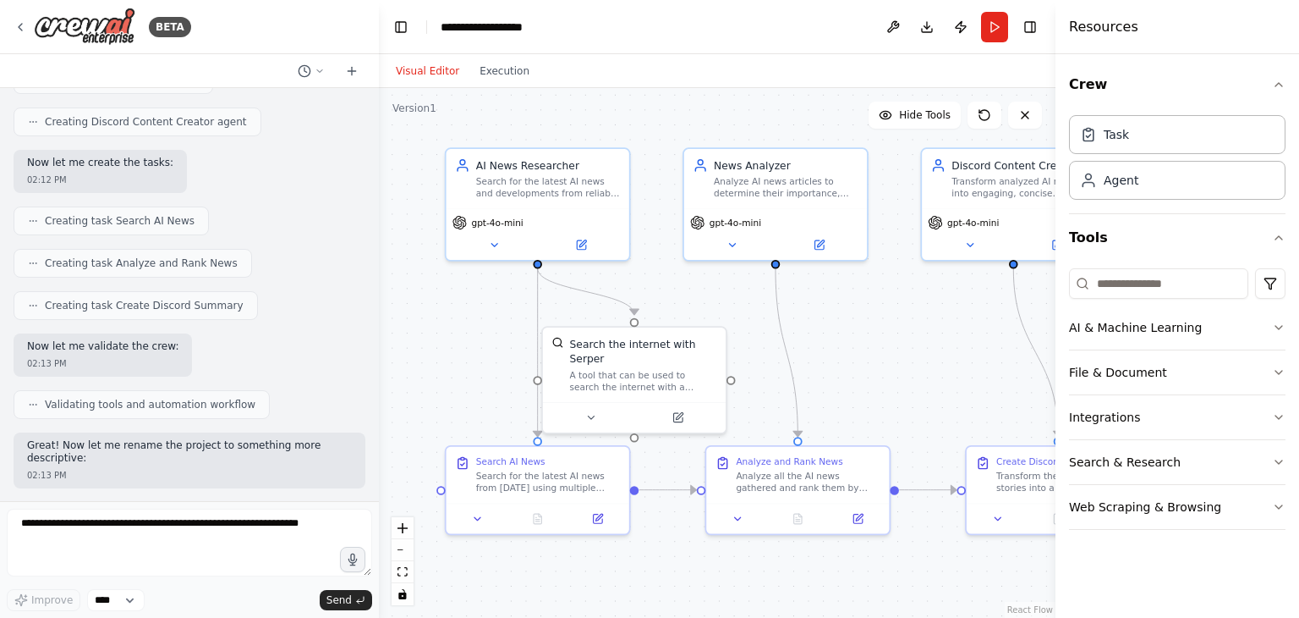
drag, startPoint x: 500, startPoint y: 354, endPoint x: 500, endPoint y: 345, distance: 9.3
click at [500, 345] on div ".deletable-edge-delete-btn { width: 20px; height: 20px; border: 0px solid #ffff…" at bounding box center [717, 353] width 677 height 530
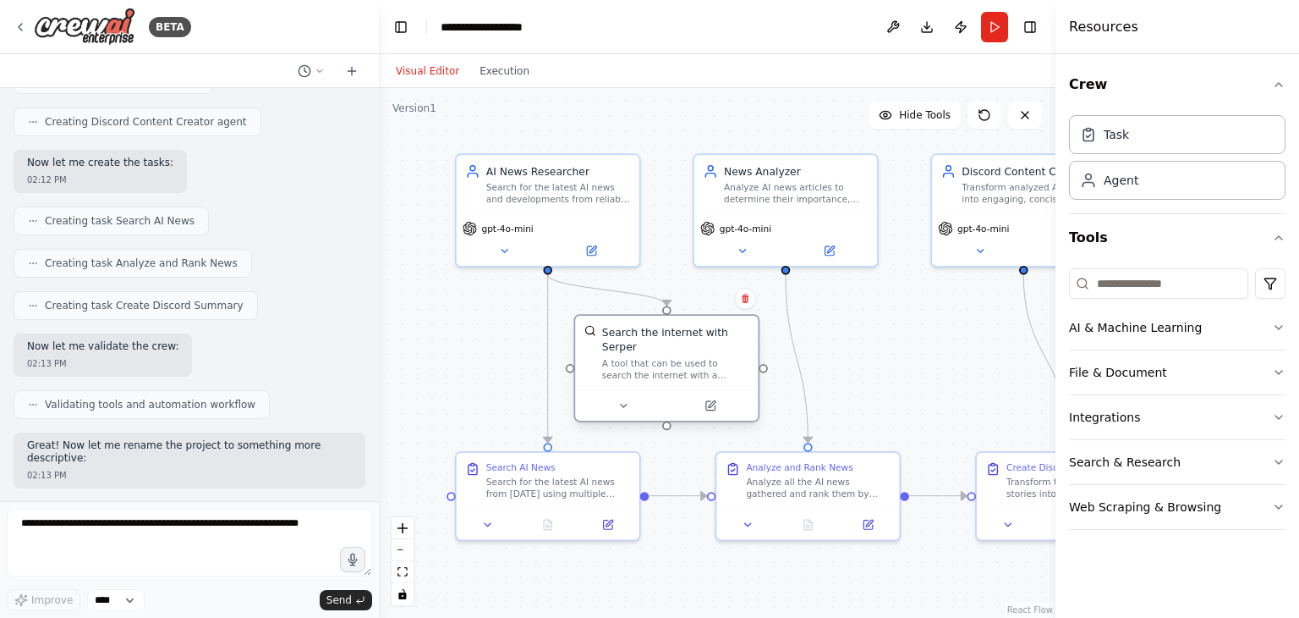
drag, startPoint x: 636, startPoint y: 390, endPoint x: 651, endPoint y: 381, distance: 17.8
click at [651, 390] on div at bounding box center [666, 405] width 183 height 30
click at [548, 231] on div "gpt-4o-mini" at bounding box center [548, 225] width 171 height 15
click at [582, 247] on button at bounding box center [591, 248] width 84 height 18
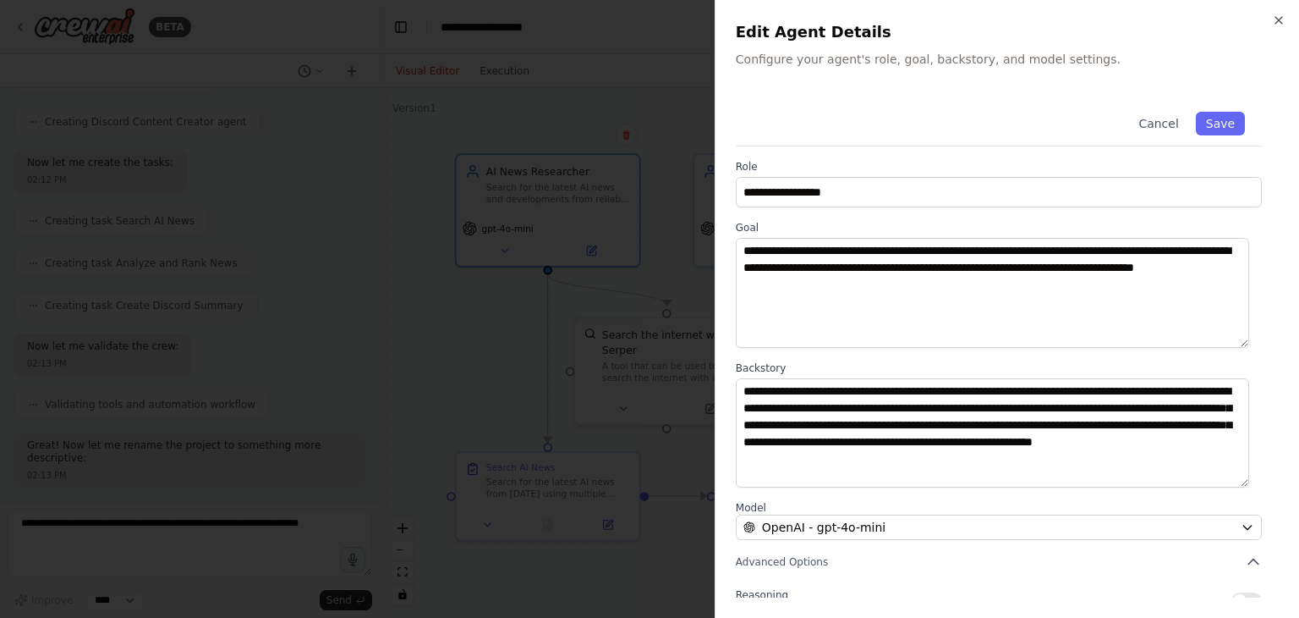
scroll to position [147, 0]
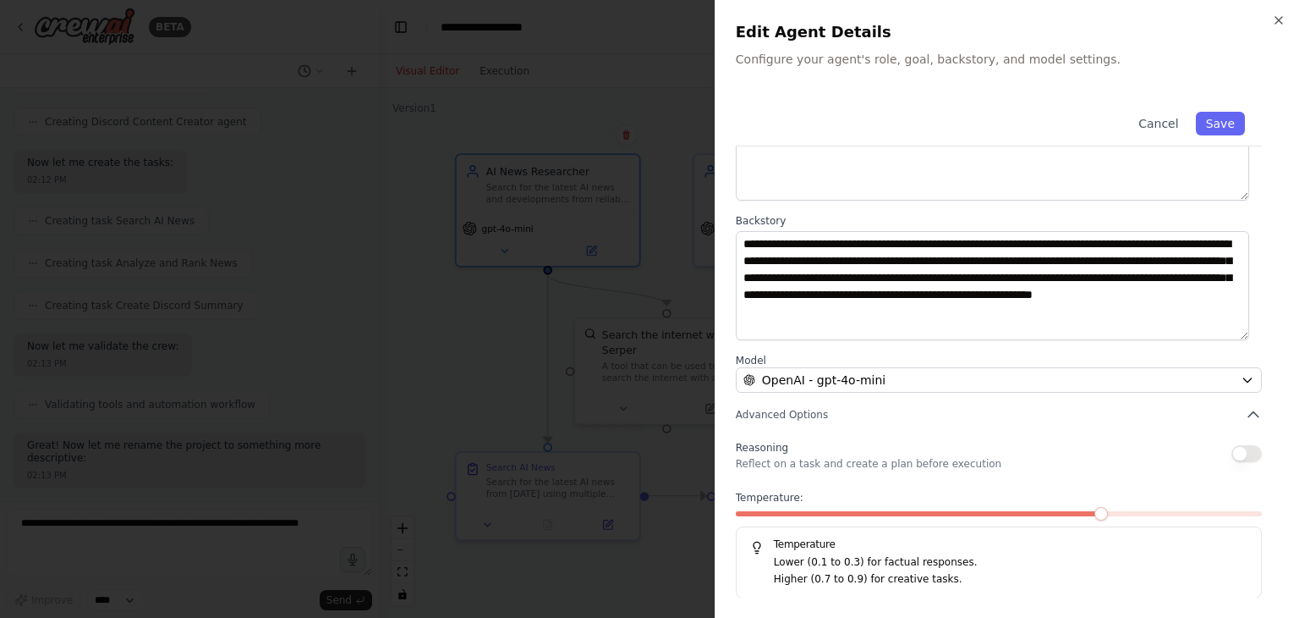
click at [480, 330] on div at bounding box center [649, 309] width 1299 height 618
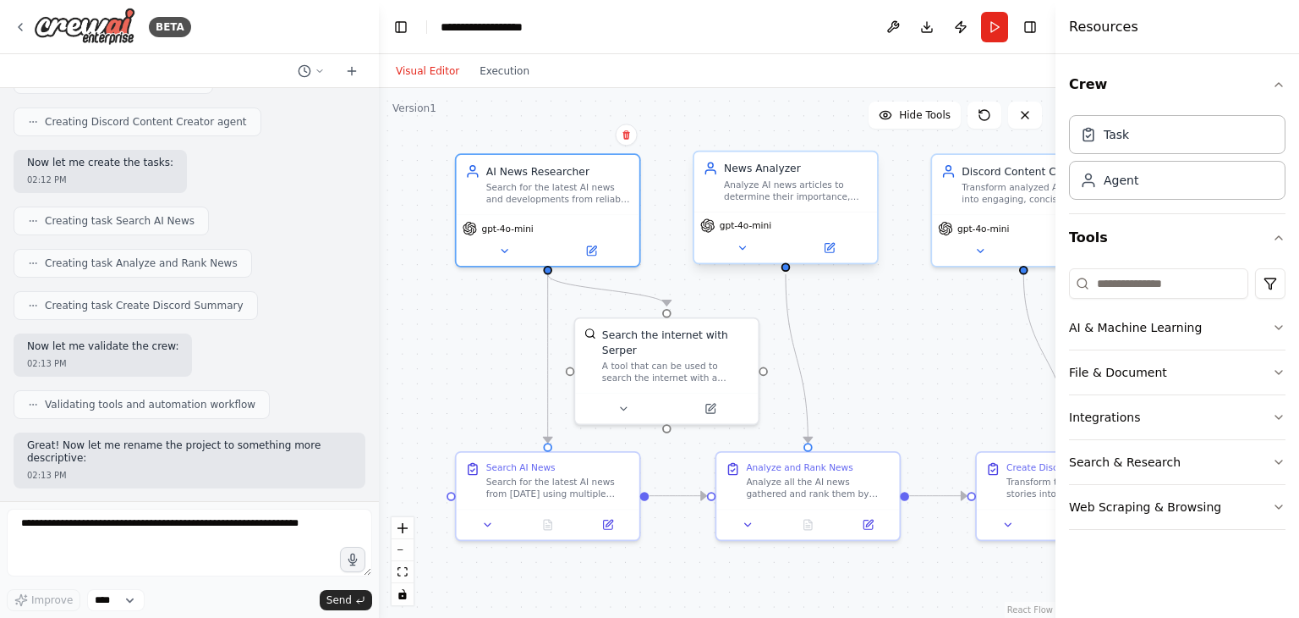
click at [748, 203] on div "News Analyzer Analyze AI news articles to determine their importance, relevance…" at bounding box center [785, 181] width 183 height 59
click at [838, 253] on button at bounding box center [830, 248] width 84 height 18
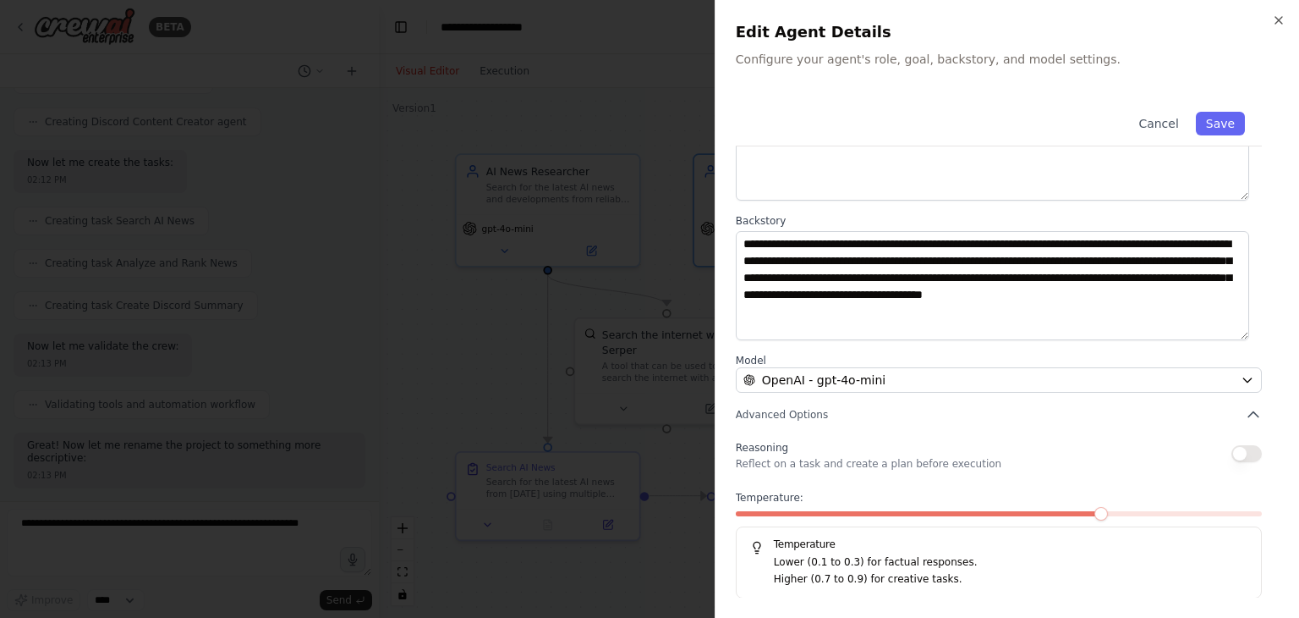
click at [502, 336] on div at bounding box center [649, 309] width 1299 height 618
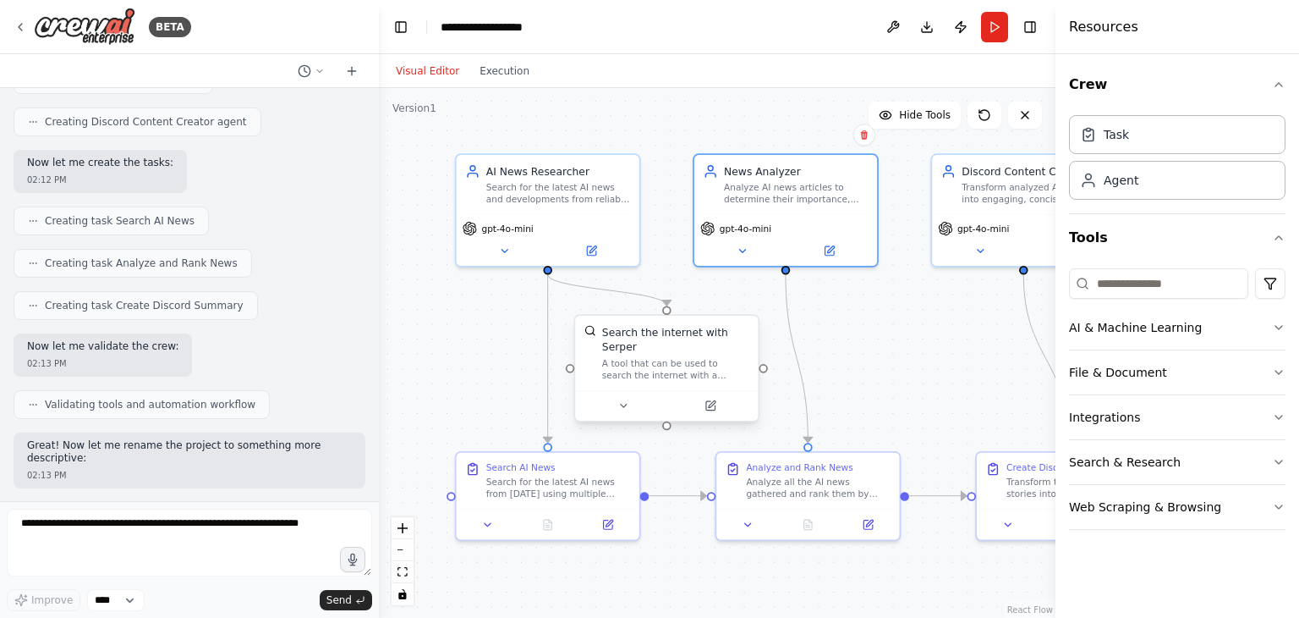
click at [633, 357] on div "A tool that can be used to search the internet with a search_query. Supports di…" at bounding box center [675, 369] width 147 height 24
click at [698, 397] on button at bounding box center [710, 406] width 84 height 18
click at [707, 401] on icon at bounding box center [709, 405] width 9 height 9
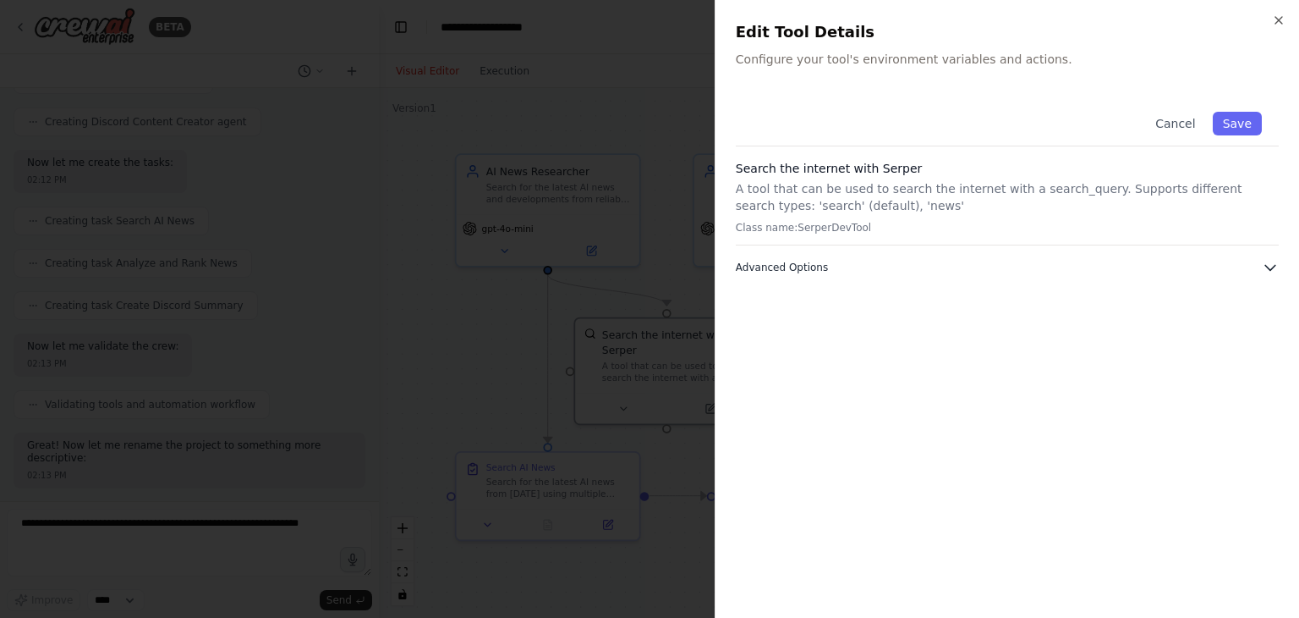
click at [809, 262] on span "Advanced Options" at bounding box center [782, 268] width 92 height 14
click at [809, 265] on span "Advanced Options" at bounding box center [782, 268] width 92 height 14
click at [492, 389] on div at bounding box center [649, 309] width 1299 height 618
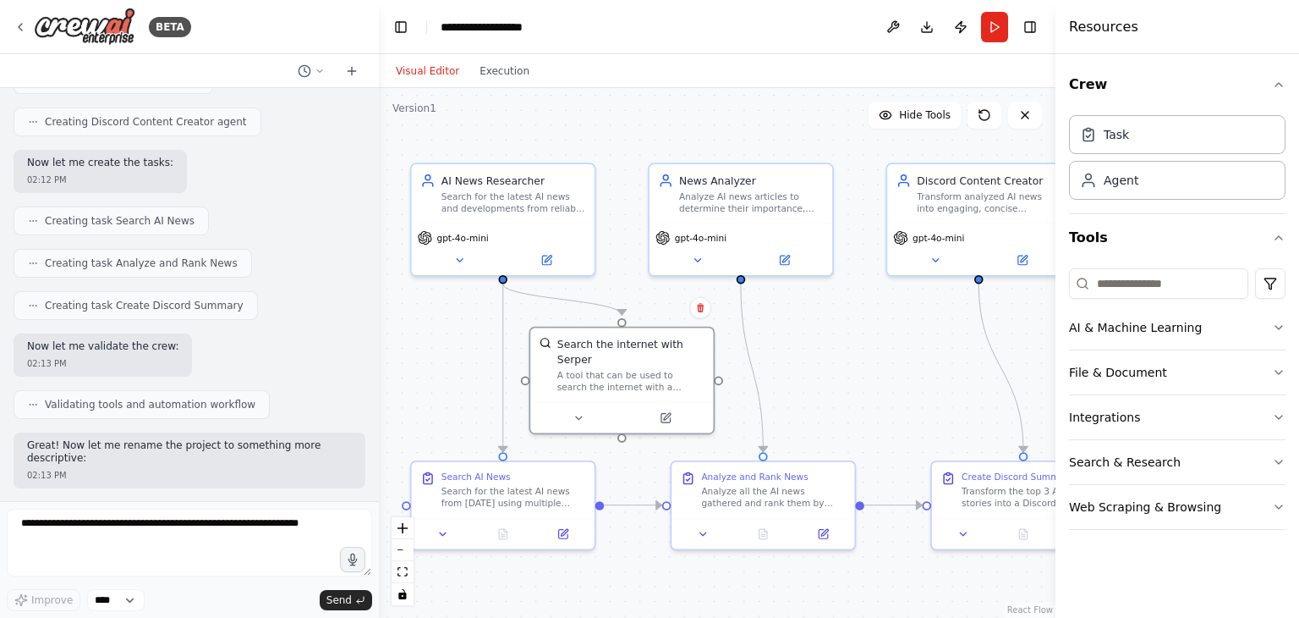
drag, startPoint x: 897, startPoint y: 371, endPoint x: 871, endPoint y: 385, distance: 28.8
click at [871, 385] on div ".deletable-edge-delete-btn { width: 20px; height: 20px; border: 0px solid #ffff…" at bounding box center [717, 353] width 677 height 530
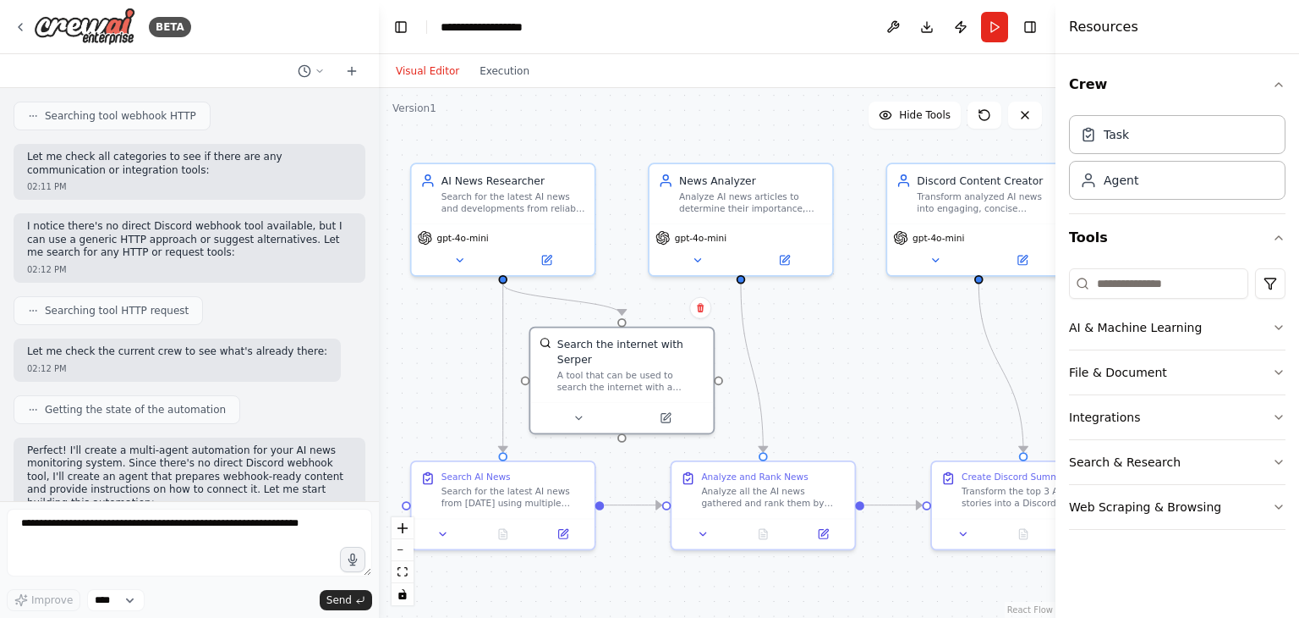
scroll to position [0, 0]
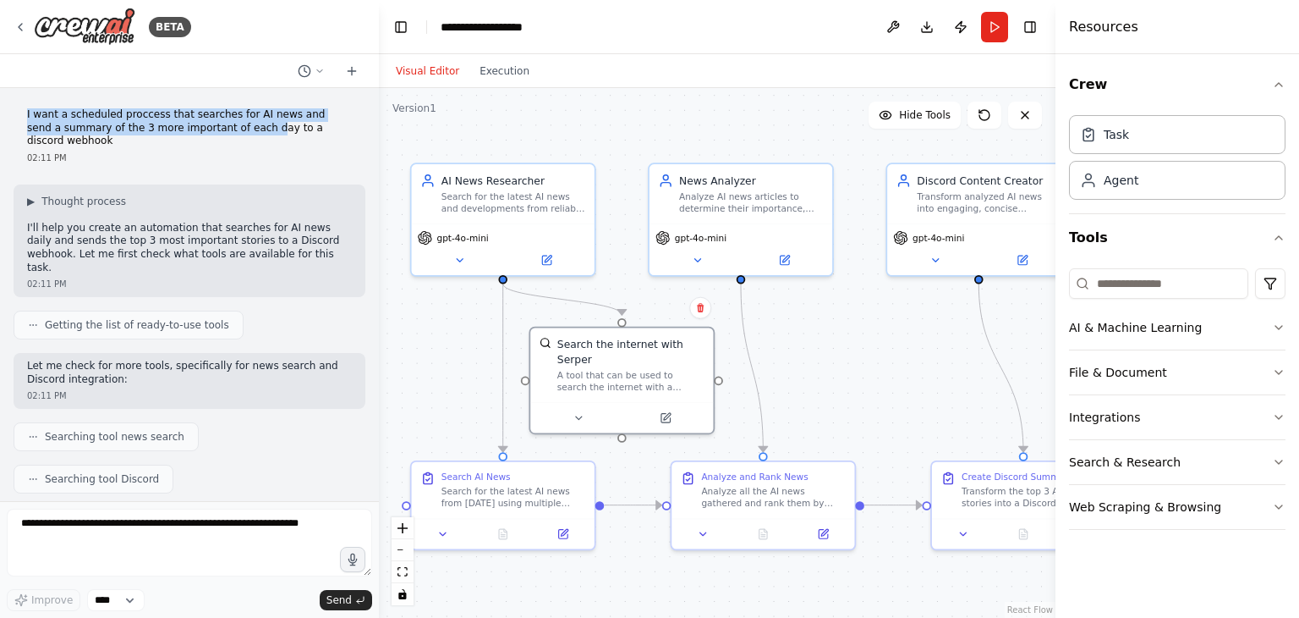
drag, startPoint x: 27, startPoint y: 113, endPoint x: 221, endPoint y: 132, distance: 194.6
click at [221, 132] on p "I want a scheduled proccess that searches for AI news and send a summary of the…" at bounding box center [189, 128] width 325 height 40
click at [318, 126] on p "I want a scheduled proccess that searches for AI news and send a summary of the…" at bounding box center [189, 128] width 325 height 40
click at [108, 128] on p "I want a scheduled proccess that searches for AI news and send a summary of the…" at bounding box center [189, 128] width 325 height 40
click at [907, 332] on div ".deletable-edge-delete-btn { width: 20px; height: 20px; border: 0px solid #ffff…" at bounding box center [717, 353] width 677 height 530
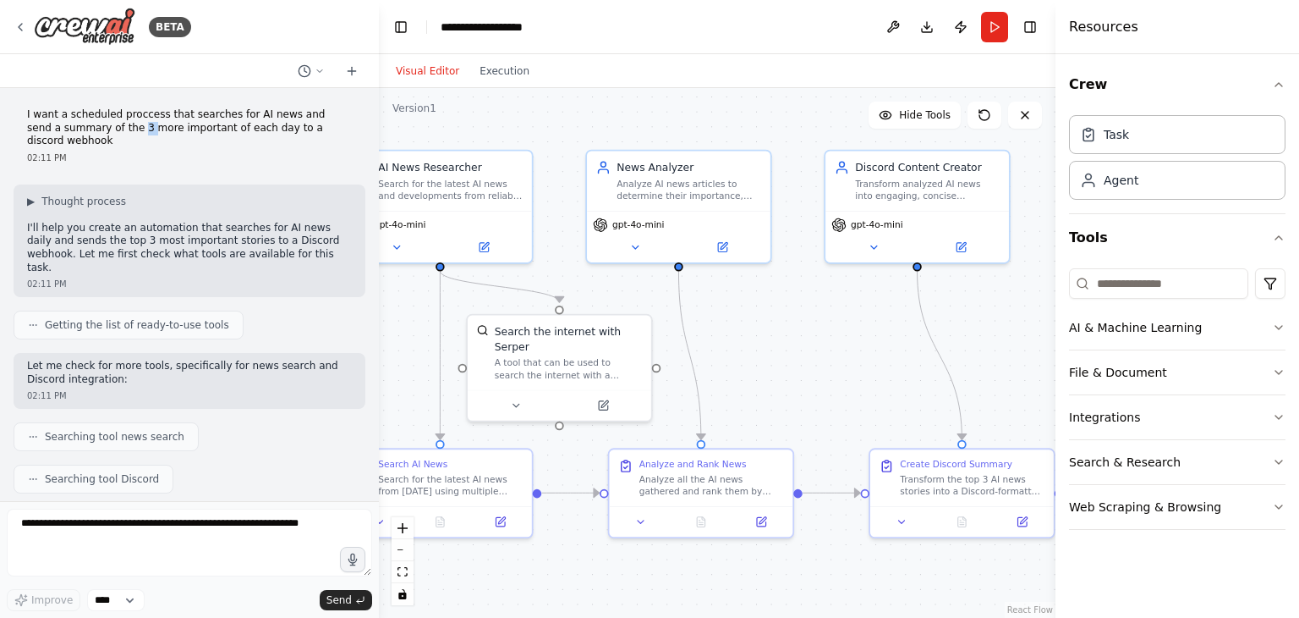
drag, startPoint x: 886, startPoint y: 420, endPoint x: 819, endPoint y: 409, distance: 67.7
click at [819, 409] on div ".deletable-edge-delete-btn { width: 20px; height: 20px; border: 0px solid #ffff…" at bounding box center [717, 353] width 677 height 530
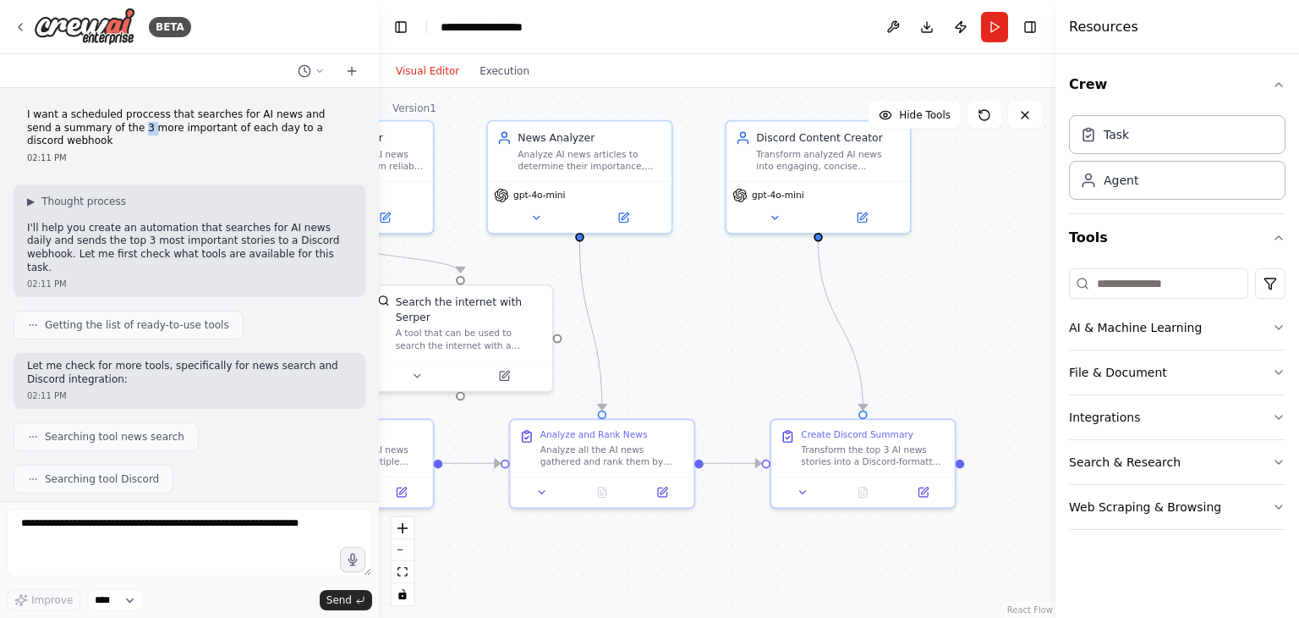
drag, startPoint x: 836, startPoint y: 348, endPoint x: 744, endPoint y: 319, distance: 95.8
click at [744, 319] on div ".deletable-edge-delete-btn { width: 20px; height: 20px; border: 0px solid #ffff…" at bounding box center [717, 353] width 677 height 530
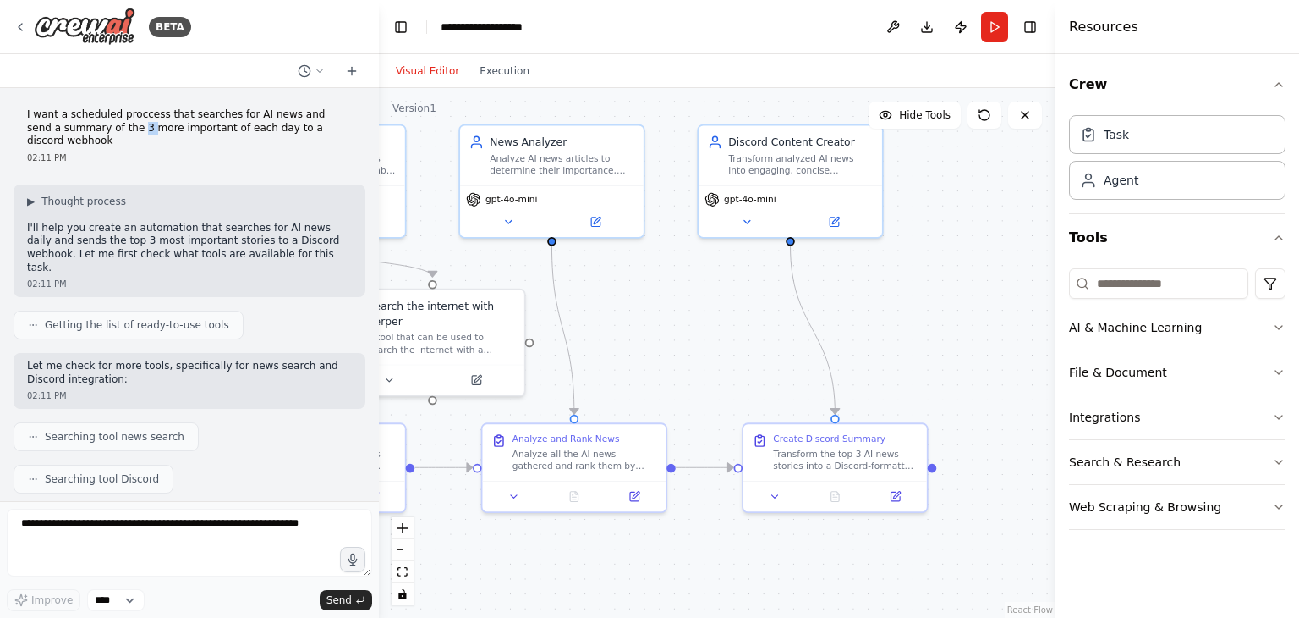
drag, startPoint x: 761, startPoint y: 329, endPoint x: 684, endPoint y: 332, distance: 77.1
click at [684, 332] on div ".deletable-edge-delete-btn { width: 20px; height: 20px; border: 0px solid #ffff…" at bounding box center [717, 353] width 677 height 530
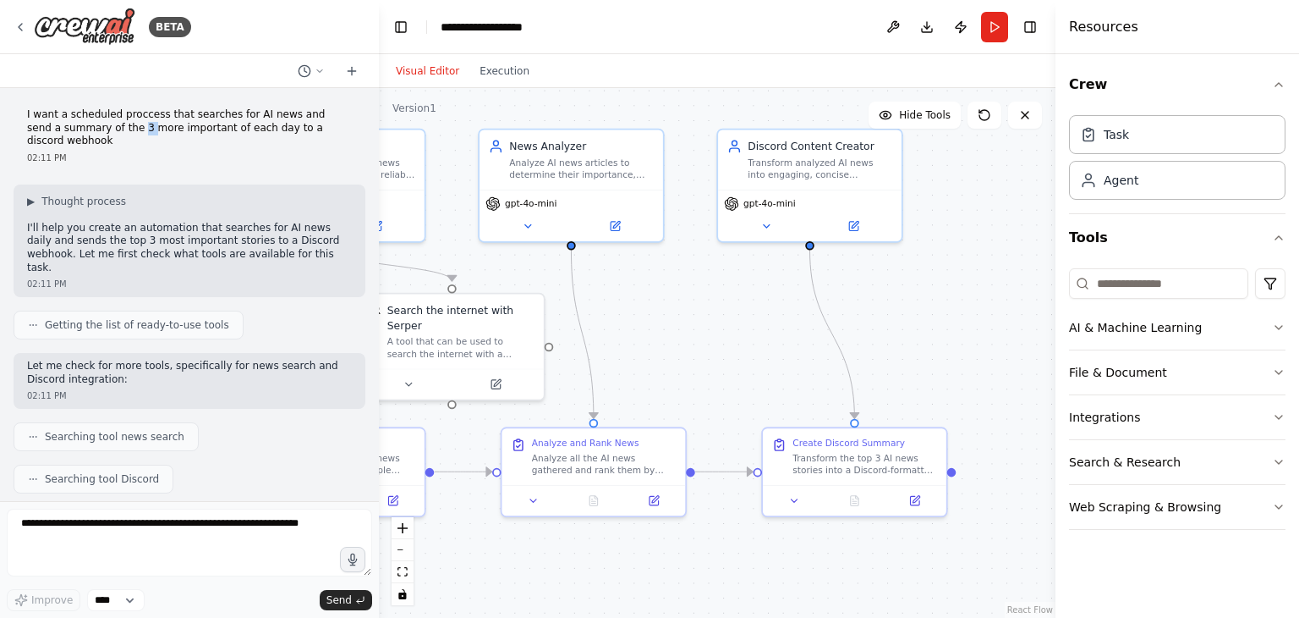
drag, startPoint x: 640, startPoint y: 355, endPoint x: 704, endPoint y: 388, distance: 71.5
click at [704, 388] on div ".deletable-edge-delete-btn { width: 20px; height: 20px; border: 0px solid #ffff…" at bounding box center [717, 353] width 677 height 530
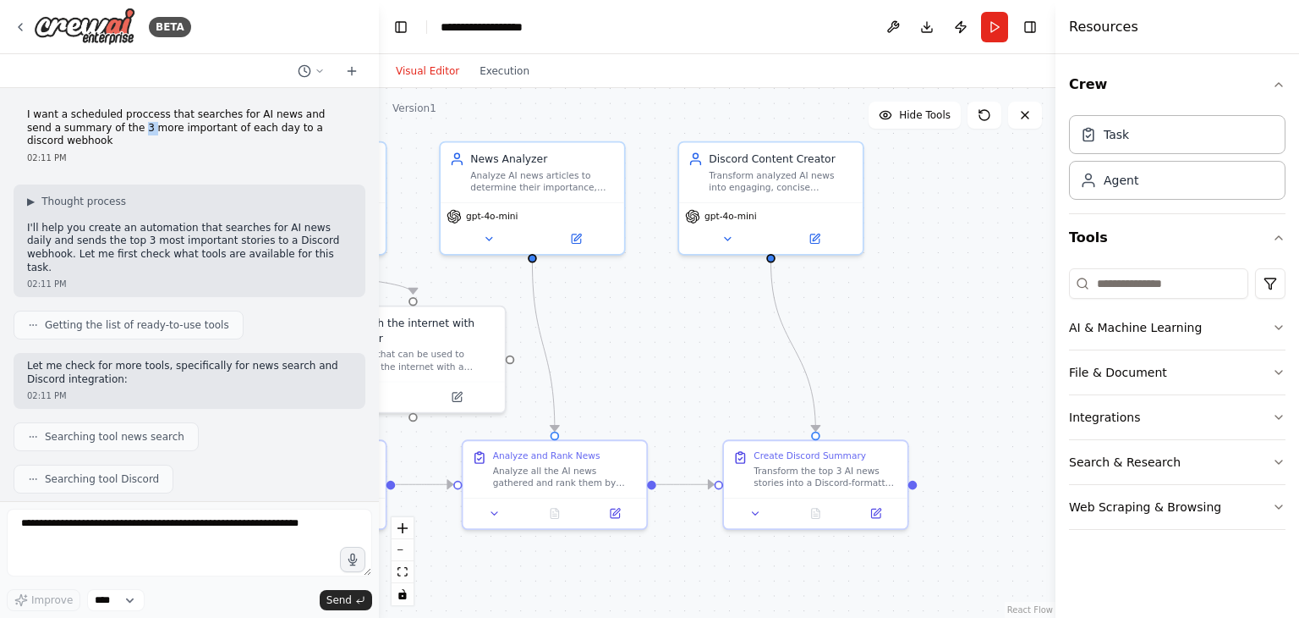
drag, startPoint x: 658, startPoint y: 383, endPoint x: 607, endPoint y: 369, distance: 53.6
click at [607, 369] on div ".deletable-edge-delete-btn { width: 20px; height: 20px; border: 0px solid #ffff…" at bounding box center [717, 353] width 677 height 530
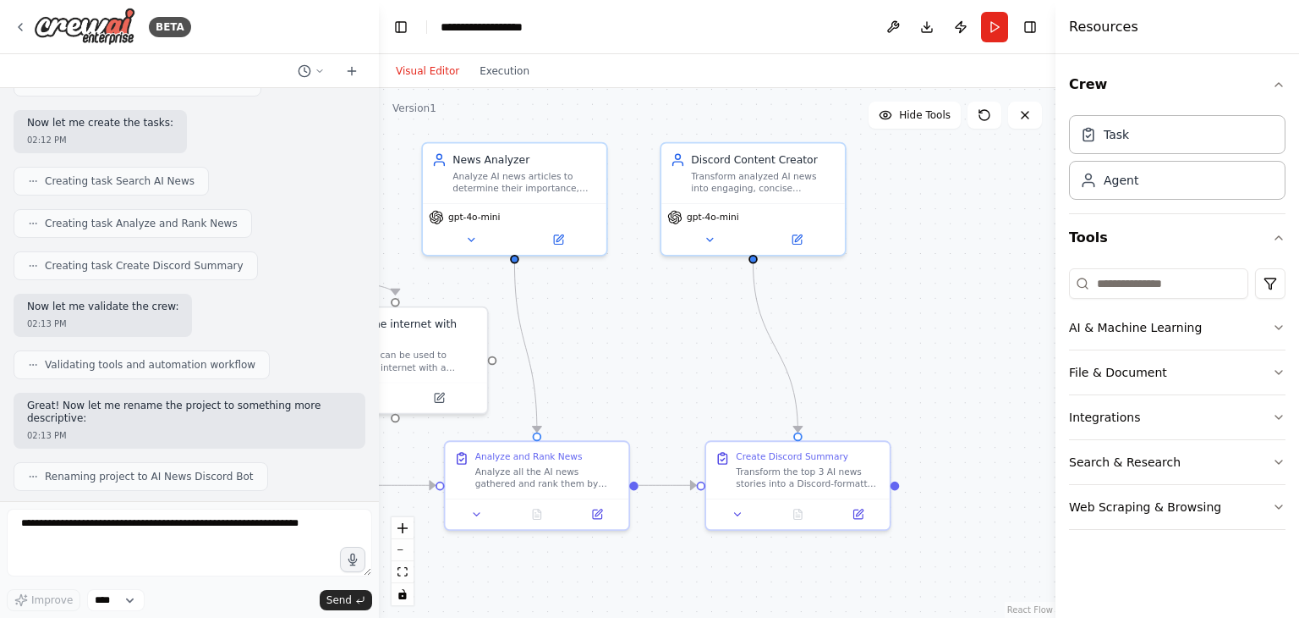
scroll to position [1660, 0]
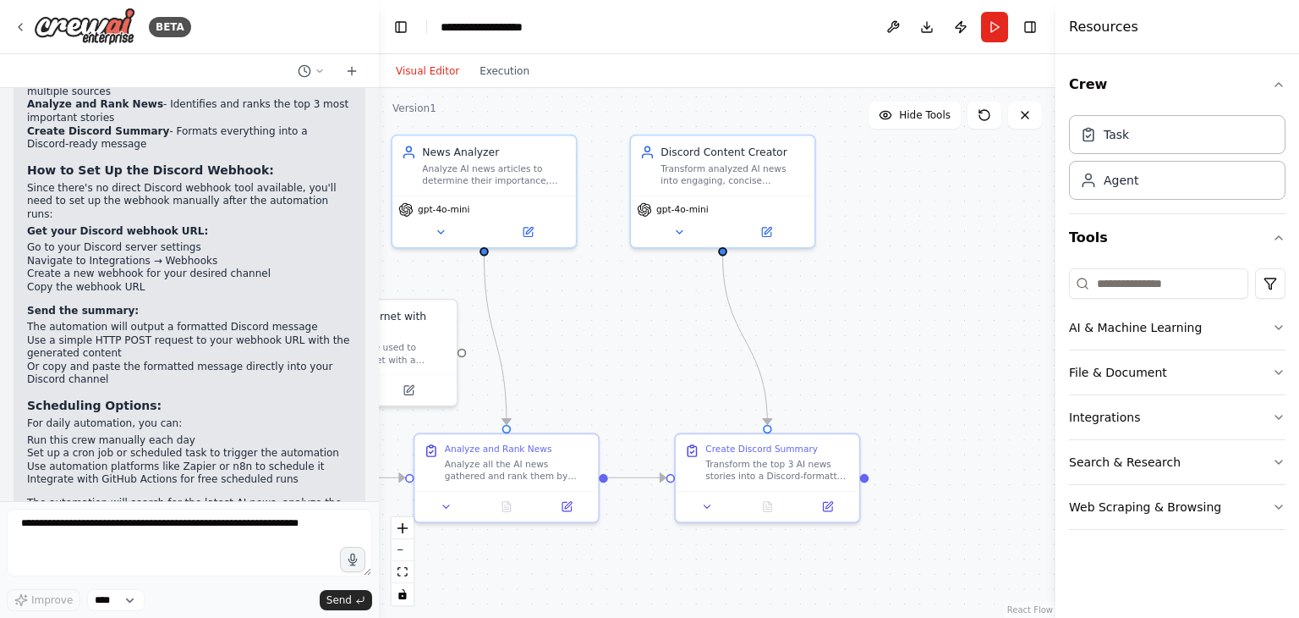
drag, startPoint x: 660, startPoint y: 391, endPoint x: 628, endPoint y: 383, distance: 33.0
click at [628, 383] on div ".deletable-edge-delete-btn { width: 20px; height: 20px; border: 0px solid #ffff…" at bounding box center [717, 353] width 677 height 530
click at [1194, 285] on input at bounding box center [1158, 283] width 179 height 30
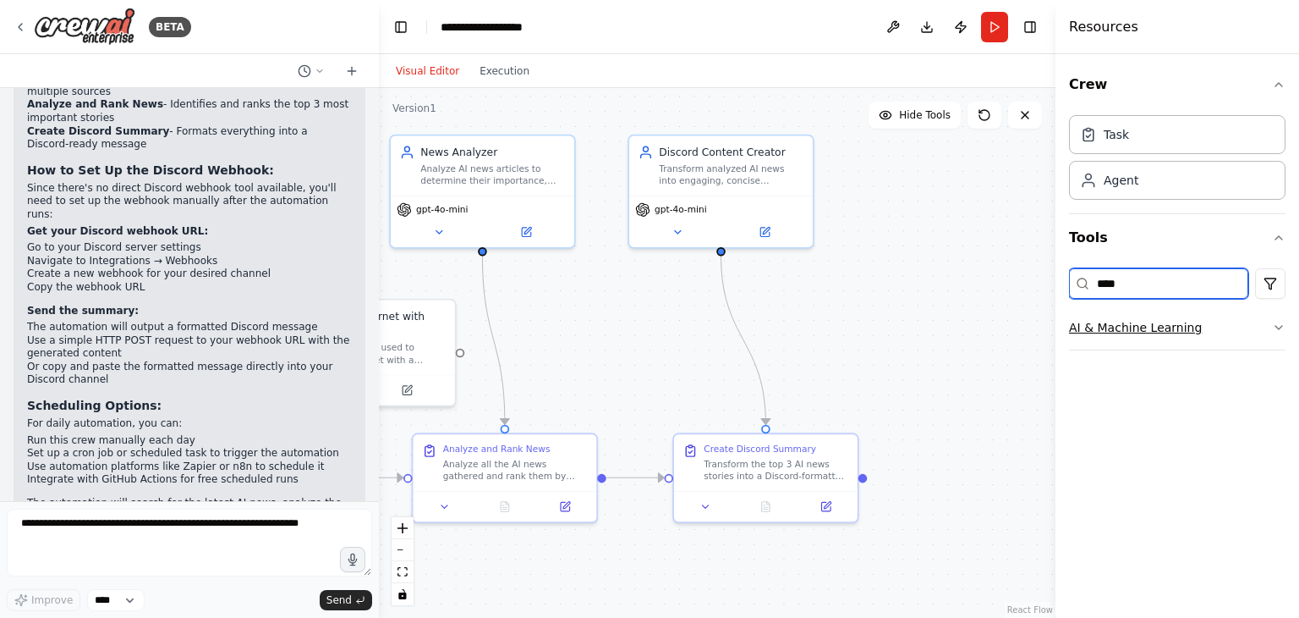
type input "****"
click at [1279, 329] on icon "button" at bounding box center [1279, 328] width 14 height 14
click at [1150, 274] on input "****" at bounding box center [1158, 283] width 179 height 30
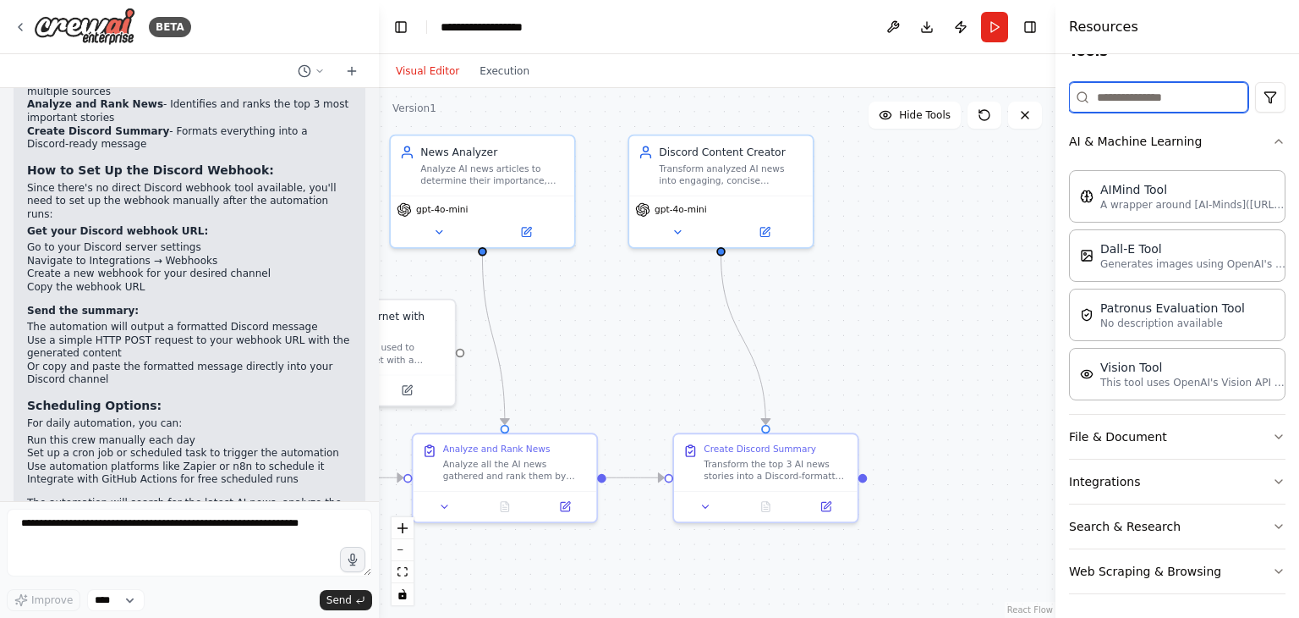
scroll to position [186, 0]
click at [1140, 474] on button "Integrations" at bounding box center [1177, 481] width 217 height 44
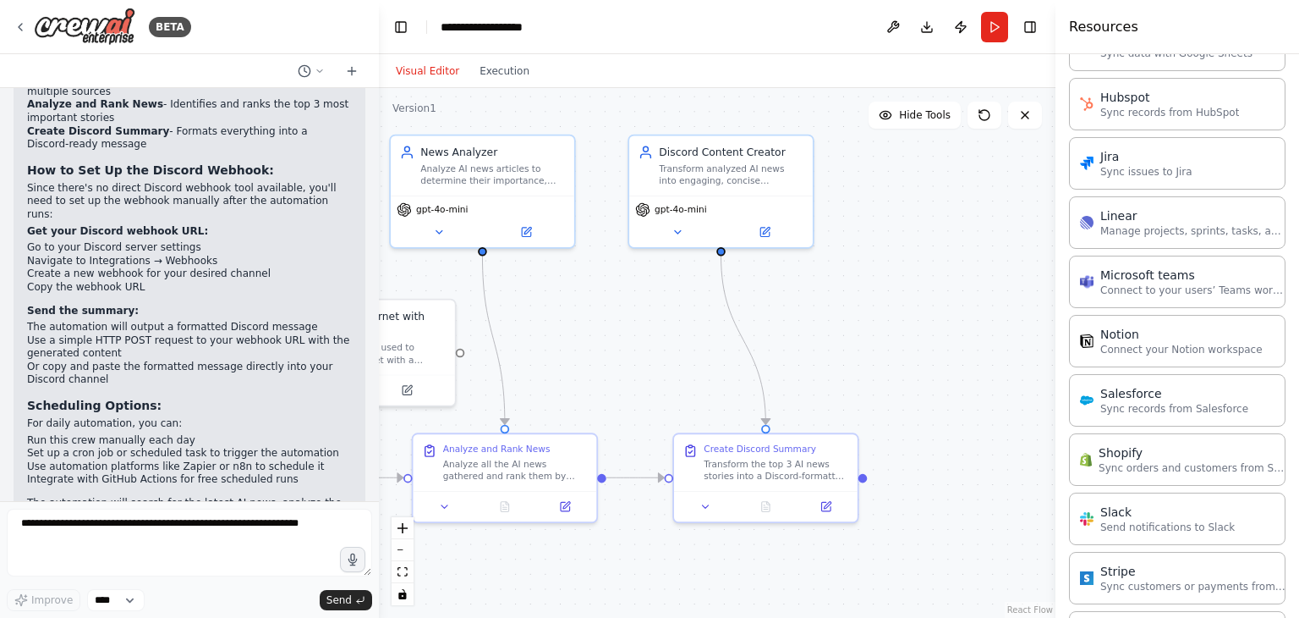
scroll to position [1319, 0]
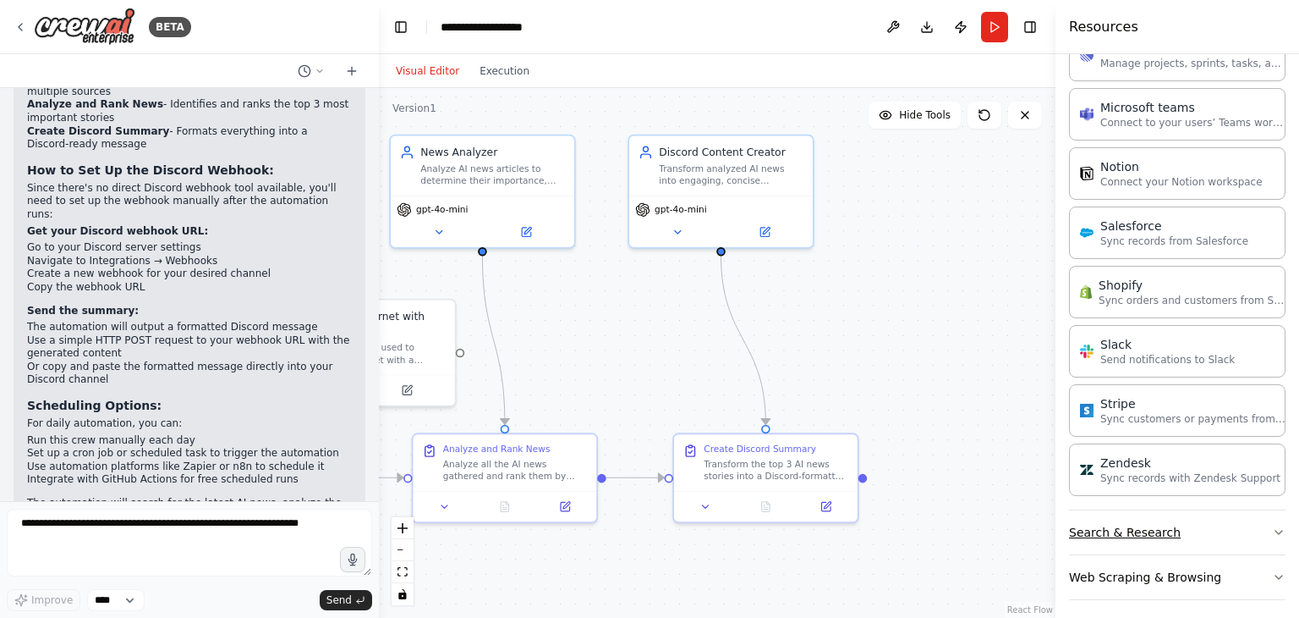
click at [1136, 524] on button "Search & Research" at bounding box center [1177, 532] width 217 height 44
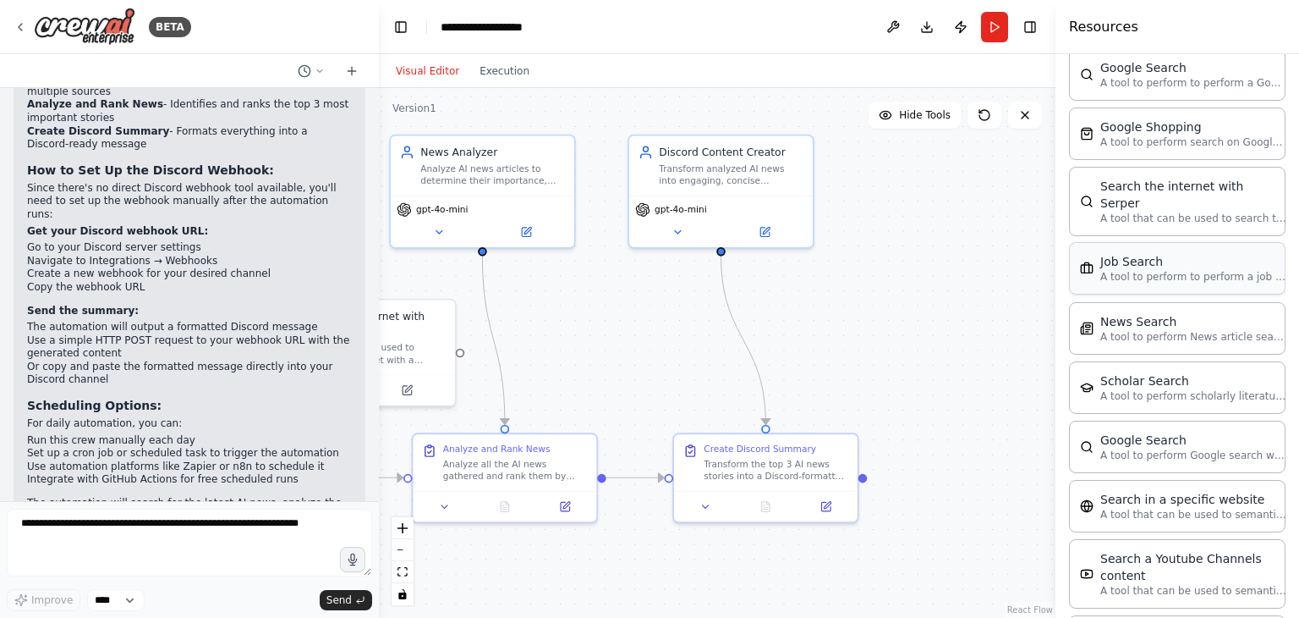
scroll to position [2173, 0]
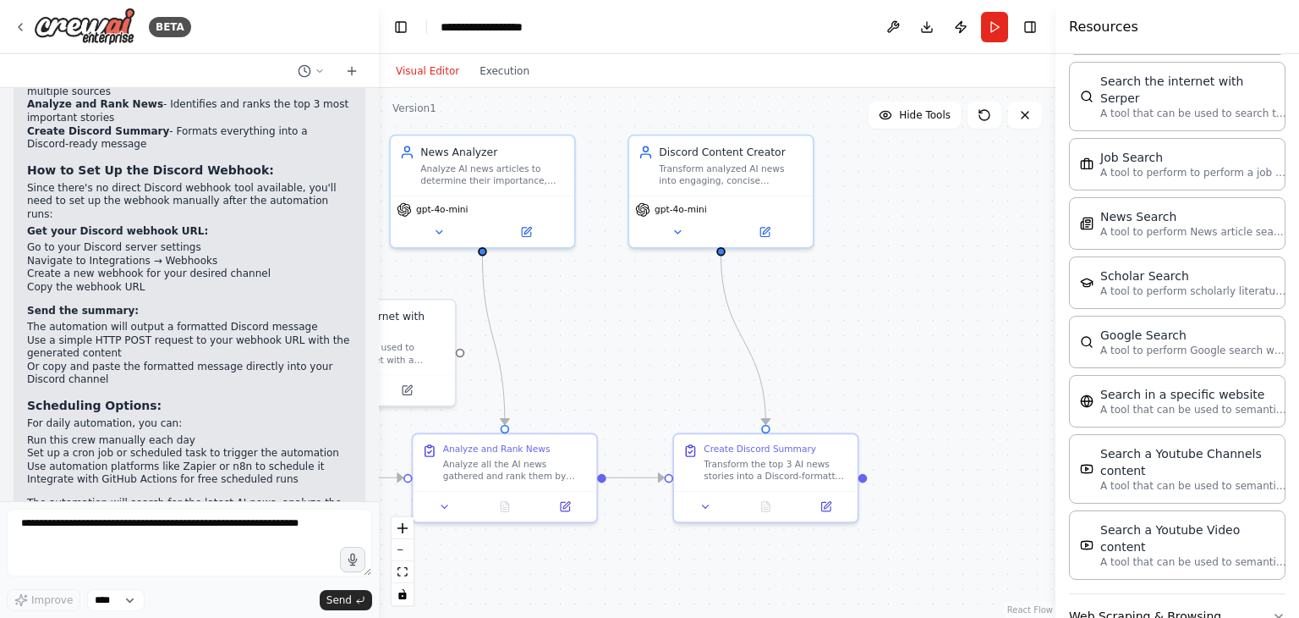
click at [1135, 594] on button "Web Scraping & Browsing" at bounding box center [1177, 616] width 217 height 44
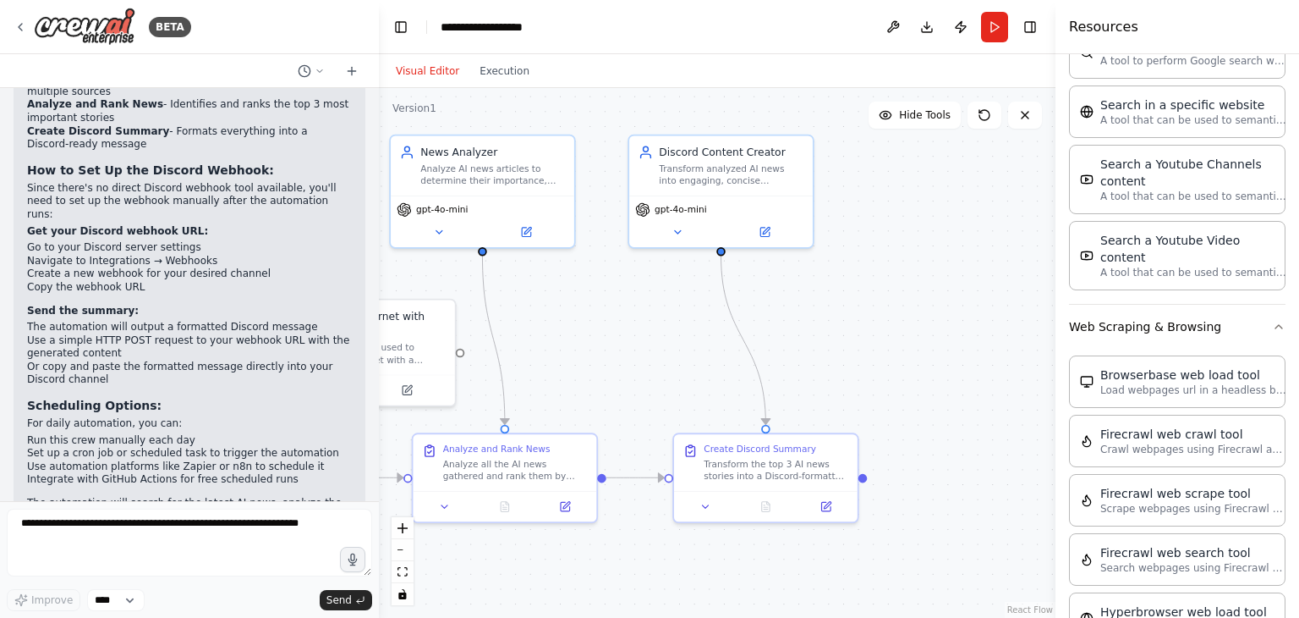
scroll to position [2462, 0]
click at [915, 116] on span "Hide Tools" at bounding box center [925, 115] width 52 height 14
click at [929, 122] on button "Show Tools" at bounding box center [913, 115] width 96 height 27
click at [1033, 36] on button "Toggle Right Sidebar" at bounding box center [1030, 27] width 24 height 24
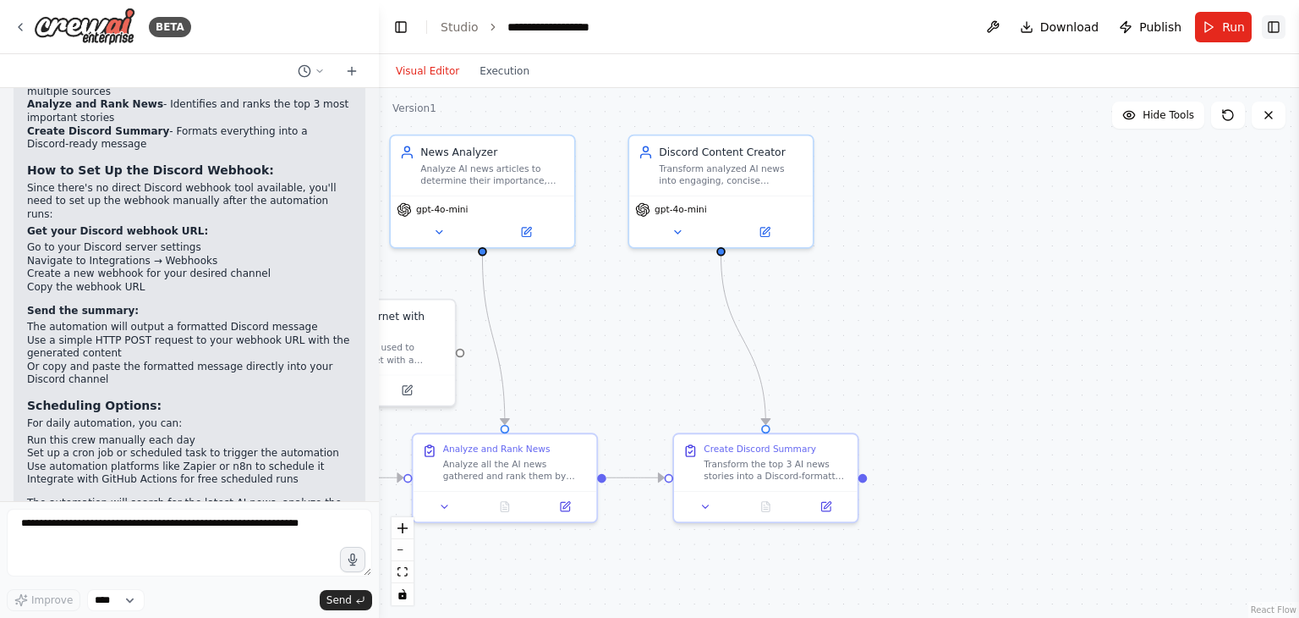
click at [1265, 21] on button "Toggle Right Sidebar" at bounding box center [1274, 27] width 24 height 24
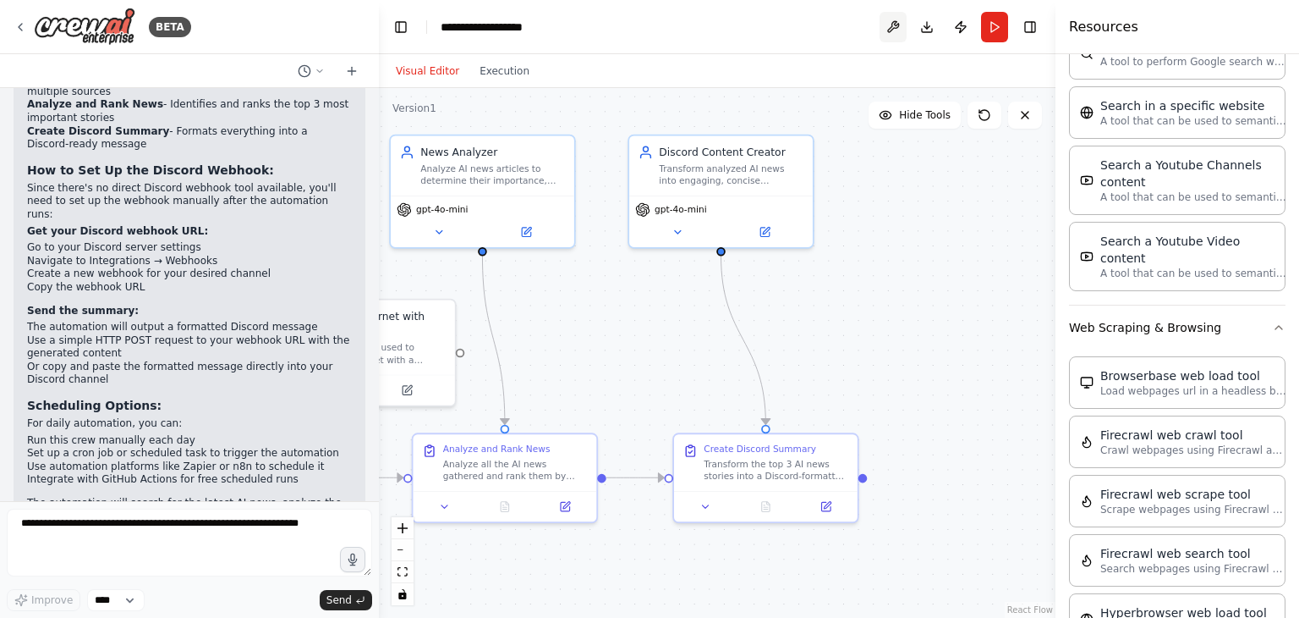
click at [880, 23] on button at bounding box center [893, 27] width 27 height 30
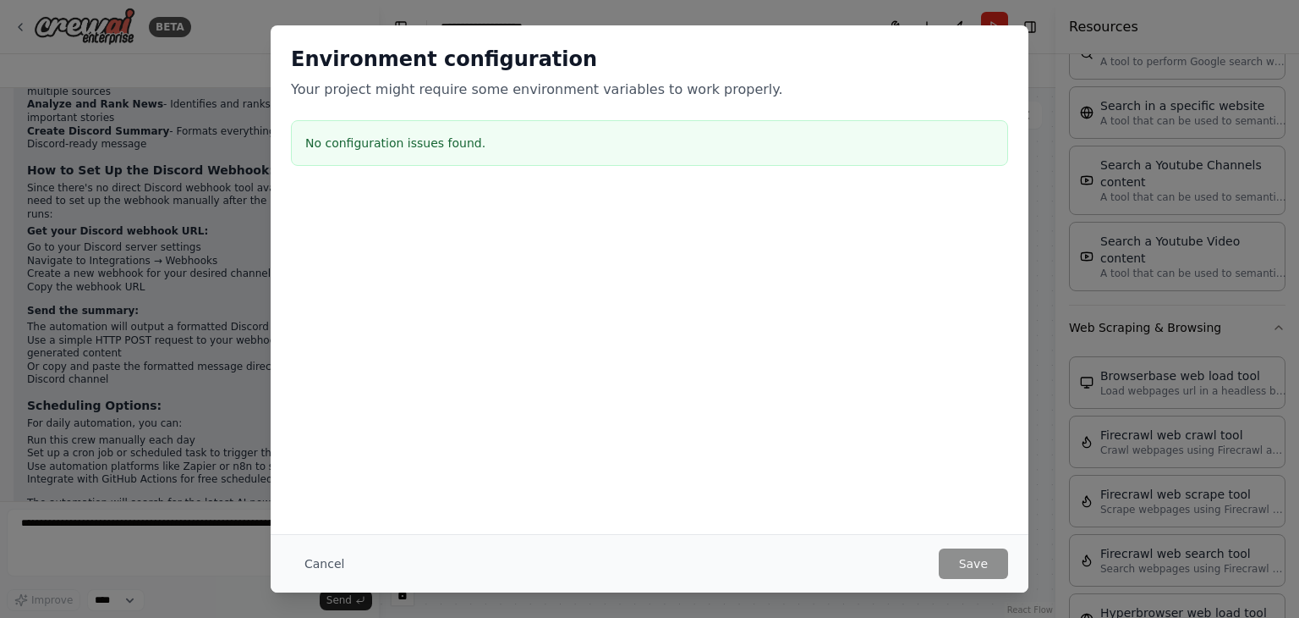
click at [1027, 333] on div at bounding box center [650, 277] width 758 height 169
click at [1034, 333] on div "Environment configuration Your project might require some environment variables…" at bounding box center [649, 309] width 1299 height 618
click at [1043, 333] on div "Environment configuration Your project might require some environment variables…" at bounding box center [649, 309] width 1299 height 618
click at [300, 570] on button "Cancel" at bounding box center [324, 563] width 67 height 30
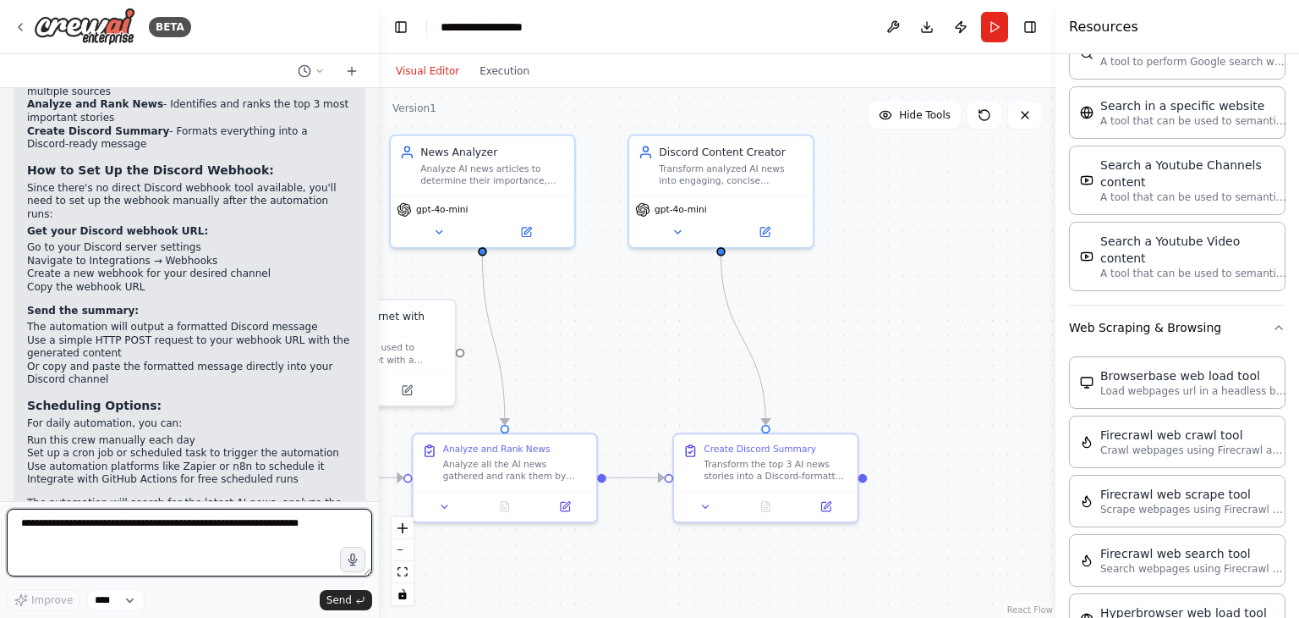
click at [151, 513] on textarea at bounding box center [189, 542] width 365 height 68
type textarea "**********"
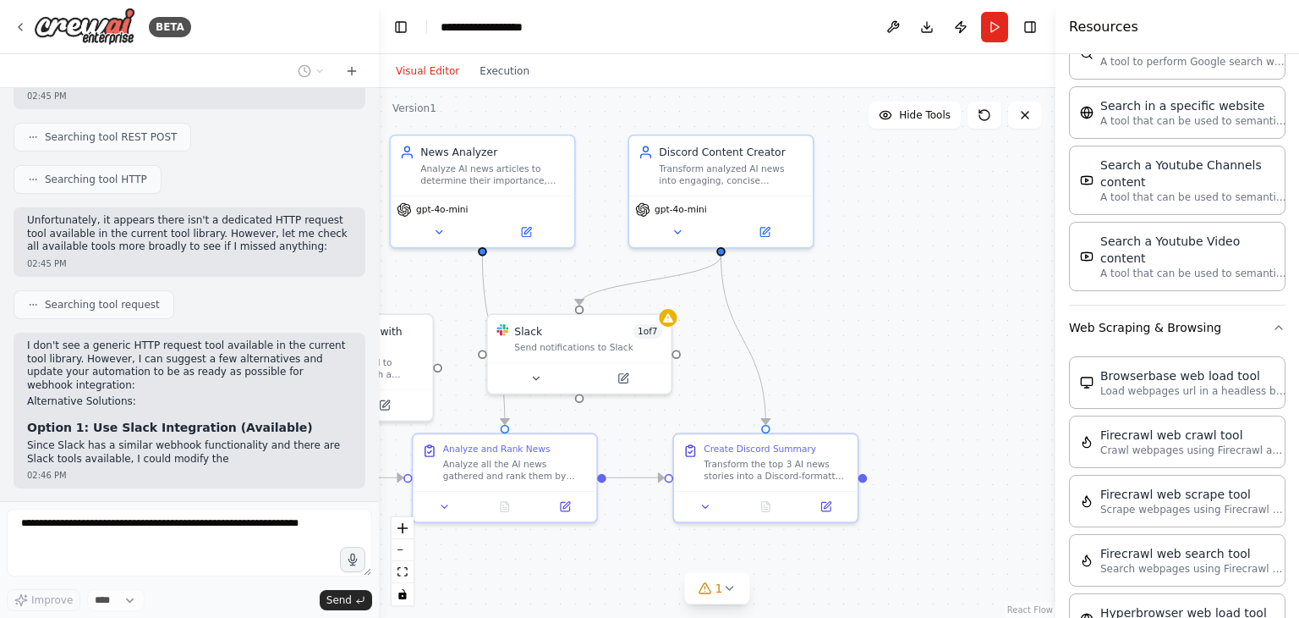
scroll to position [2419, 0]
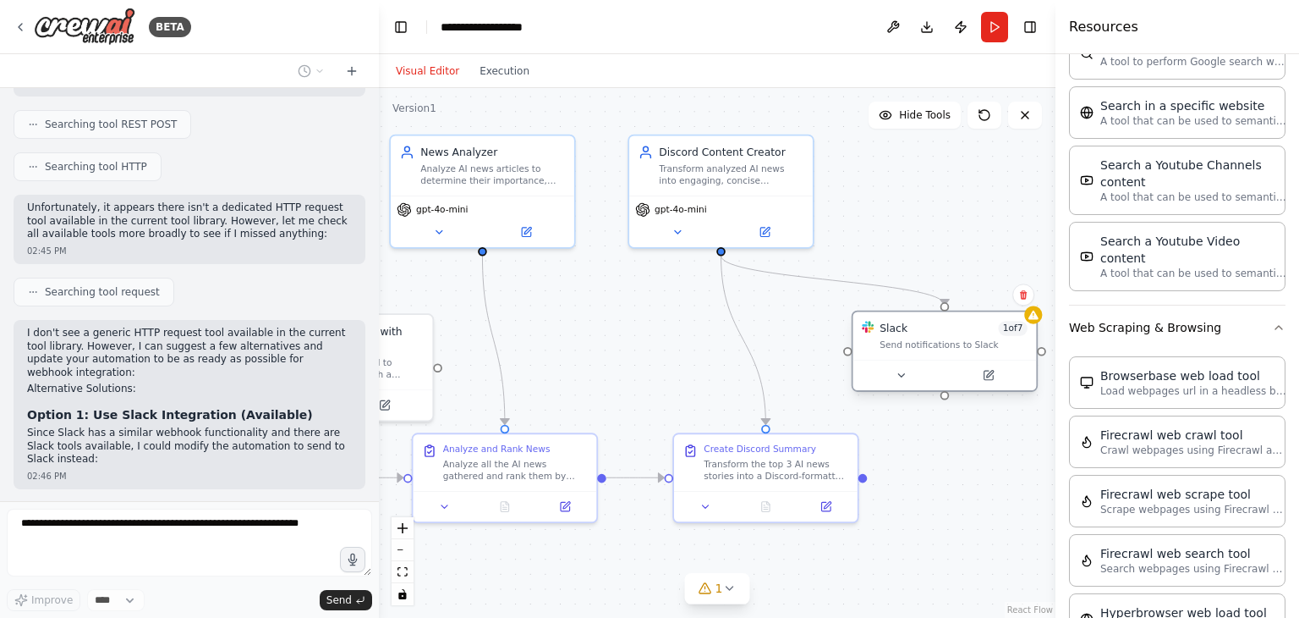
drag, startPoint x: 541, startPoint y: 349, endPoint x: 907, endPoint y: 349, distance: 365.4
click at [907, 349] on div "Send notifications to Slack" at bounding box center [954, 344] width 148 height 12
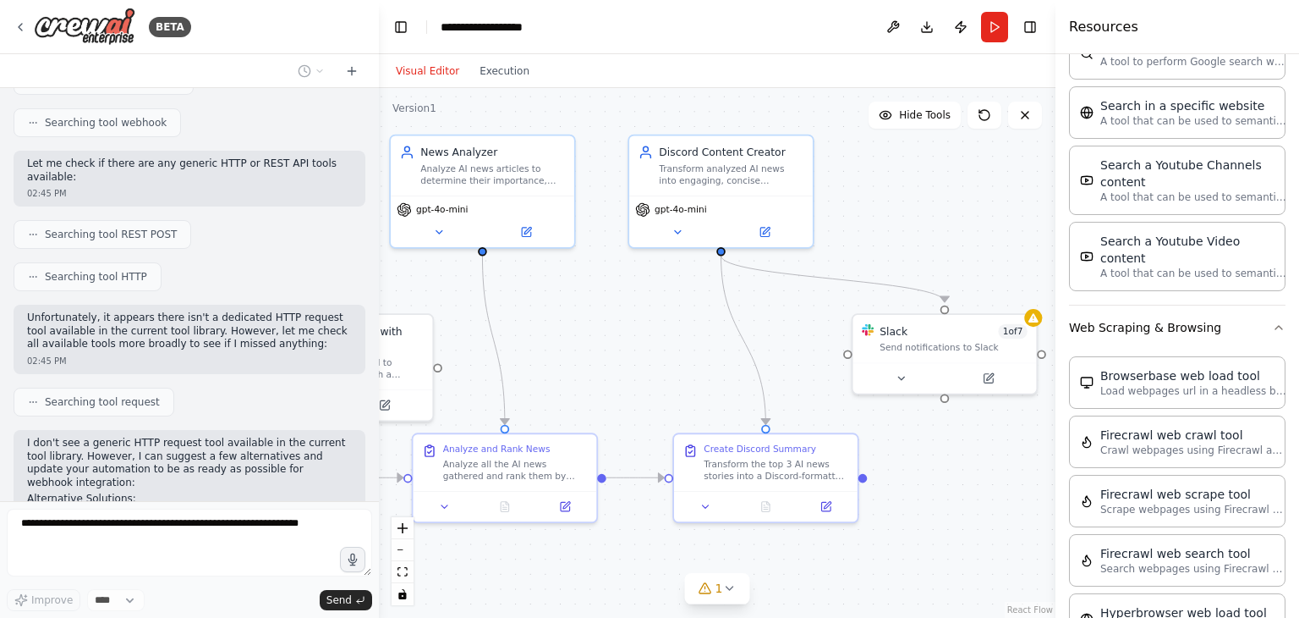
scroll to position [2307, 0]
drag, startPoint x: 64, startPoint y: 246, endPoint x: 102, endPoint y: 251, distance: 37.6
click at [102, 314] on p "Unfortunately, it appears there isn't a dedicated HTTP request tool available i…" at bounding box center [189, 334] width 325 height 40
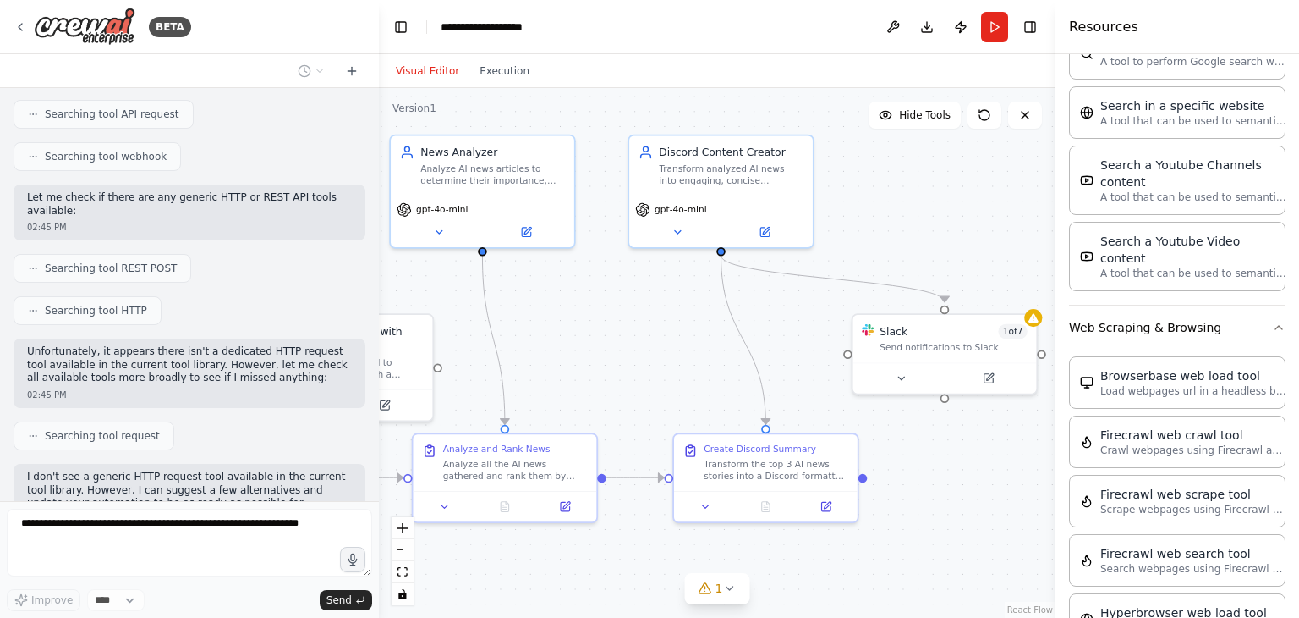
scroll to position [2275, 0]
click at [985, 377] on icon at bounding box center [988, 375] width 9 height 9
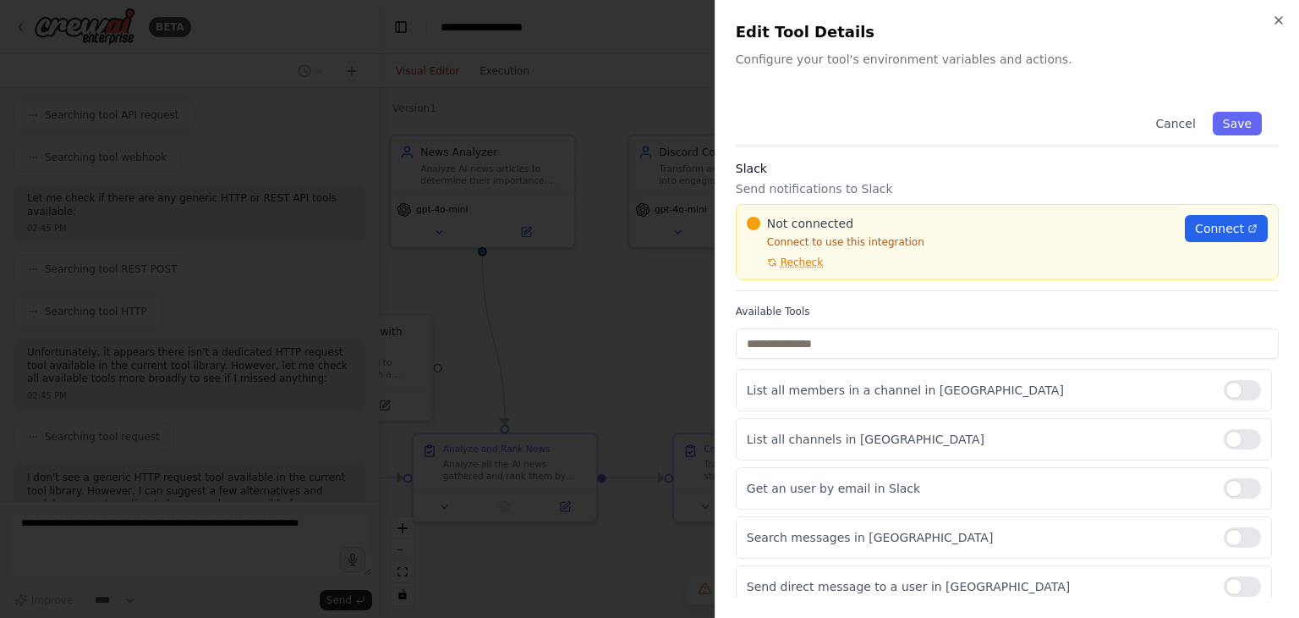
scroll to position [105, 0]
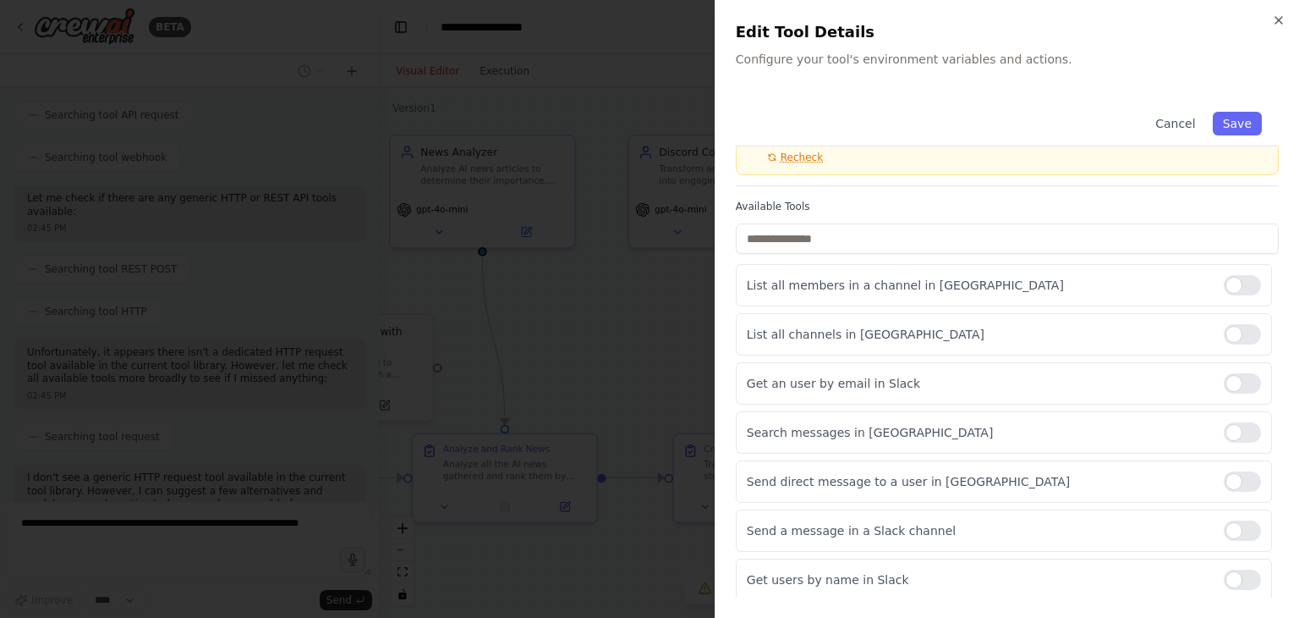
click at [642, 334] on div at bounding box center [649, 309] width 1299 height 618
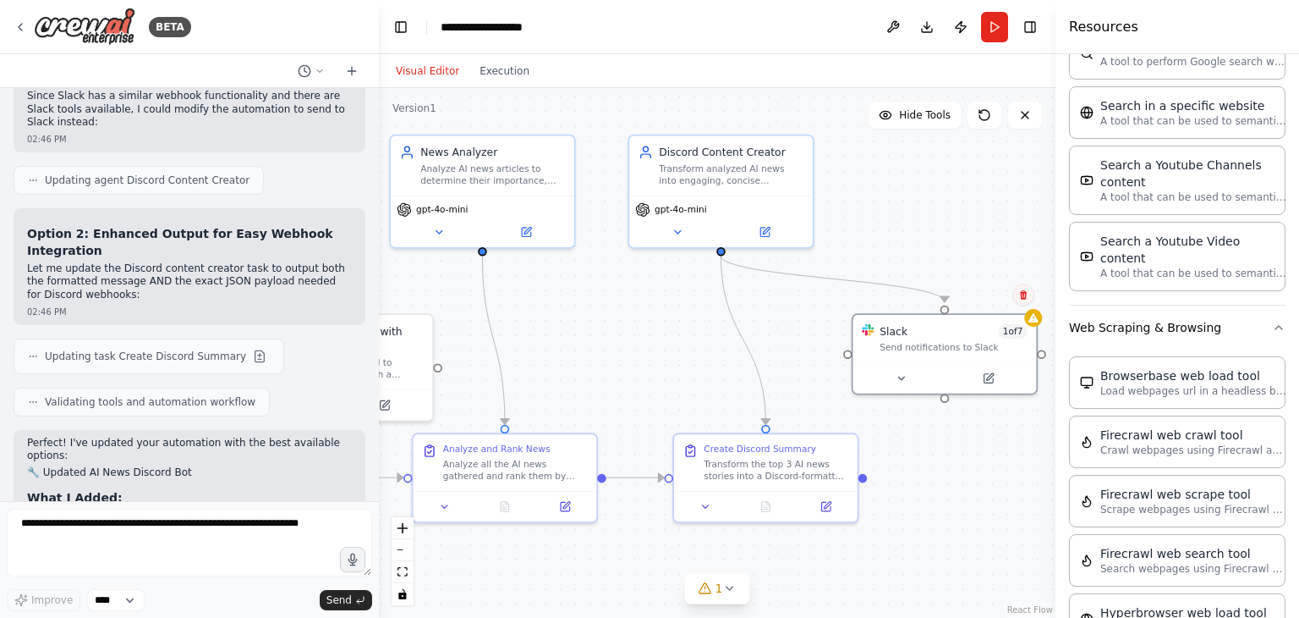
click at [1025, 299] on icon at bounding box center [1023, 294] width 7 height 9
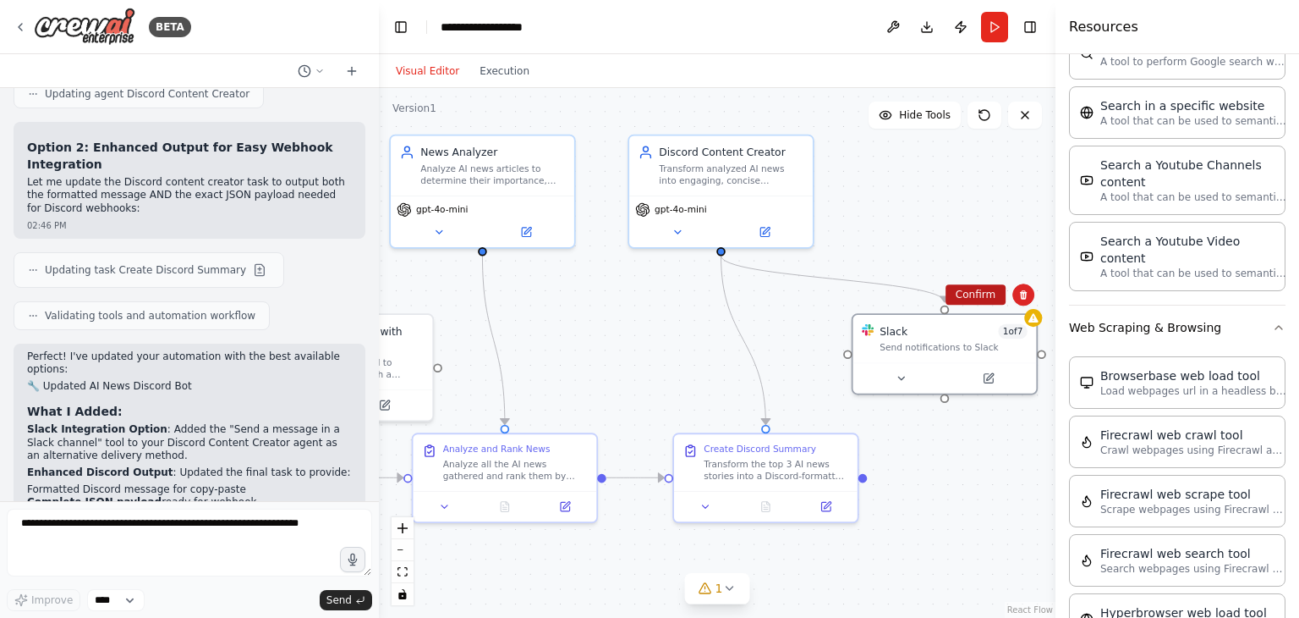
click at [985, 299] on button "Confirm" at bounding box center [976, 294] width 60 height 20
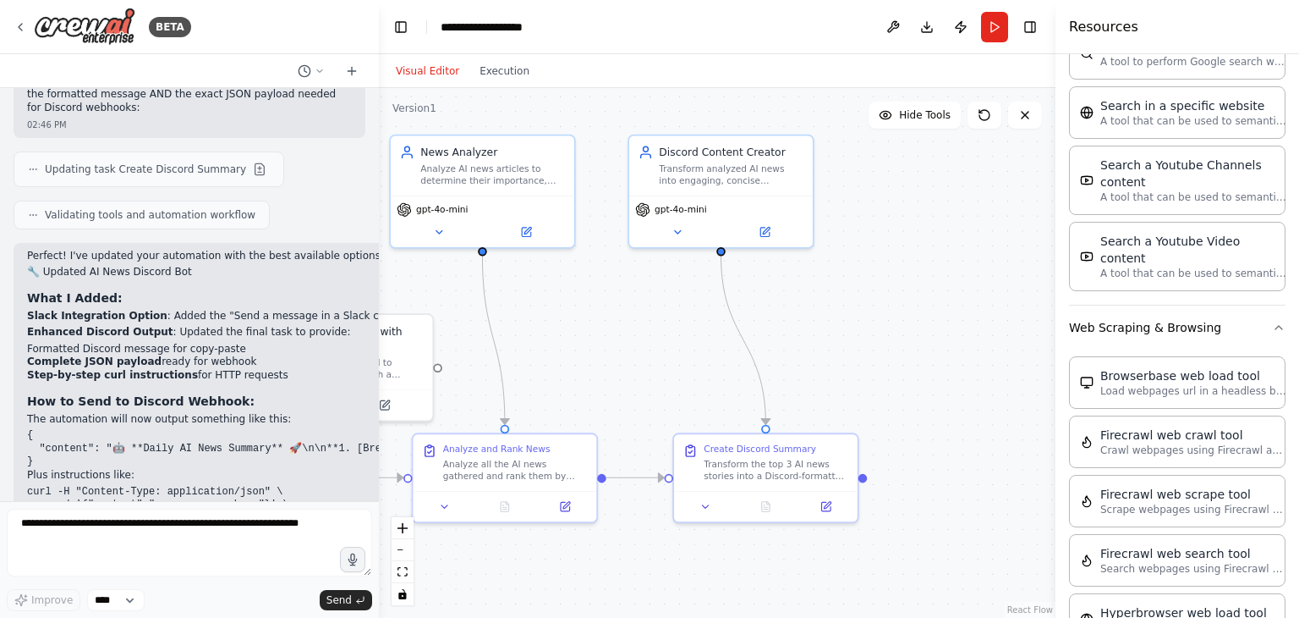
click at [210, 486] on code "curl -H "Content-Type: application/json" \ -d '{"content":"your_message_here"}'…" at bounding box center [158, 505] width 262 height 38
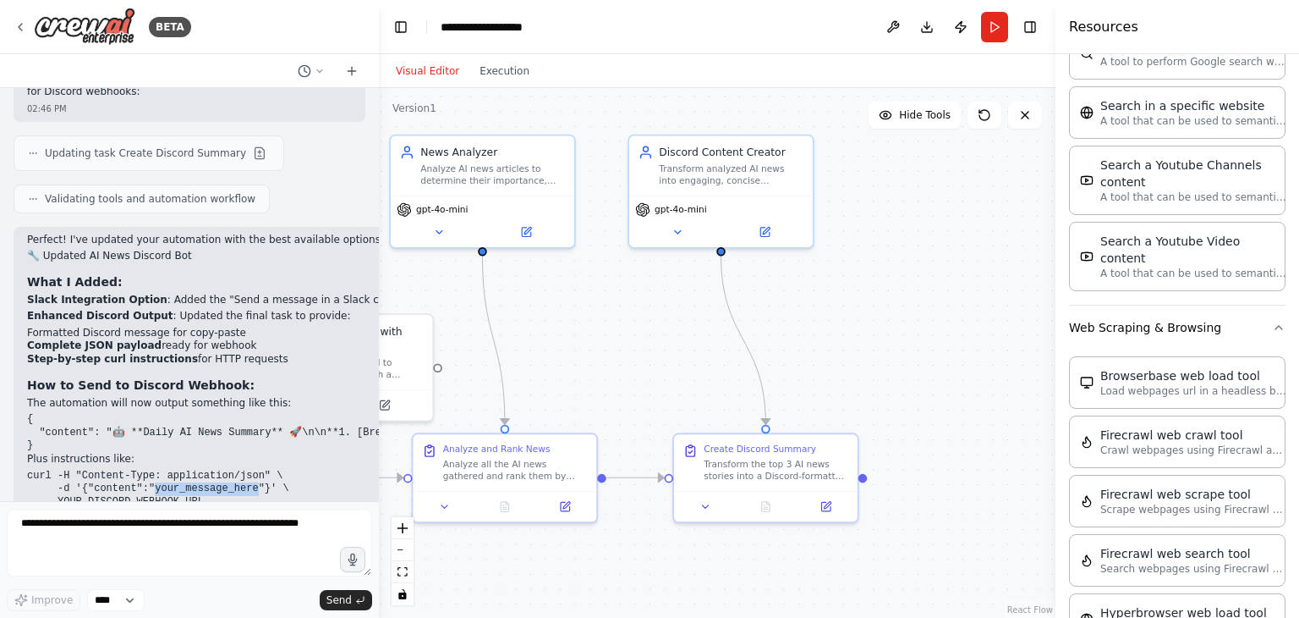
click at [210, 469] on pre "curl -H "Content-Type: application/json" \ -d '{"content":"your_message_here"}'…" at bounding box center [1103, 489] width 2152 height 40
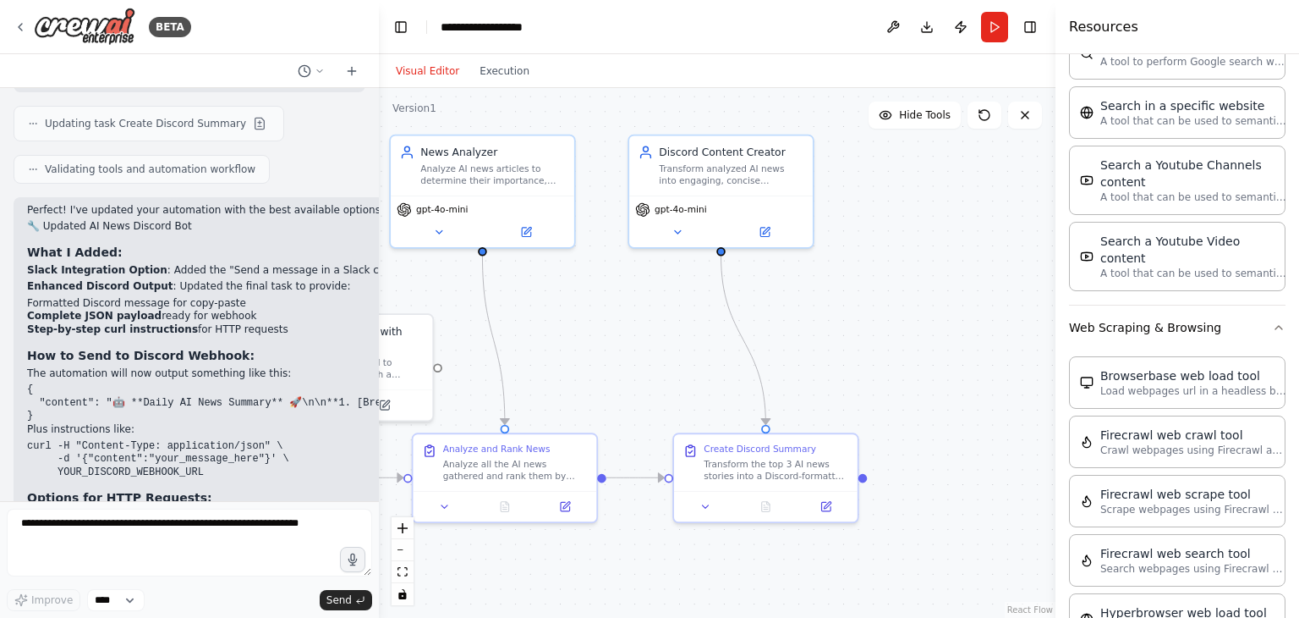
click at [243, 556] on div "02:46 PM" at bounding box center [1103, 562] width 2152 height 13
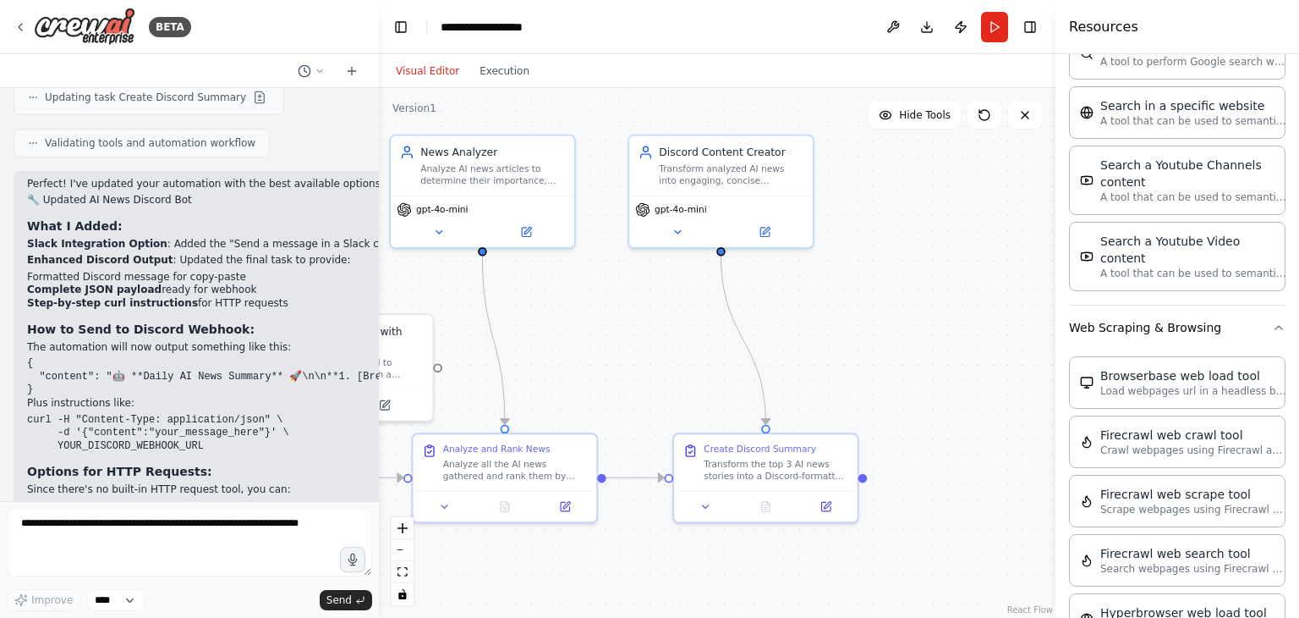
scroll to position [3028, 0]
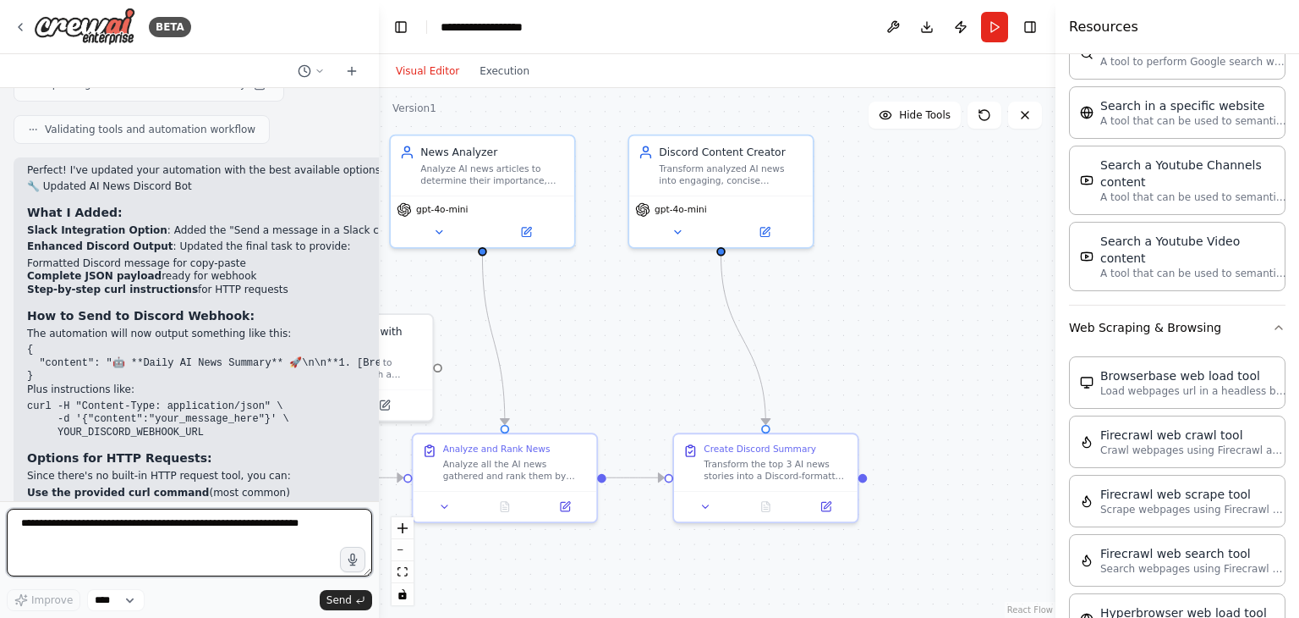
click at [171, 539] on textarea at bounding box center [189, 542] width 365 height 68
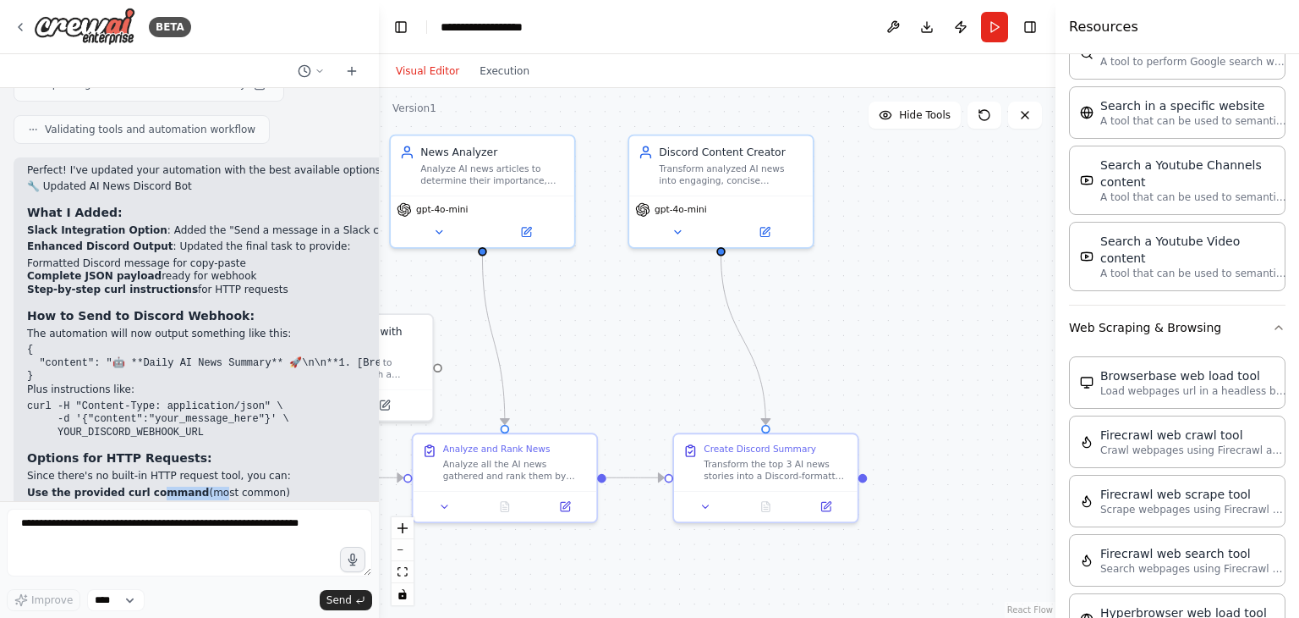
drag, startPoint x: 143, startPoint y: 410, endPoint x: 195, endPoint y: 410, distance: 52.4
click at [195, 486] on li "Use the provided curl command (most common)" at bounding box center [1103, 493] width 2152 height 14
click at [196, 486] on li "Use the provided curl command (most common)" at bounding box center [1103, 493] width 2152 height 14
drag, startPoint x: 94, startPoint y: 421, endPoint x: 120, endPoint y: 420, distance: 26.2
click at [120, 500] on li "Use a simple script to read the JSON output and POST it" at bounding box center [1103, 507] width 2152 height 14
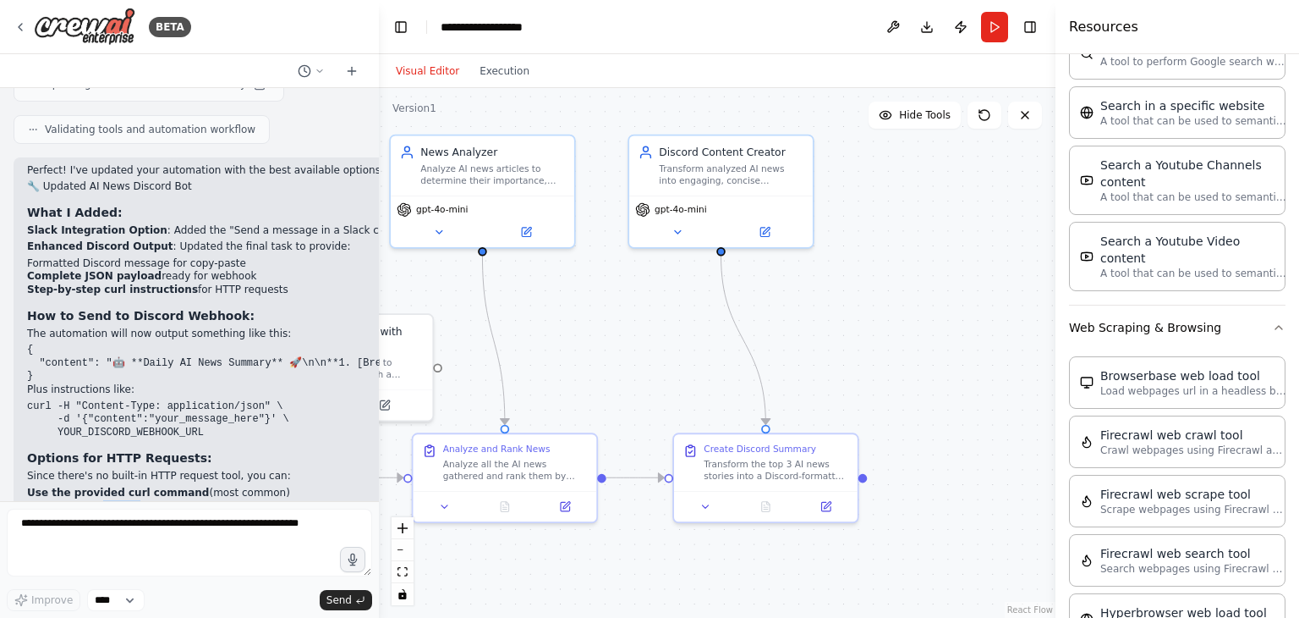
click at [120, 500] on li "Use a simple script to read the JSON output and POST it" at bounding box center [1103, 507] width 2152 height 14
drag, startPoint x: 78, startPoint y: 434, endPoint x: 117, endPoint y: 434, distance: 38.9
click at [115, 513] on strong "Integrate with external automation tools" at bounding box center [144, 519] width 234 height 12
click at [117, 513] on strong "Integrate with external automation tools" at bounding box center [144, 519] width 234 height 12
drag, startPoint x: 64, startPoint y: 449, endPoint x: 113, endPoint y: 448, distance: 48.2
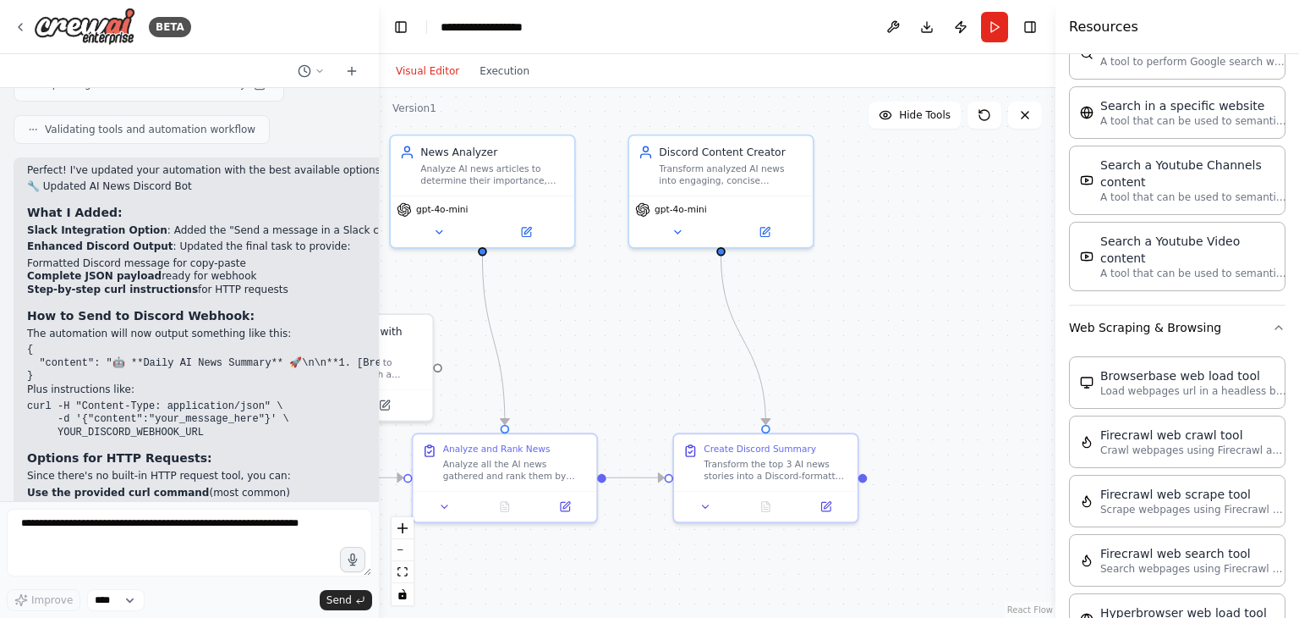
click at [113, 526] on strong "Use the Slack option" at bounding box center [86, 532] width 118 height 12
click at [757, 453] on div "Create Discord Summary Transform the top 3 AI news stories into a Discord-forma…" at bounding box center [776, 459] width 145 height 39
click at [757, 455] on div "Transform the top 3 AI news stories into a Discord-formatted summary. Create bo…" at bounding box center [776, 467] width 145 height 24
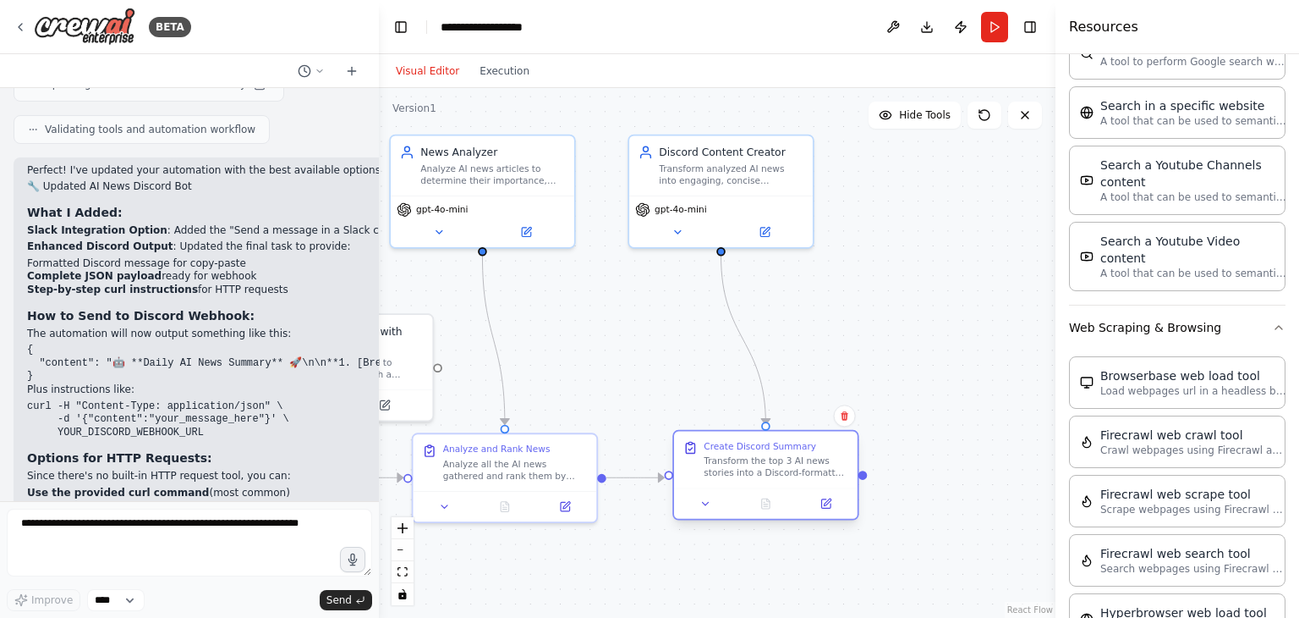
click at [757, 455] on div "Transform the top 3 AI news stories into a Discord-formatted summary. Create bo…" at bounding box center [776, 467] width 145 height 24
click at [958, 376] on div ".deletable-edge-delete-btn { width: 20px; height: 20px; border: 0px solid #ffff…" at bounding box center [717, 353] width 677 height 530
click at [797, 470] on div "Transform the top 3 AI news stories into a Discord-formatted summary. Create bo…" at bounding box center [776, 467] width 145 height 24
click at [822, 499] on icon at bounding box center [825, 503] width 9 height 9
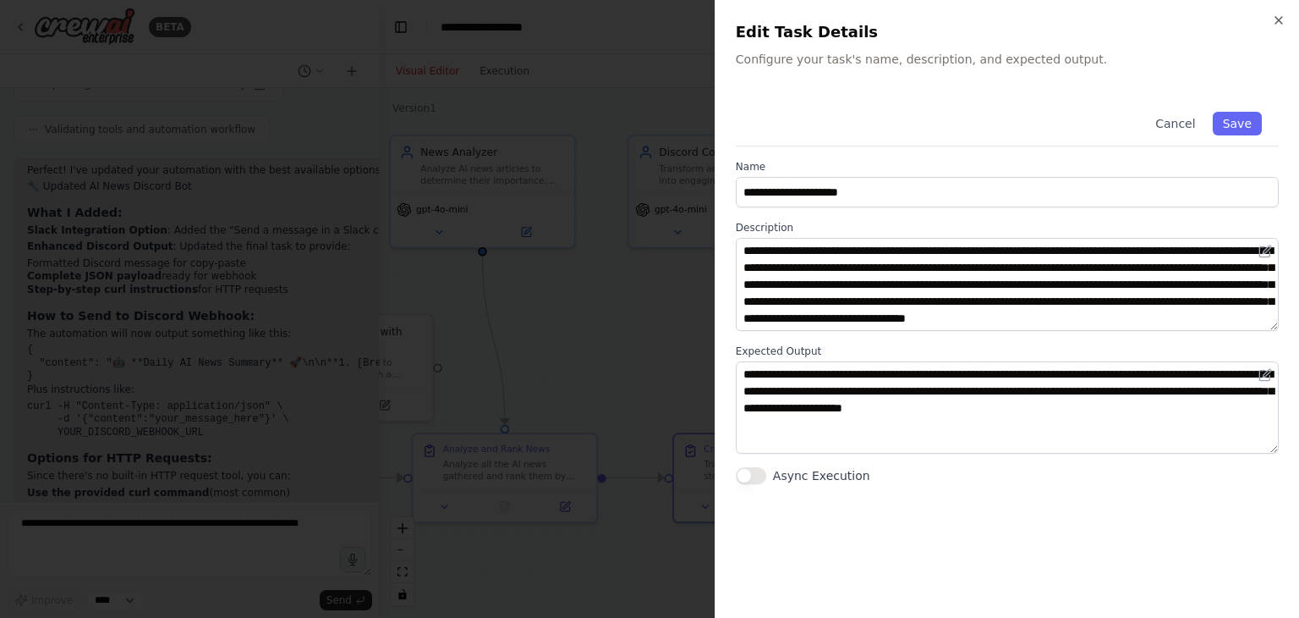
scroll to position [17, 0]
click at [641, 269] on div at bounding box center [649, 309] width 1299 height 618
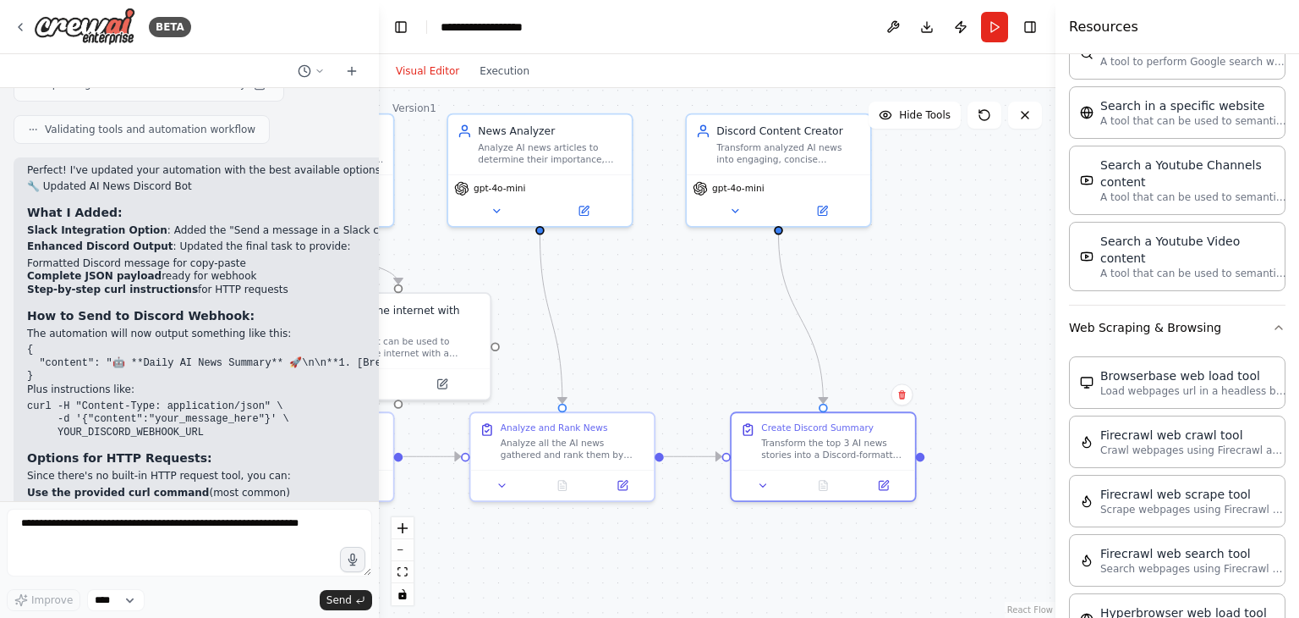
drag, startPoint x: 615, startPoint y: 313, endPoint x: 673, endPoint y: 290, distance: 62.7
click at [673, 288] on div ".deletable-edge-delete-btn { width: 20px; height: 20px; border: 0px solid #ffff…" at bounding box center [717, 353] width 677 height 530
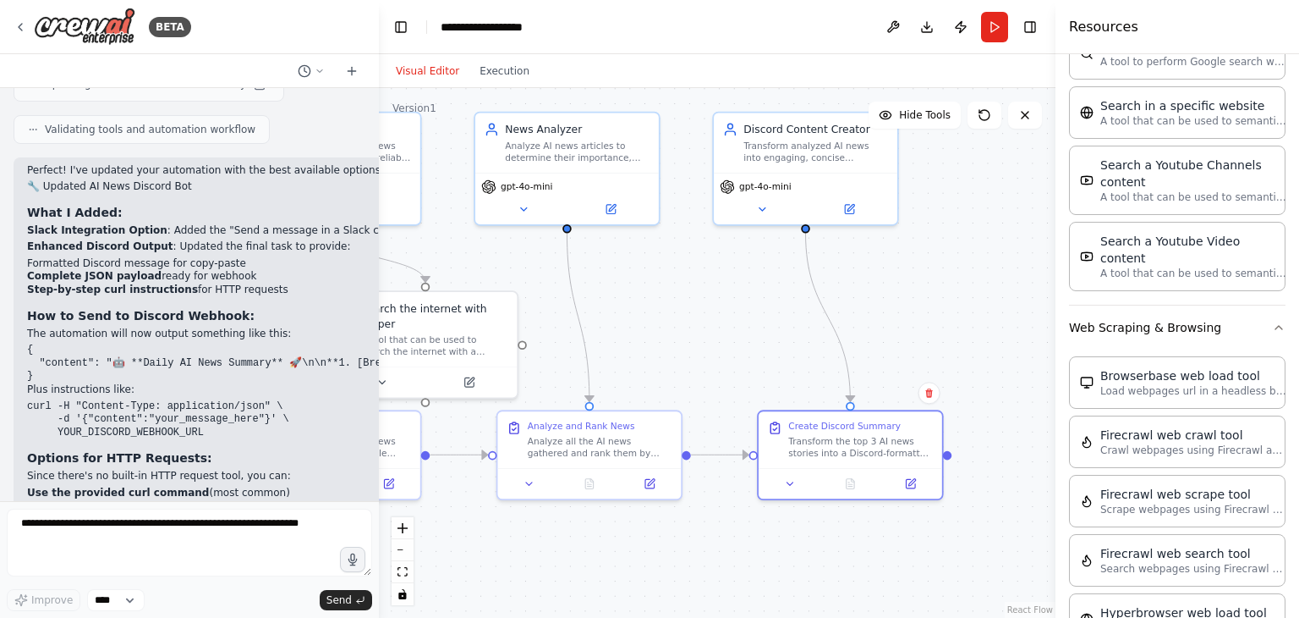
drag, startPoint x: 629, startPoint y: 327, endPoint x: 702, endPoint y: 332, distance: 72.9
click at [702, 332] on div ".deletable-edge-delete-btn { width: 20px; height: 20px; border: 0px solid #ffff…" at bounding box center [717, 353] width 677 height 530
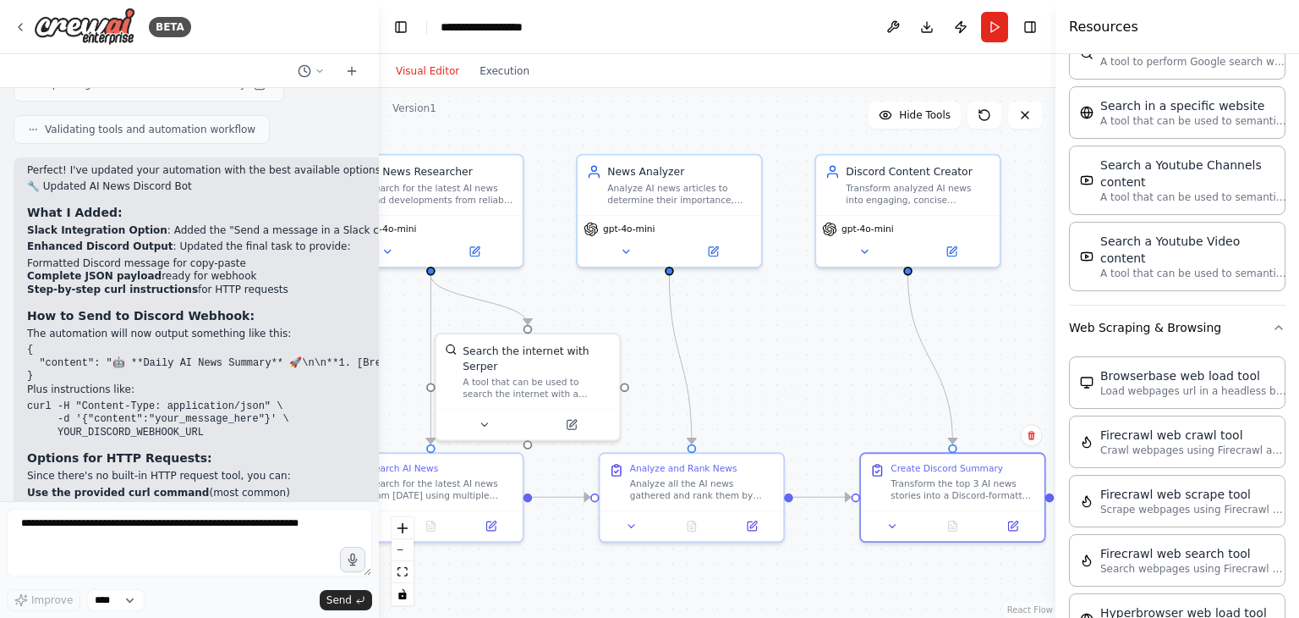
drag, startPoint x: 727, startPoint y: 363, endPoint x: 746, endPoint y: 378, distance: 24.7
click at [746, 378] on div ".deletable-edge-delete-btn { width: 20px; height: 20px; border: 0px solid #ffff…" at bounding box center [717, 353] width 677 height 530
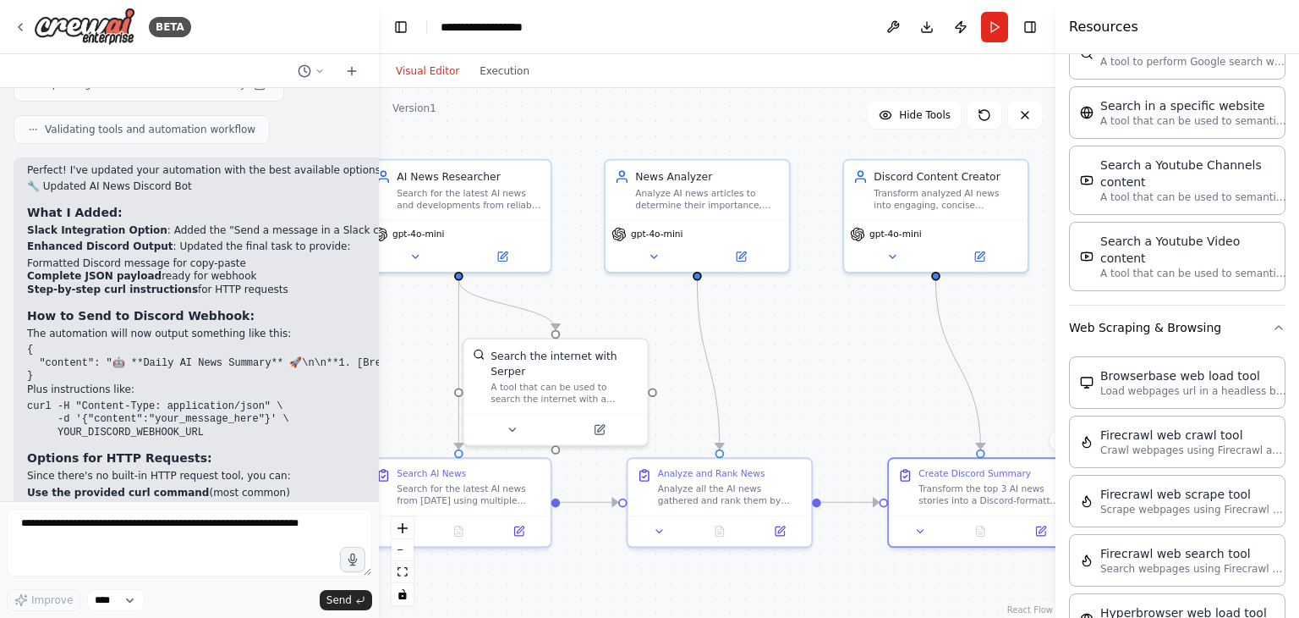
drag, startPoint x: 746, startPoint y: 379, endPoint x: 785, endPoint y: 381, distance: 38.9
click at [785, 381] on div ".deletable-edge-delete-btn { width: 20px; height: 20px; border: 0px solid #ffff…" at bounding box center [717, 353] width 677 height 530
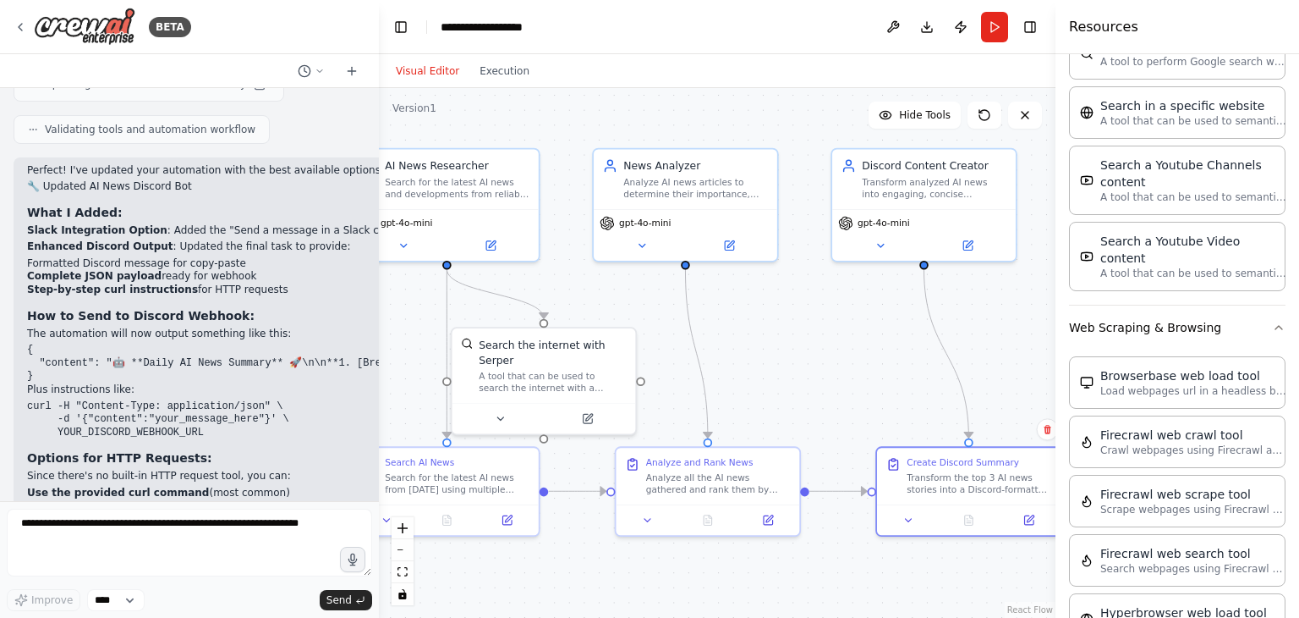
drag, startPoint x: 874, startPoint y: 310, endPoint x: 866, endPoint y: 302, distance: 10.8
click at [866, 302] on div ".deletable-edge-delete-btn { width: 20px; height: 20px; border: 0px solid #ffff…" at bounding box center [717, 353] width 677 height 530
